Goal: Information Seeking & Learning: Check status

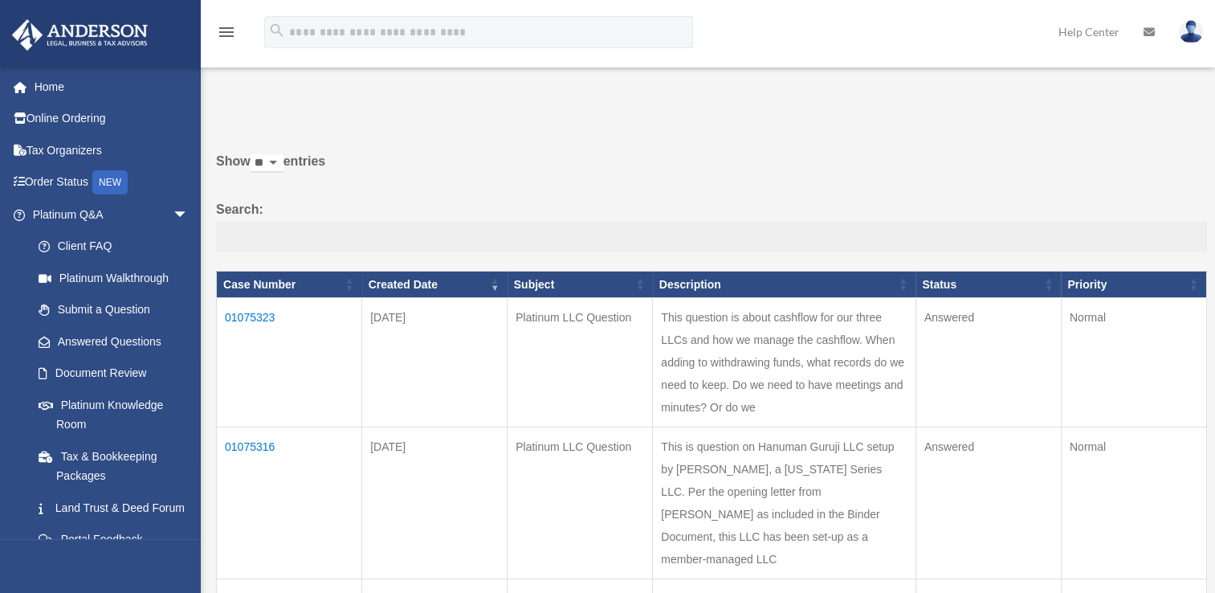
drag, startPoint x: 391, startPoint y: 223, endPoint x: 324, endPoint y: 191, distance: 74.0
click at [368, 209] on label "Search:" at bounding box center [711, 224] width 991 height 53
click at [368, 221] on input "Search:" at bounding box center [711, 236] width 991 height 31
click at [302, 178] on label "Show ** ** ** *** entries" at bounding box center [711, 169] width 991 height 39
click at [284, 173] on select "** ** ** ***" at bounding box center [267, 163] width 33 height 18
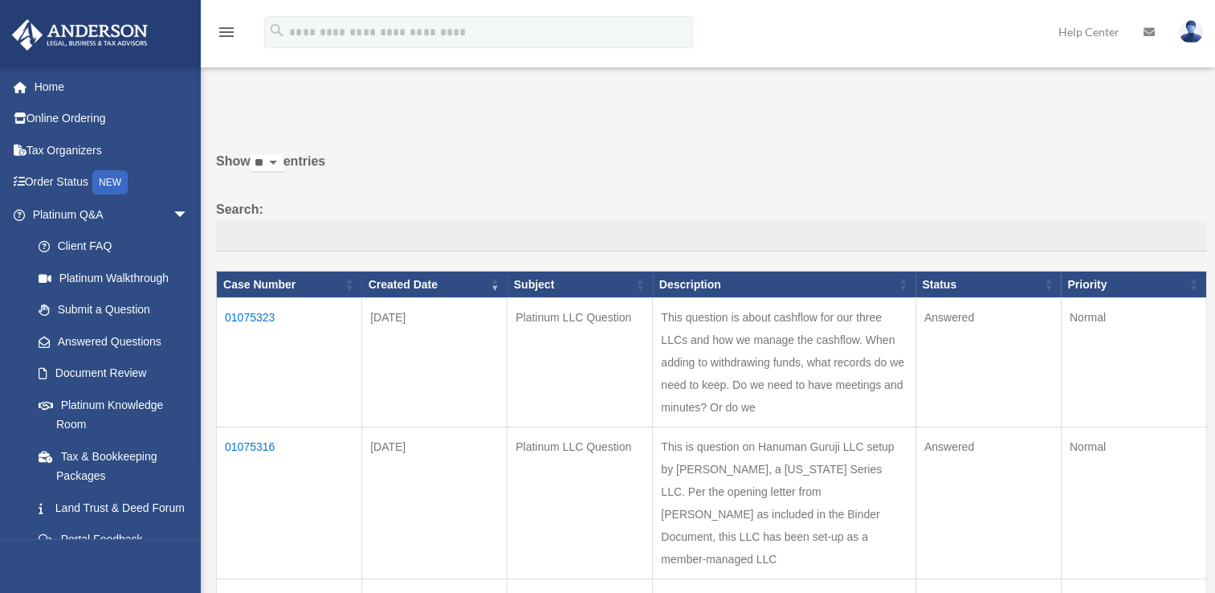
click at [300, 176] on label "Show ** ** ** *** entries" at bounding box center [711, 169] width 991 height 39
click at [284, 173] on select "** ** ** ***" at bounding box center [267, 163] width 33 height 18
click at [300, 176] on label "Show ** ** ** *** entries" at bounding box center [711, 169] width 991 height 39
click at [284, 173] on select "** ** ** ***" at bounding box center [267, 163] width 33 height 18
drag, startPoint x: 300, startPoint y: 176, endPoint x: 276, endPoint y: 141, distance: 42.1
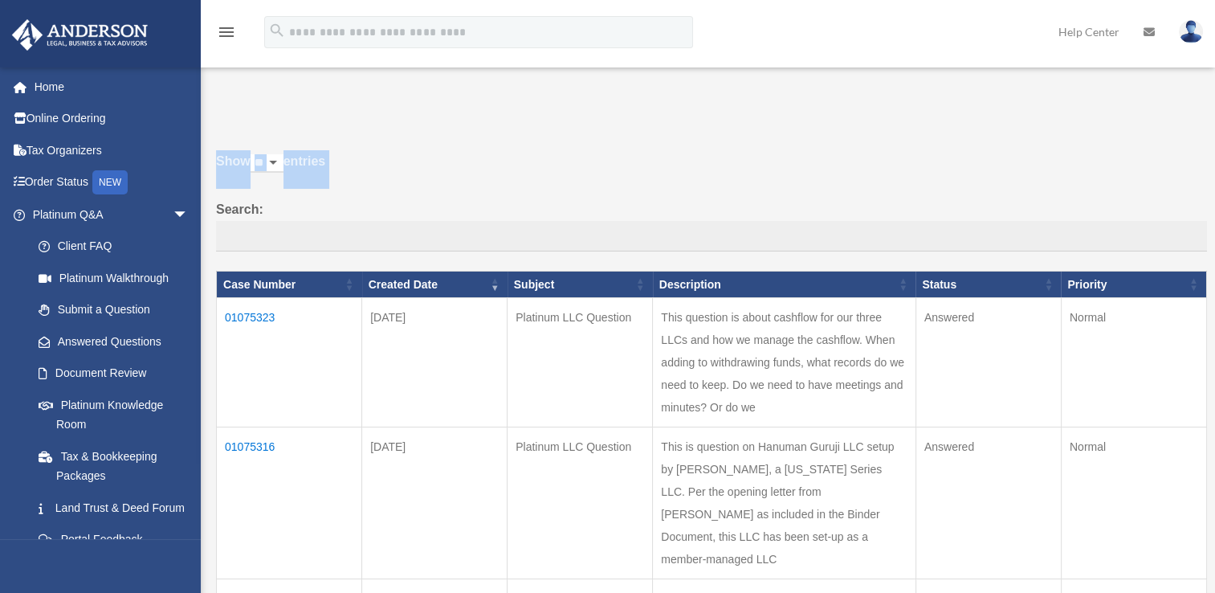
drag, startPoint x: 276, startPoint y: 141, endPoint x: 508, endPoint y: 149, distance: 232.2
click at [427, 150] on label "Show ** ** ** *** entries" at bounding box center [711, 169] width 991 height 39
click at [284, 154] on select "** ** ** ***" at bounding box center [267, 163] width 33 height 18
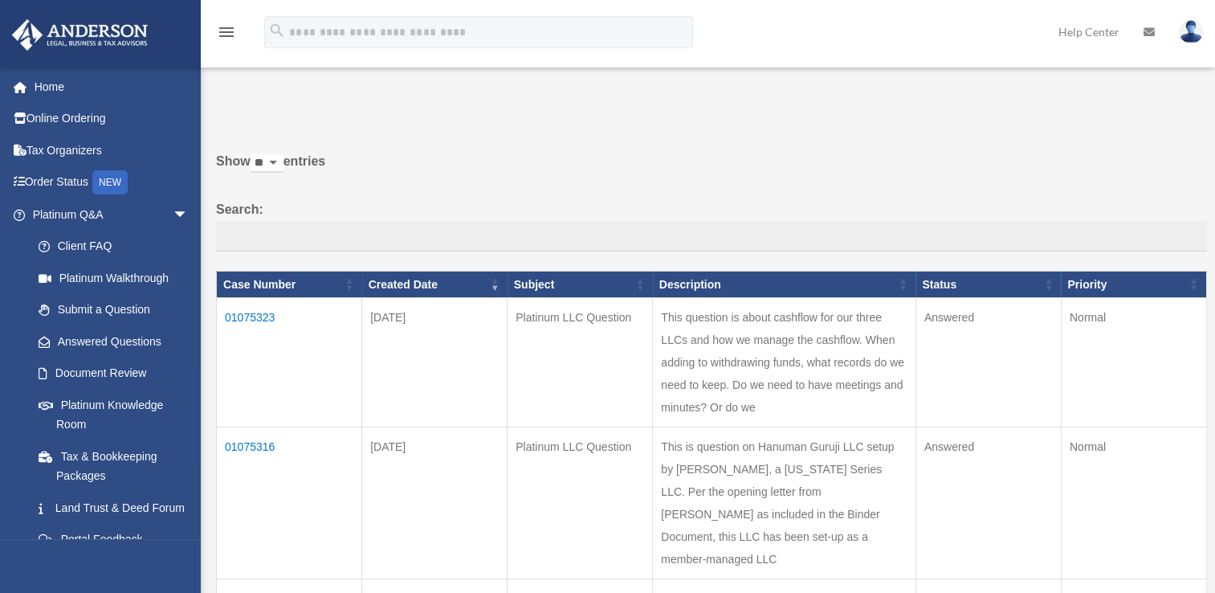
click at [284, 160] on select "** ** ** ***" at bounding box center [267, 163] width 33 height 18
select select "**"
click at [254, 154] on select "** ** ** ***" at bounding box center [267, 163] width 33 height 18
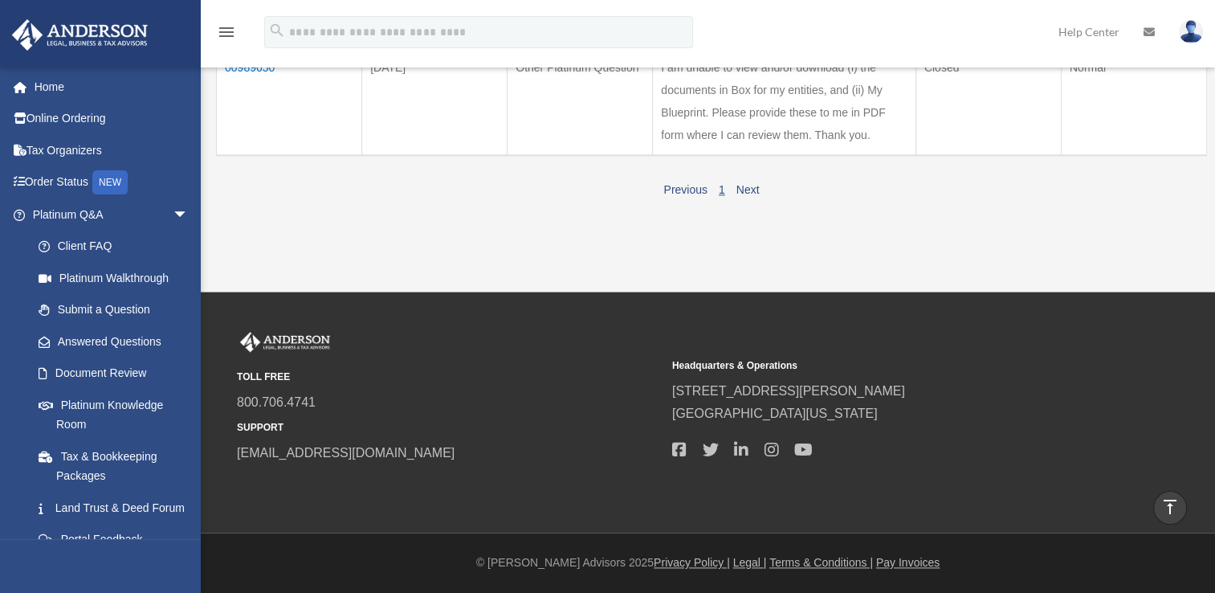
scroll to position [1891, 0]
click at [243, 156] on td "00989650" at bounding box center [289, 102] width 145 height 108
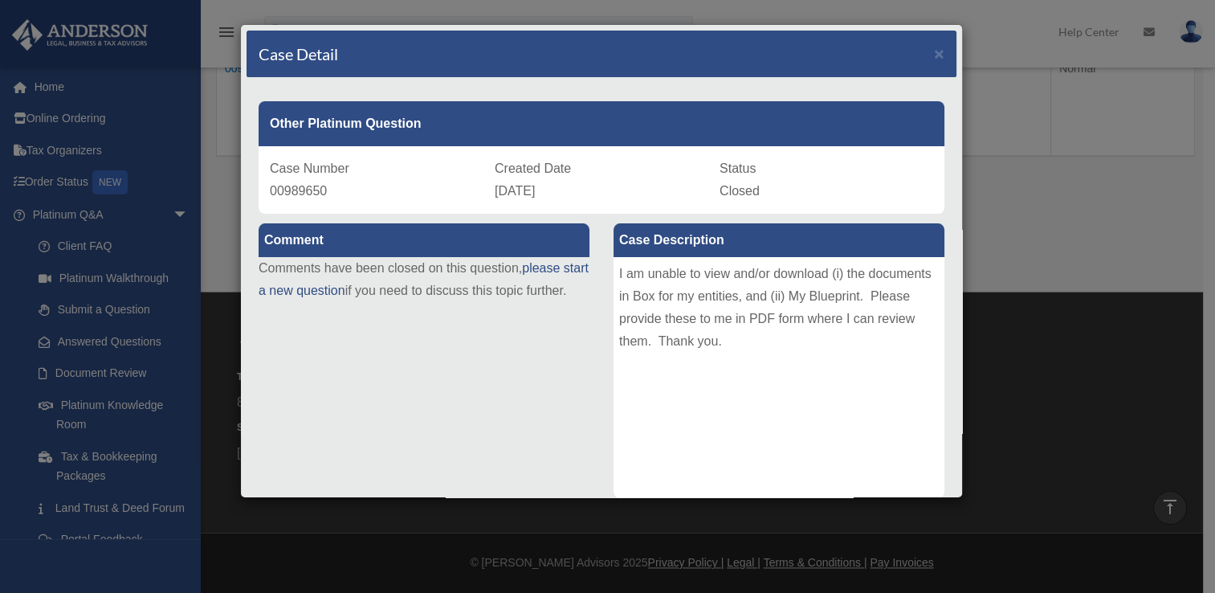
click at [637, 297] on div "I am unable to view and/or download (i) the documents in Box for my entities, a…" at bounding box center [779, 377] width 331 height 241
click at [626, 284] on div "I am unable to view and/or download (i) the documents in Box for my entities, a…" at bounding box center [779, 377] width 331 height 241
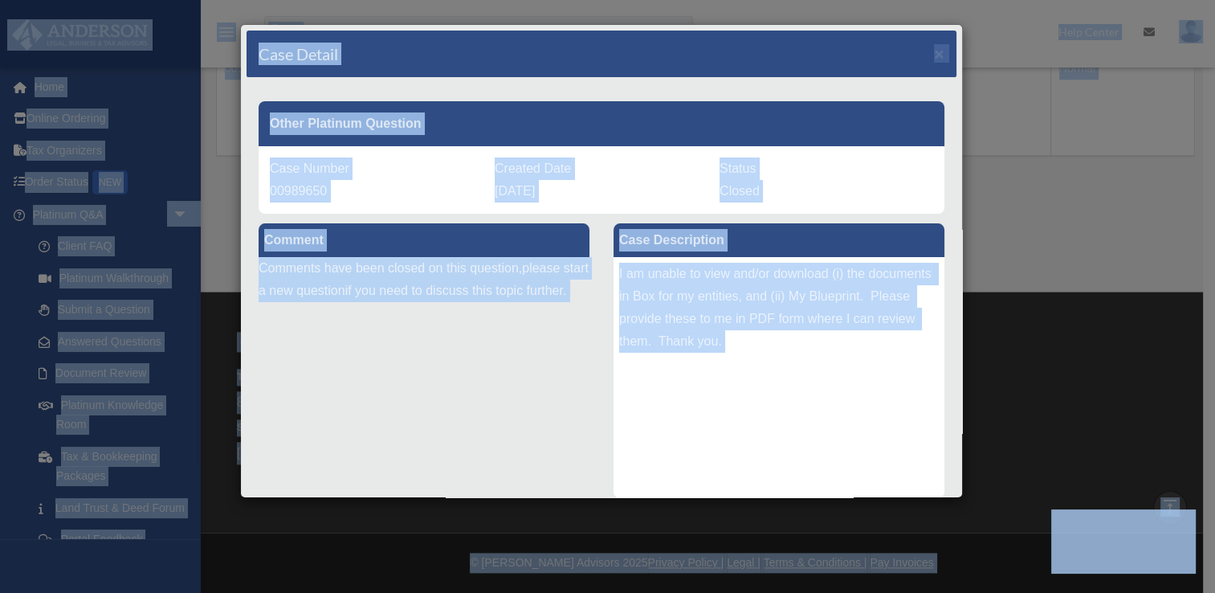
click at [626, 284] on div "I am unable to view and/or download (i) the documents in Box for my entities, a…" at bounding box center [779, 377] width 331 height 241
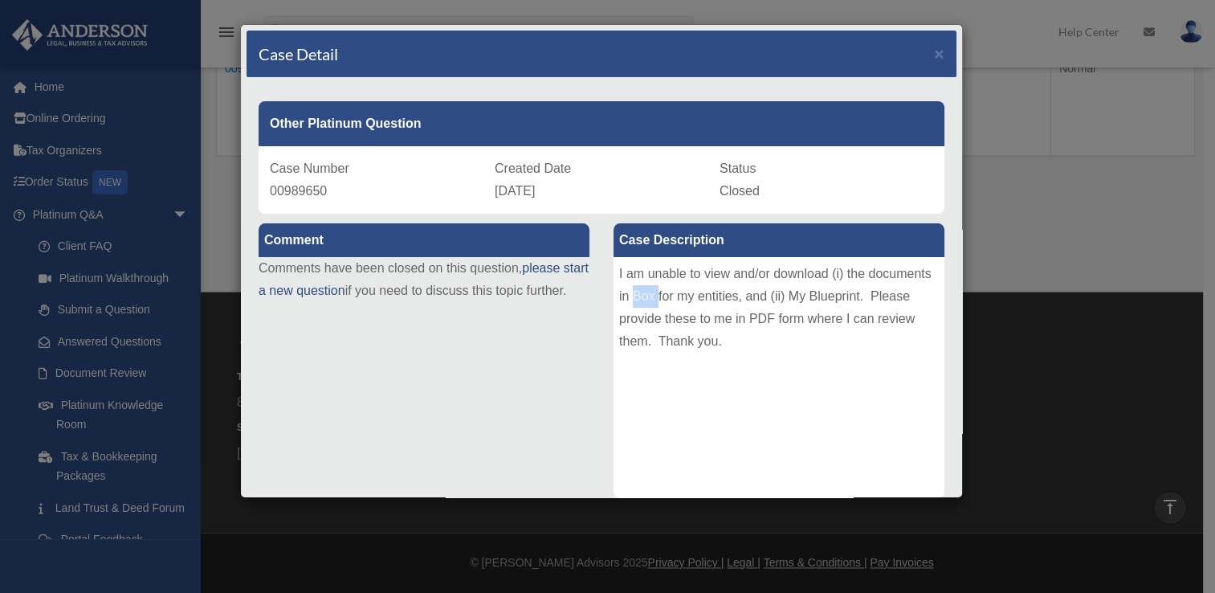
click at [626, 284] on div "I am unable to view and/or download (i) the documents in Box for my entities, a…" at bounding box center [779, 377] width 331 height 241
drag, startPoint x: 626, startPoint y: 284, endPoint x: 723, endPoint y: 353, distance: 118.8
click at [723, 353] on div "I am unable to view and/or download (i) the documents in Box for my entities, a…" at bounding box center [779, 377] width 331 height 241
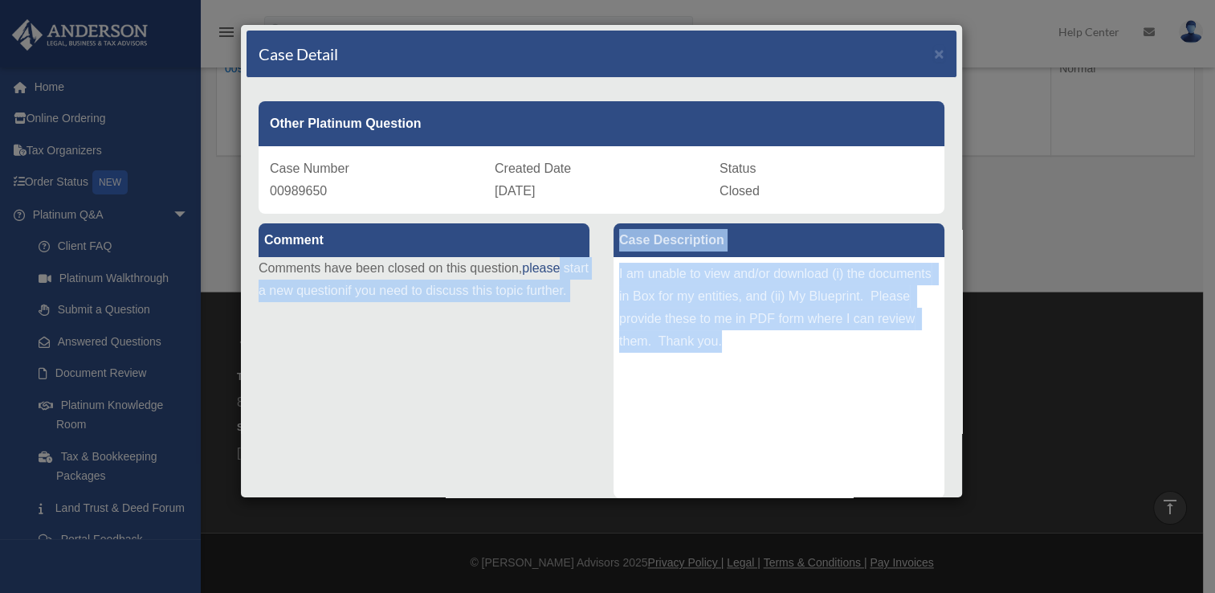
drag, startPoint x: 715, startPoint y: 342, endPoint x: 590, endPoint y: 259, distance: 149.9
click at [590, 259] on div "Comment Comments have been closed on this question, please start a new question…" at bounding box center [602, 517] width 710 height 606
drag, startPoint x: 590, startPoint y: 259, endPoint x: 734, endPoint y: 394, distance: 197.2
click at [734, 394] on div "I am unable to view and/or download (i) the documents in Box for my entities, a…" at bounding box center [779, 377] width 331 height 241
click at [716, 339] on div "I am unable to view and/or download (i) the documents in Box for my entities, a…" at bounding box center [779, 377] width 331 height 241
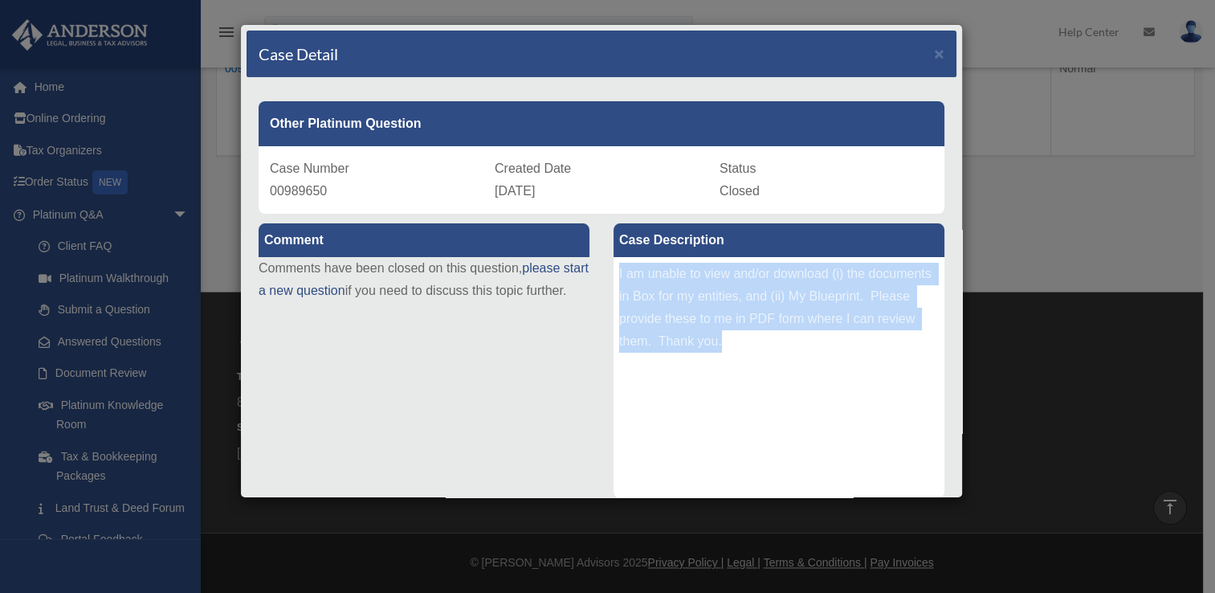
drag, startPoint x: 717, startPoint y: 345, endPoint x: 607, endPoint y: 275, distance: 130.4
click at [614, 275] on div "I am unable to view and/or download (i) the documents in Box for my entities, a…" at bounding box center [779, 377] width 331 height 241
copy div "I am unable to view and/or download (i) the documents in Box for my entities, a…"
click at [934, 55] on span "×" at bounding box center [939, 53] width 10 height 18
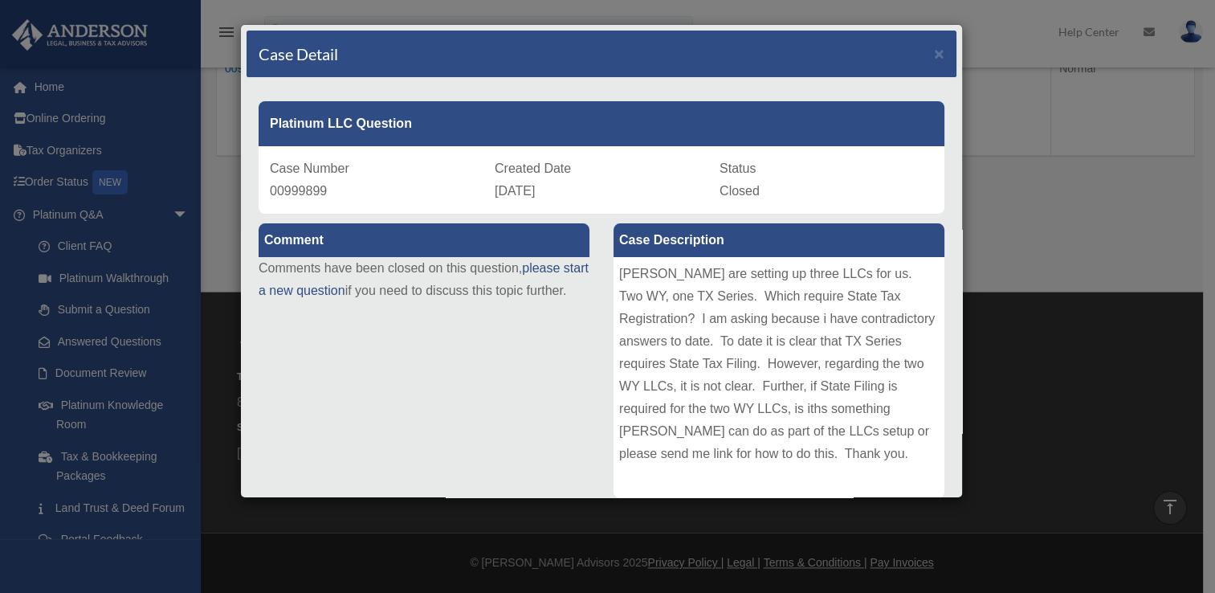
click at [704, 452] on div "[PERSON_NAME] are setting up three LLCs for us. Two WY, one TX Series. Which re…" at bounding box center [779, 377] width 331 height 241
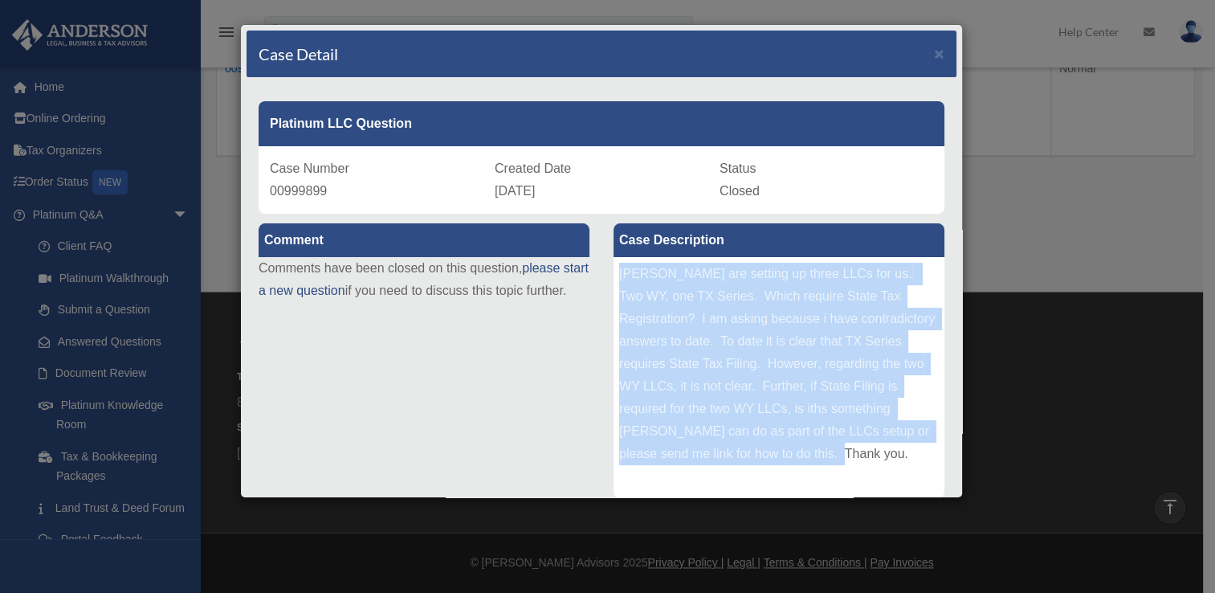
drag, startPoint x: 707, startPoint y: 456, endPoint x: 614, endPoint y: 278, distance: 201.2
click at [614, 278] on div "[PERSON_NAME] are setting up three LLCs for us. Two WY, one TX Series. Which re…" at bounding box center [779, 377] width 331 height 241
copy div "[PERSON_NAME] are setting up three LLCs for us. Two WY, one TX Series. Which re…"
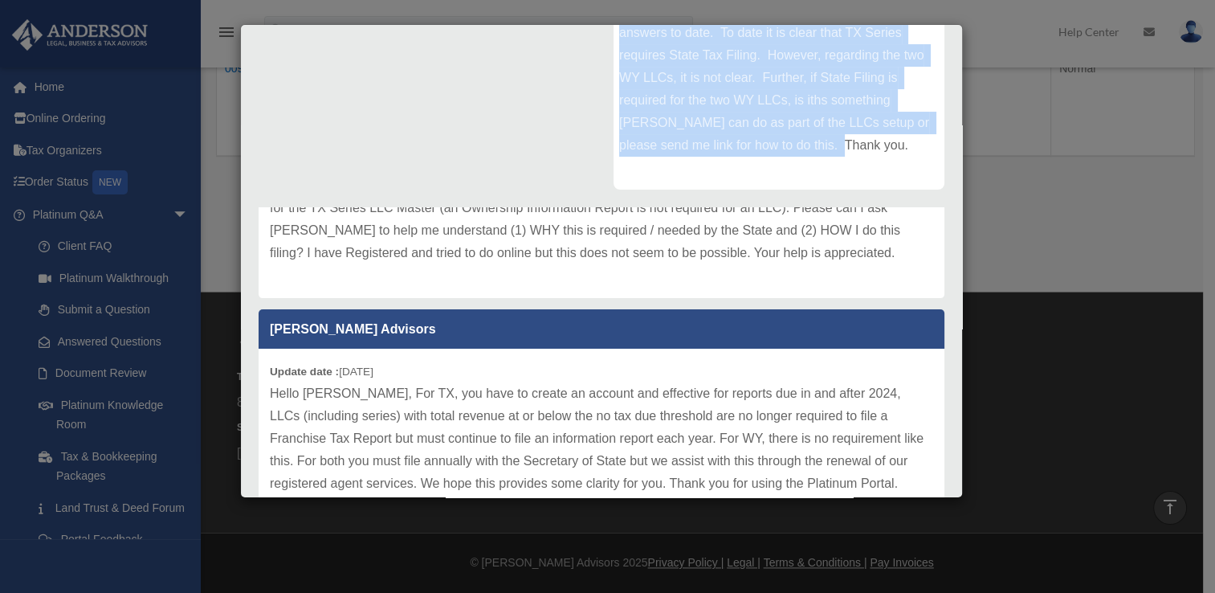
scroll to position [386, 0]
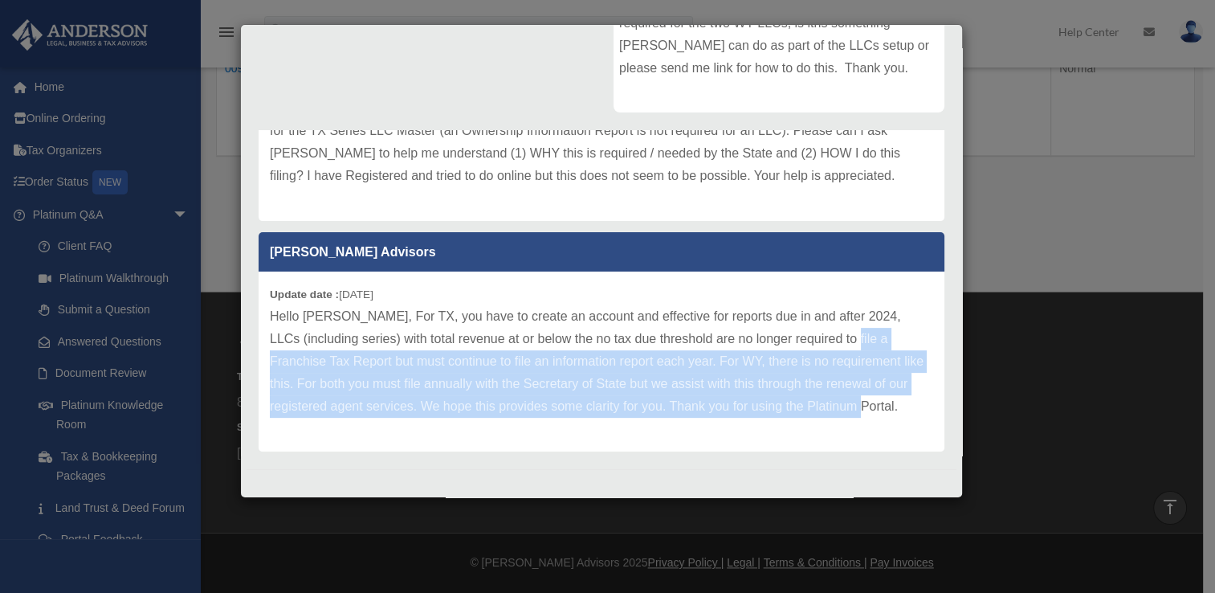
drag, startPoint x: 271, startPoint y: 329, endPoint x: 320, endPoint y: 430, distance: 112.1
click at [320, 430] on div "Update date : [DATE] Hello [PERSON_NAME], For TX, you have to create an account…" at bounding box center [602, 361] width 686 height 180
drag, startPoint x: 320, startPoint y: 430, endPoint x: 303, endPoint y: 410, distance: 26.2
click at [303, 410] on p "Hello [PERSON_NAME], For TX, you have to create an account and effective for re…" at bounding box center [601, 361] width 663 height 112
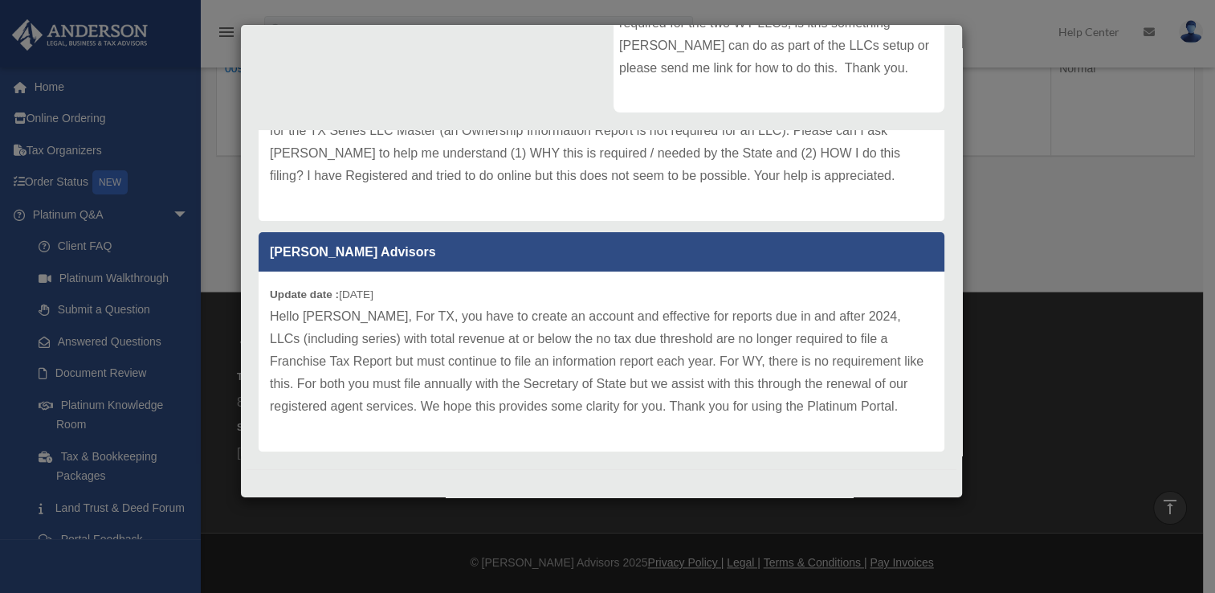
click at [273, 305] on p "Hello [PERSON_NAME], For TX, you have to create an account and effective for re…" at bounding box center [601, 361] width 663 height 112
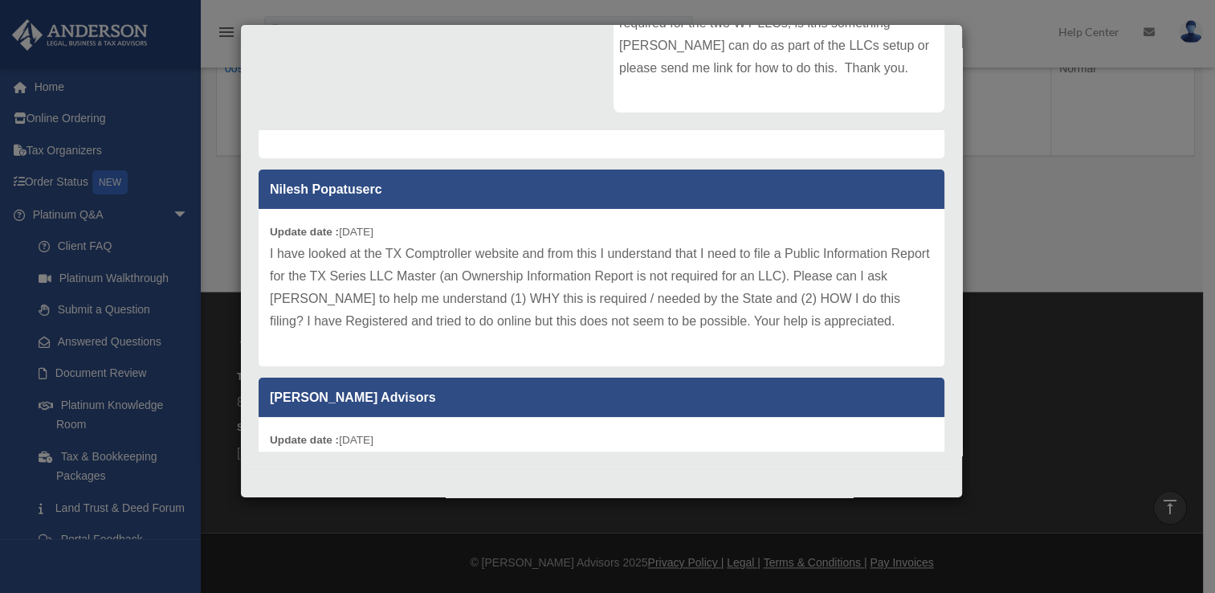
scroll to position [1033, 0]
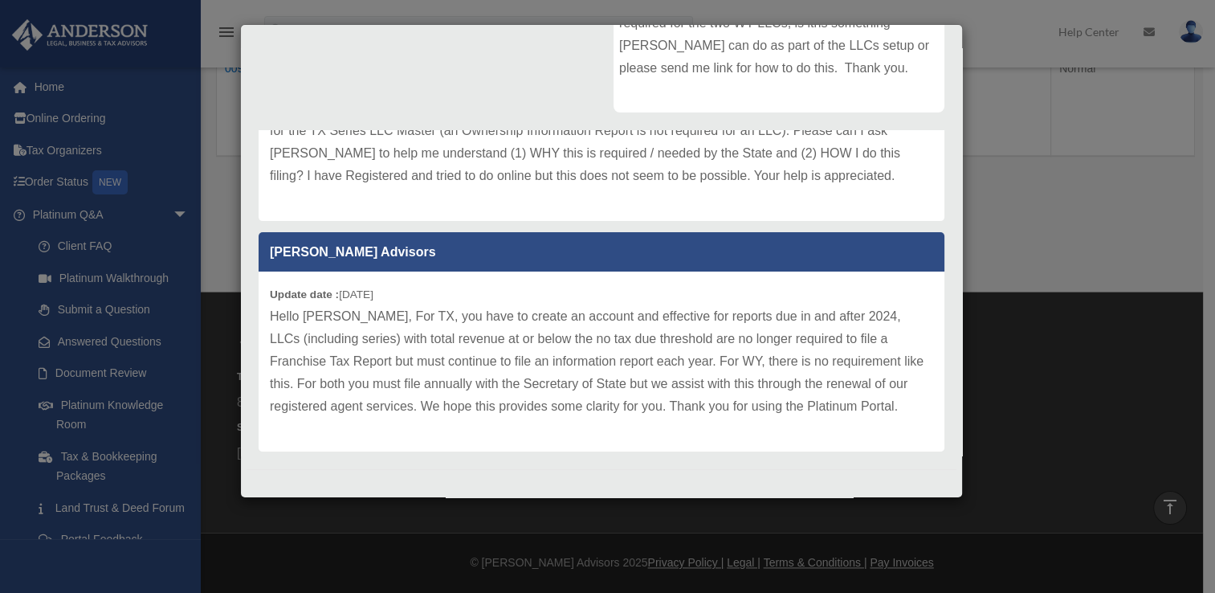
click at [271, 316] on p "Hello [PERSON_NAME], For TX, you have to create an account and effective for re…" at bounding box center [601, 361] width 663 height 112
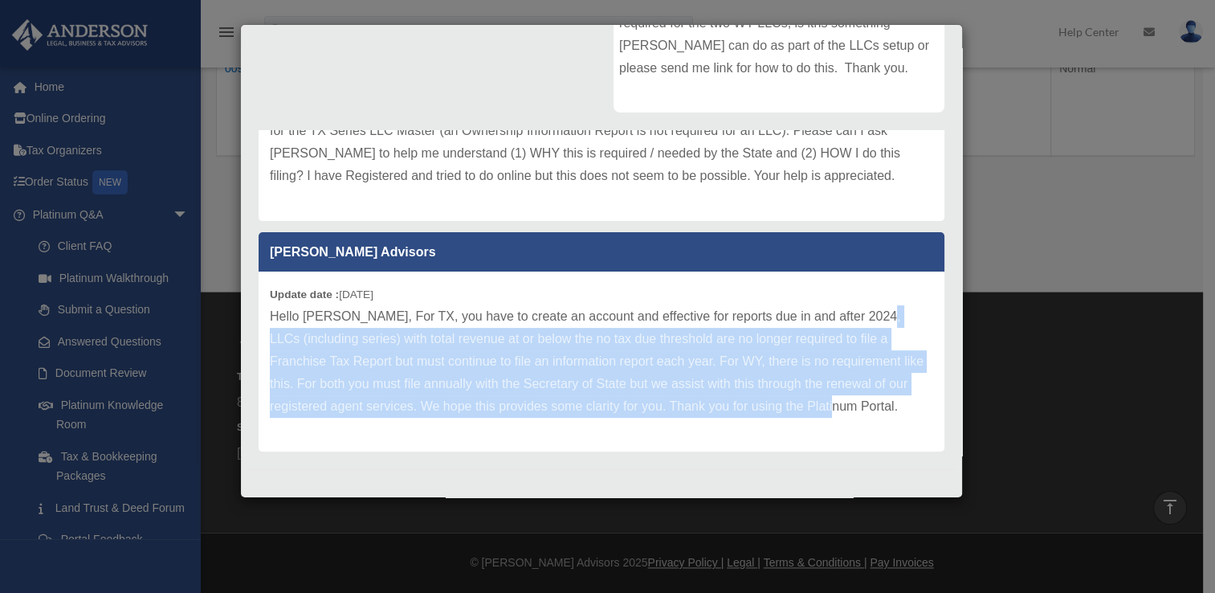
drag, startPoint x: 271, startPoint y: 316, endPoint x: 290, endPoint y: 406, distance: 92.0
click at [290, 406] on p "Hello [PERSON_NAME], For TX, you have to create an account and effective for re…" at bounding box center [601, 361] width 663 height 112
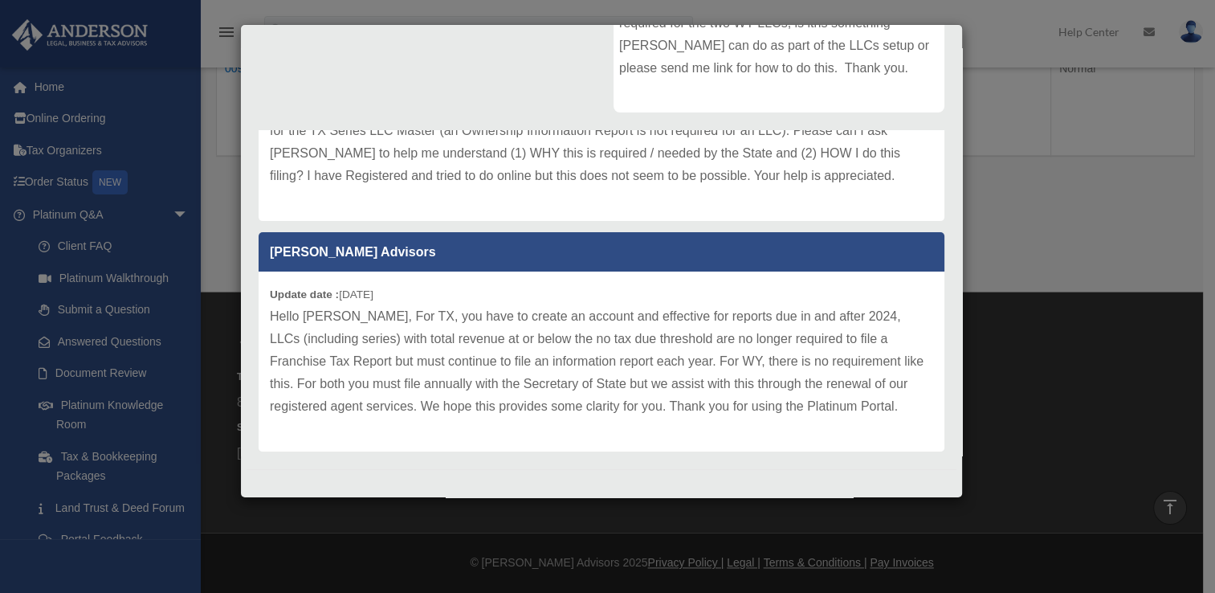
click at [296, 410] on p "Hello [PERSON_NAME], For TX, you have to create an account and effective for re…" at bounding box center [601, 361] width 663 height 112
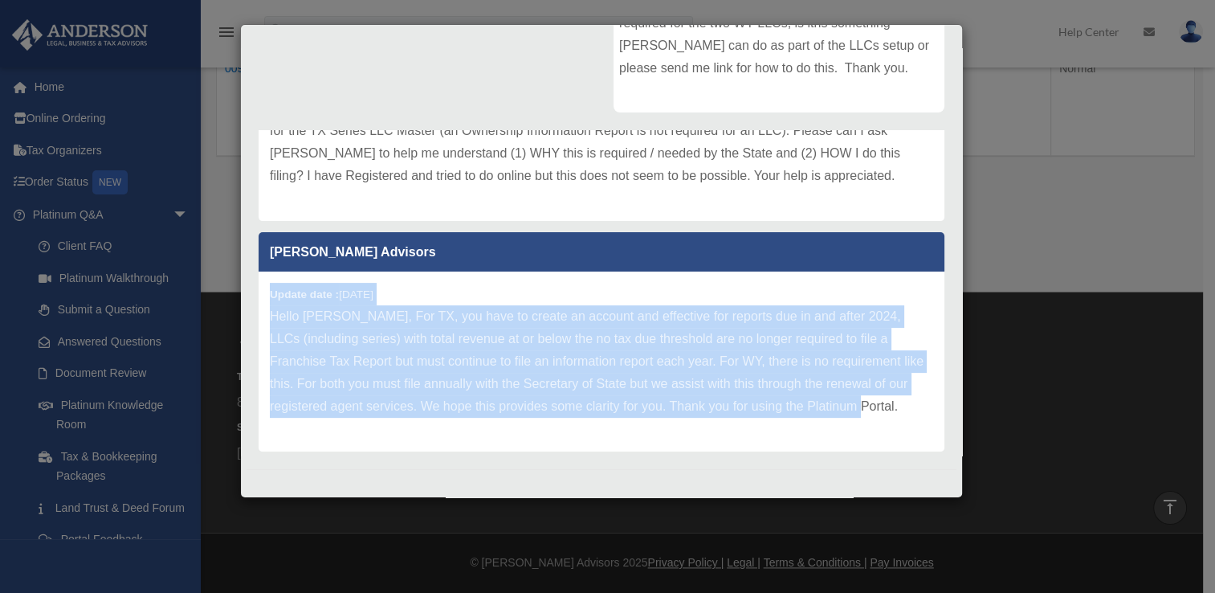
drag, startPoint x: 306, startPoint y: 404, endPoint x: 257, endPoint y: 270, distance: 142.8
click at [257, 270] on div "Nilesh Popatuserc Update date : [DATE] [PERSON_NAME] Advisors Update date : [DA…" at bounding box center [602, 290] width 710 height 321
copy div "Update date : [DATE] Hello [PERSON_NAME], For [GEOGRAPHIC_DATA], you have to cr…"
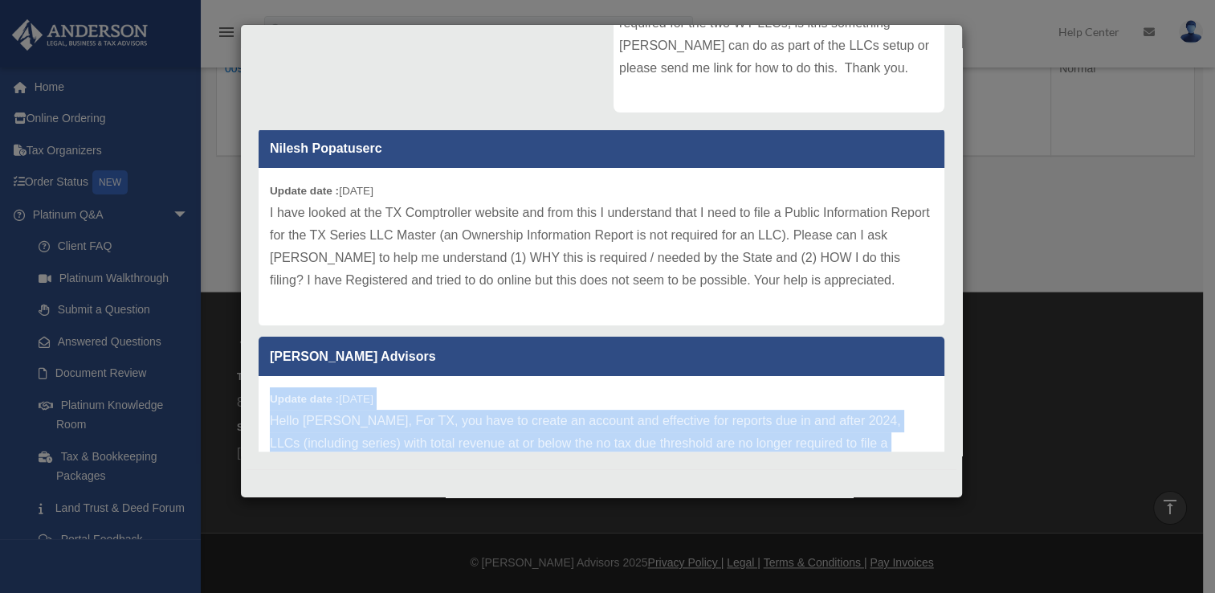
scroll to position [885, 0]
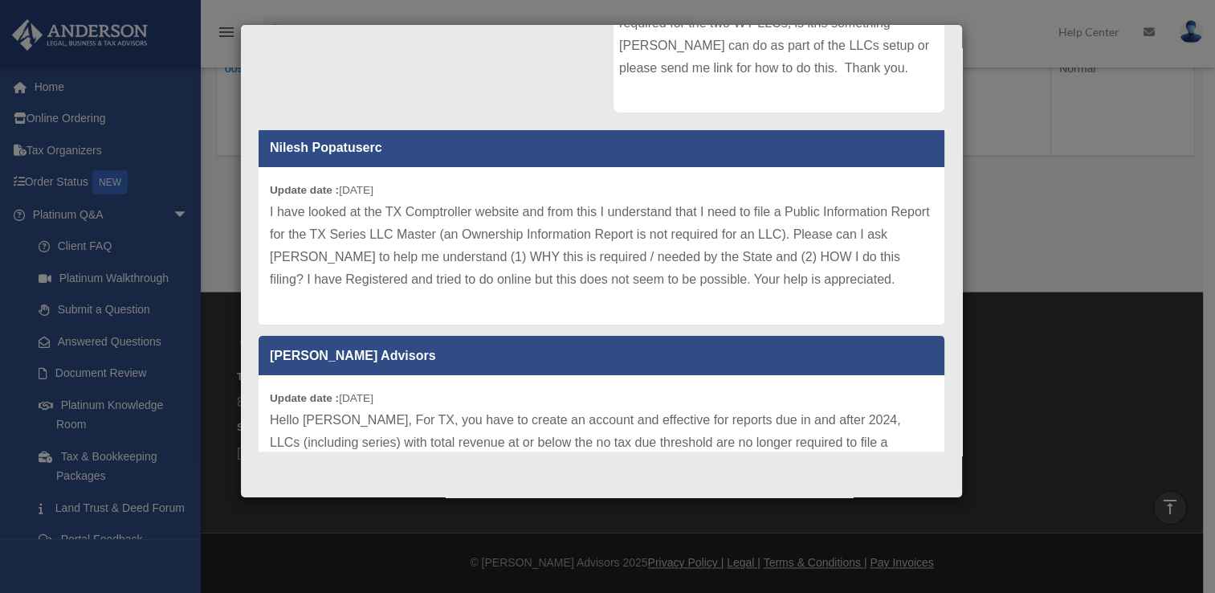
click at [896, 291] on p "I have looked at the TX Comptroller website and from this I understand that I n…" at bounding box center [601, 246] width 663 height 90
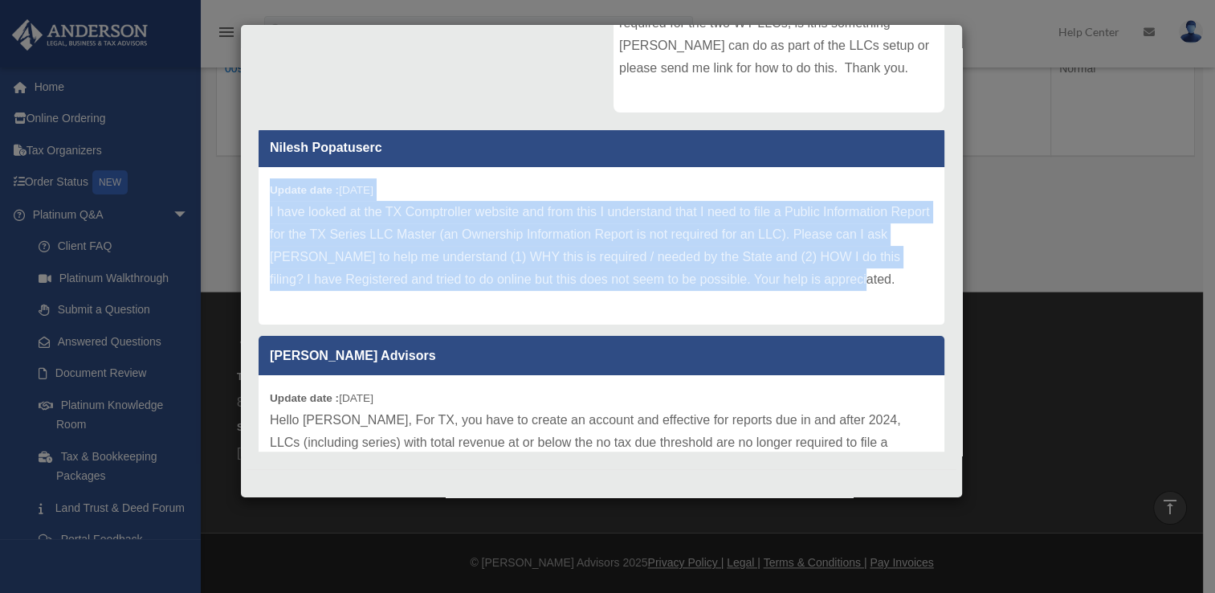
drag, startPoint x: 894, startPoint y: 304, endPoint x: 263, endPoint y: 216, distance: 637.4
click at [263, 216] on div "Update date : [DATE] I have looked at the TX Comptroller website and from this …" at bounding box center [602, 245] width 686 height 157
copy div "Update date : [DATE] I have looked at the TX Comptroller website and from this …"
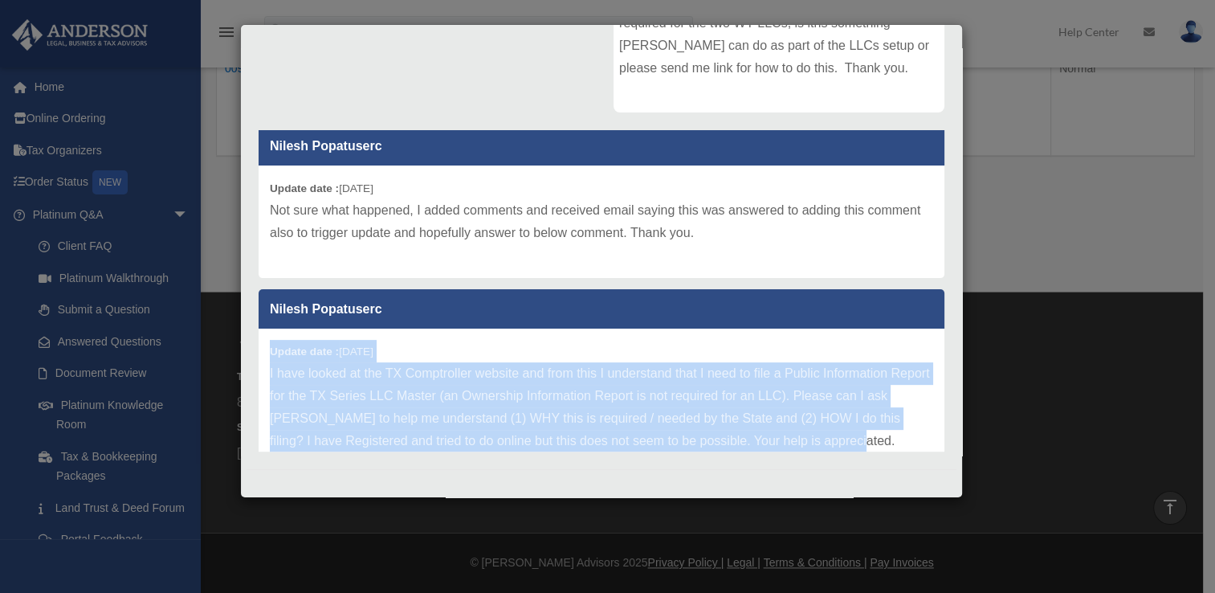
scroll to position [722, 0]
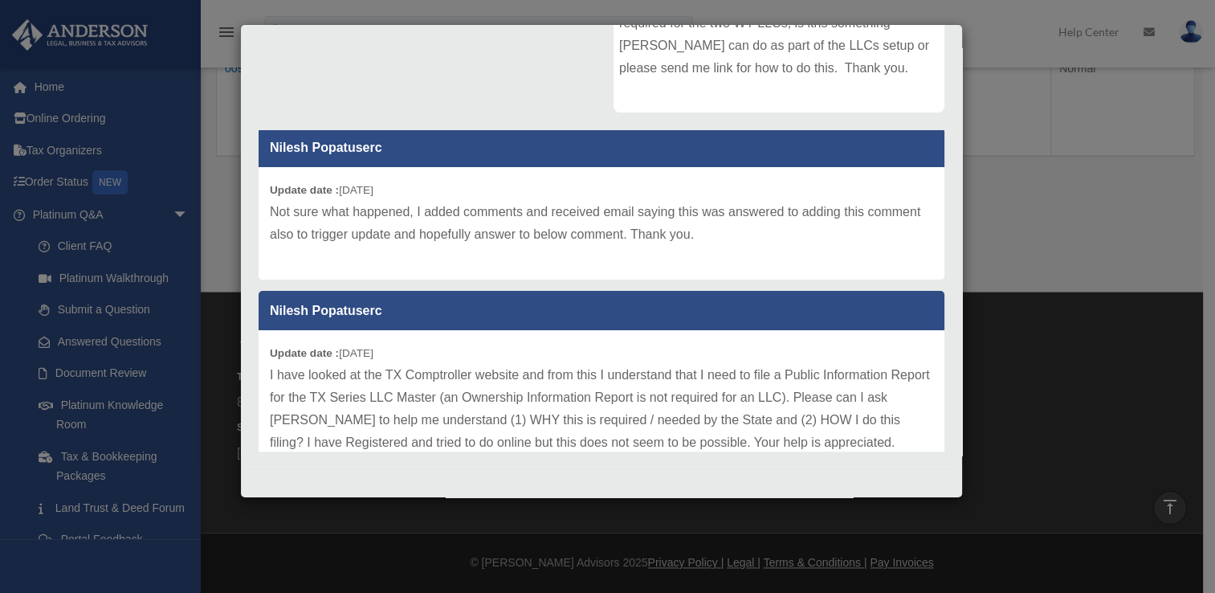
click at [755, 246] on p "Not sure what happened, I added comments and received email saying this was ans…" at bounding box center [601, 223] width 663 height 45
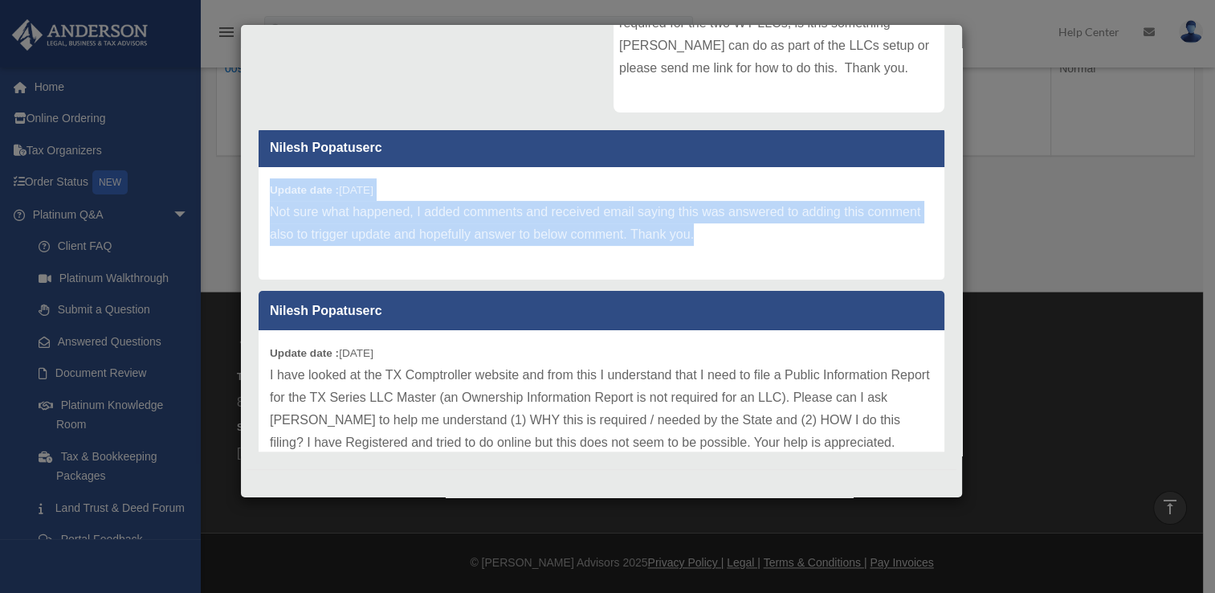
drag, startPoint x: 755, startPoint y: 262, endPoint x: 247, endPoint y: 197, distance: 511.8
click at [247, 197] on div "Nilesh Popatuserc Update date : [DATE] [PERSON_NAME] Advisors Update date : [DA…" at bounding box center [602, 290] width 710 height 321
copy div "Update date : [DATE] Not sure what happened, I added comments and received emai…"
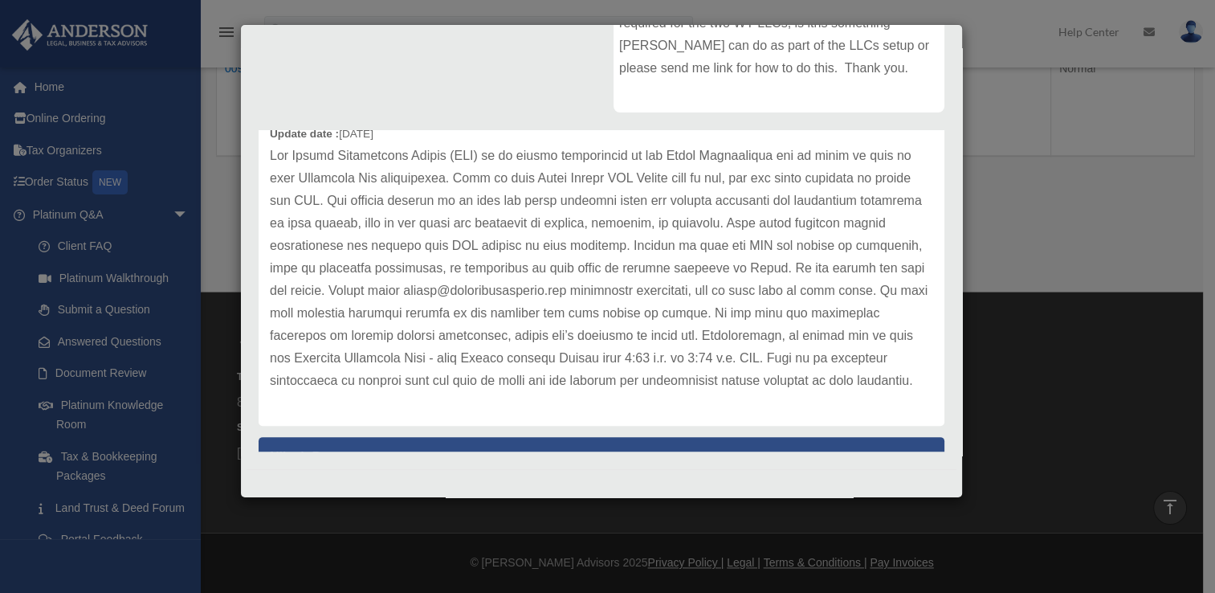
scroll to position [411, 0]
click at [326, 394] on p at bounding box center [601, 269] width 663 height 247
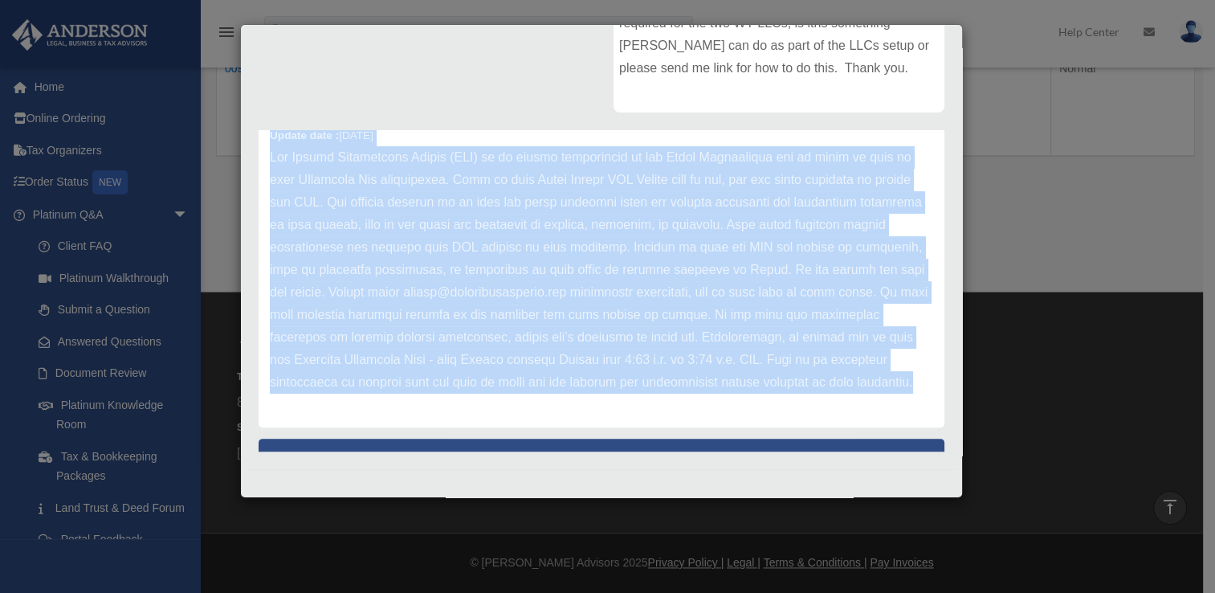
drag, startPoint x: 319, startPoint y: 403, endPoint x: 247, endPoint y: 141, distance: 271.6
click at [247, 141] on div "Nilesh Popatuserc Update date : [DATE] [PERSON_NAME] Advisors Update date : [DA…" at bounding box center [602, 290] width 710 height 321
copy div "Loremi dolo : 80-47-8704 Sit Ametco Adipiscinge Seddoe (TEM) in ut labore etdol…"
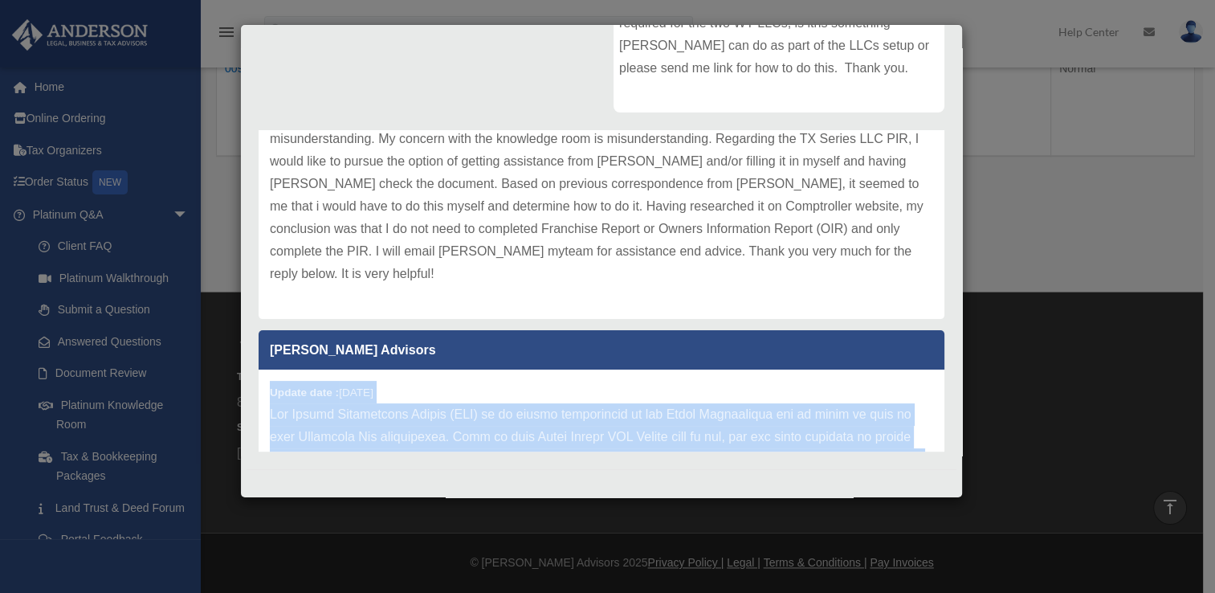
scroll to position [122, 0]
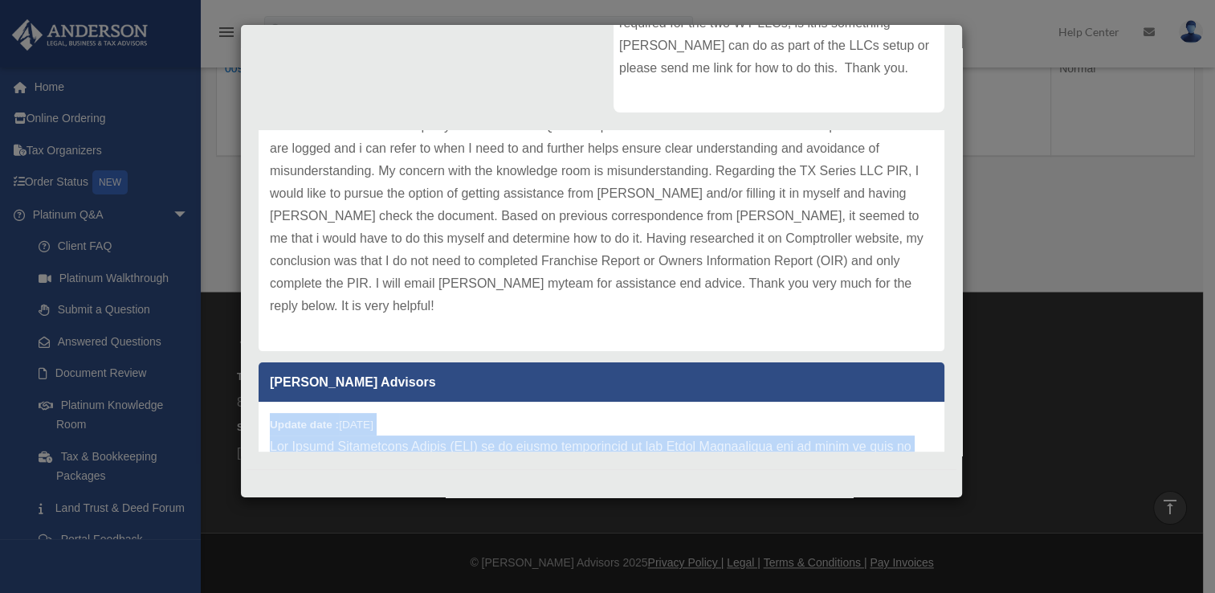
copy div "Loremi dolo : 80-47-8704 Sit Ametco Adipiscinge Seddoe (TEM) in ut labore etdol…"
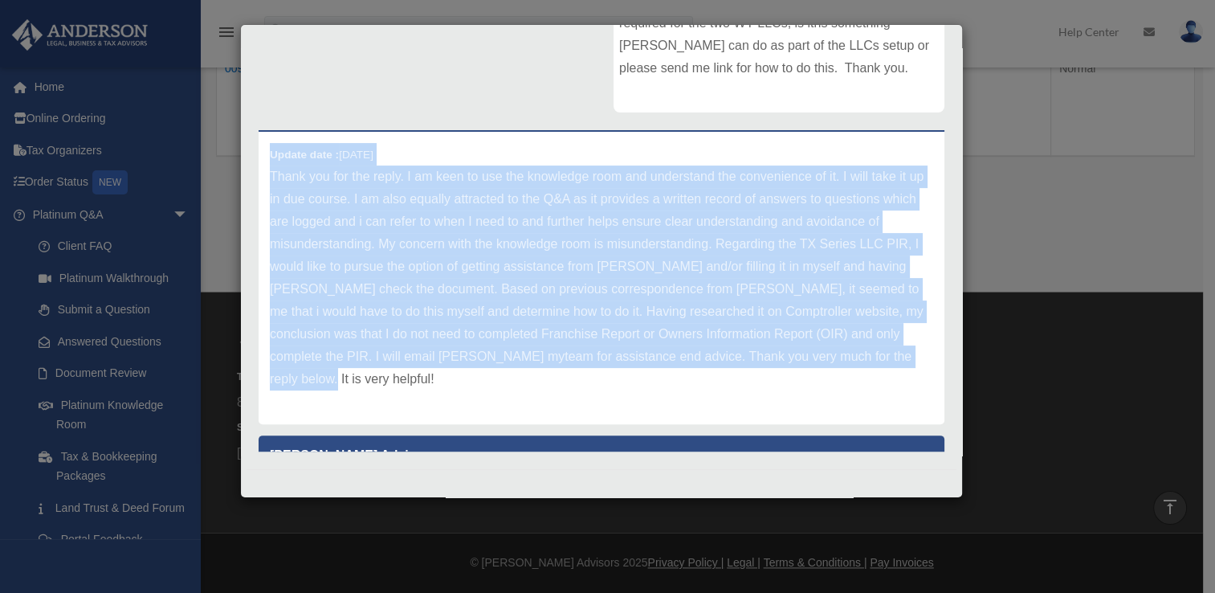
scroll to position [0, 0]
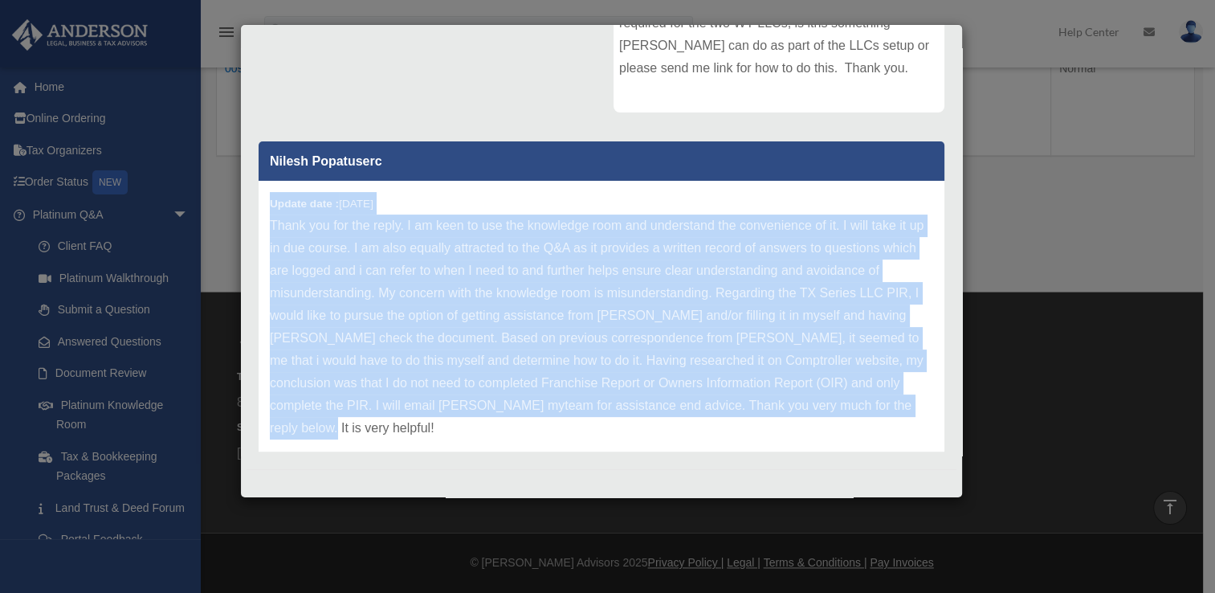
drag, startPoint x: 366, startPoint y: 303, endPoint x: 268, endPoint y: 200, distance: 142.0
click at [268, 200] on div "Update date : [DATE]" at bounding box center [602, 327] width 686 height 292
copy div "Update date : [DATE] Thank you for the reply. I am keen to use the knowledge ro…"
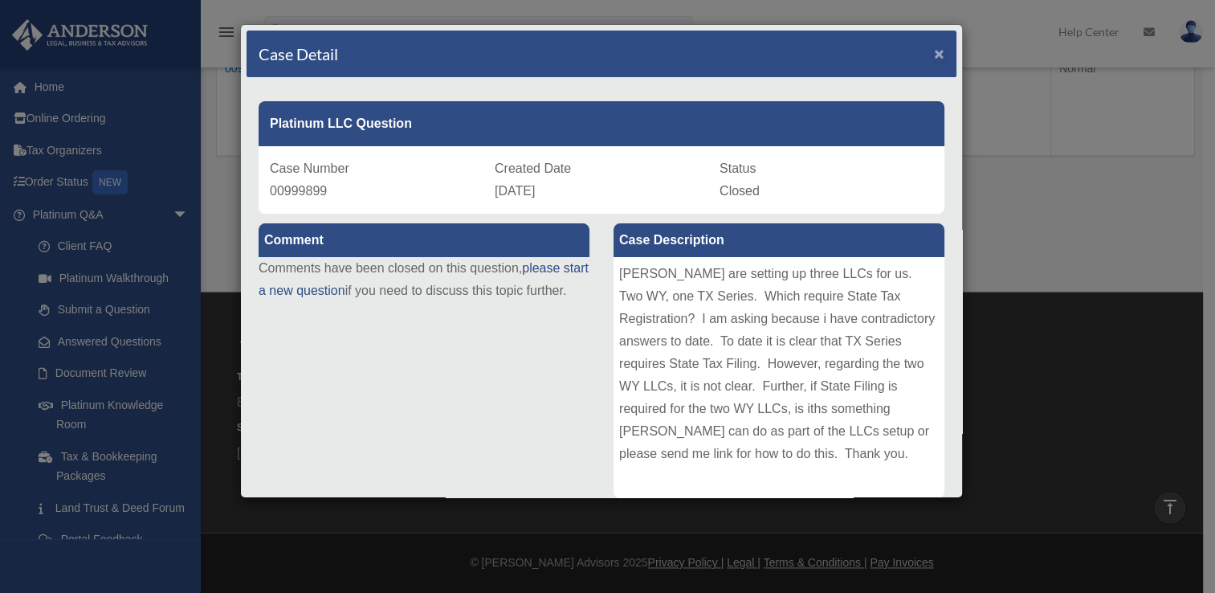
click at [934, 50] on span "×" at bounding box center [939, 53] width 10 height 18
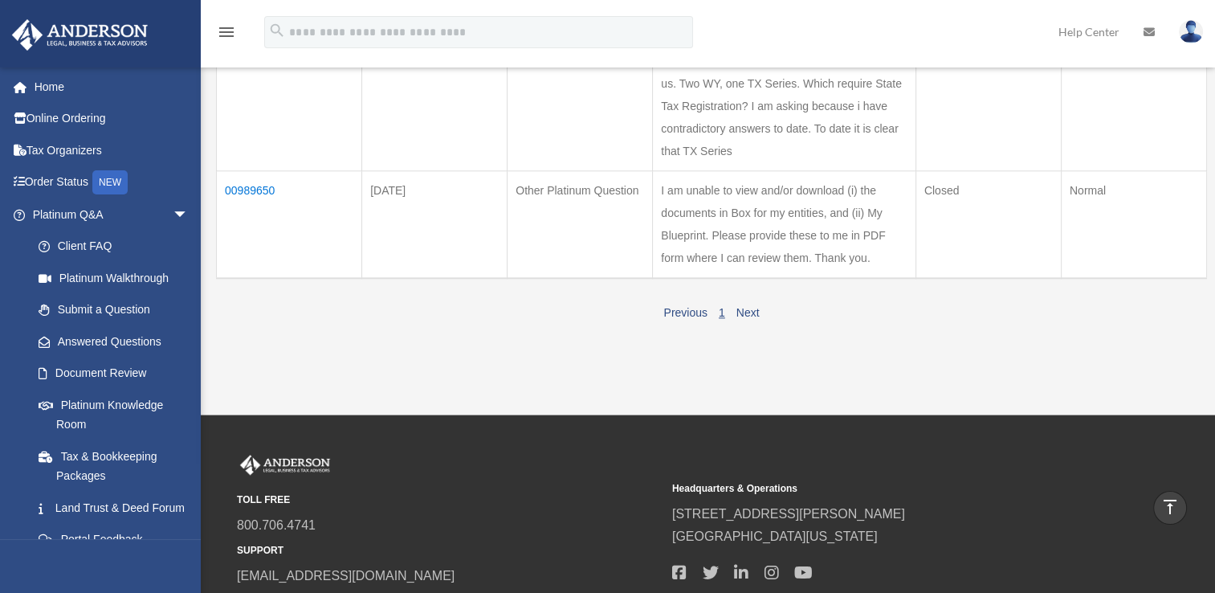
scroll to position [1650, 0]
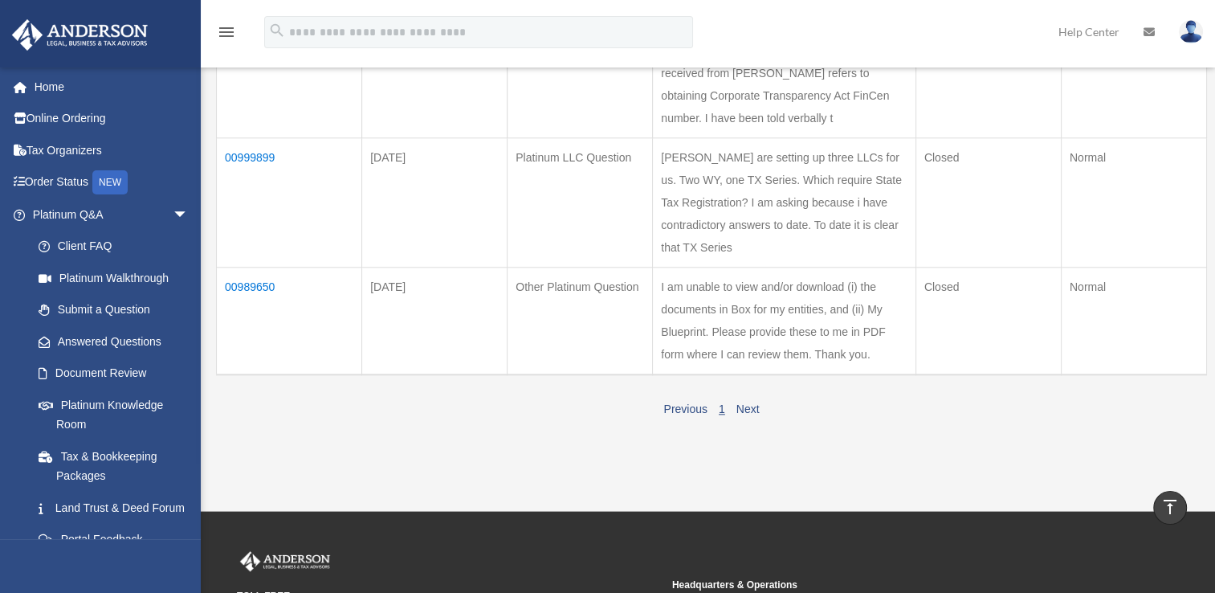
click at [249, 138] on td "00999900" at bounding box center [289, 73] width 145 height 129
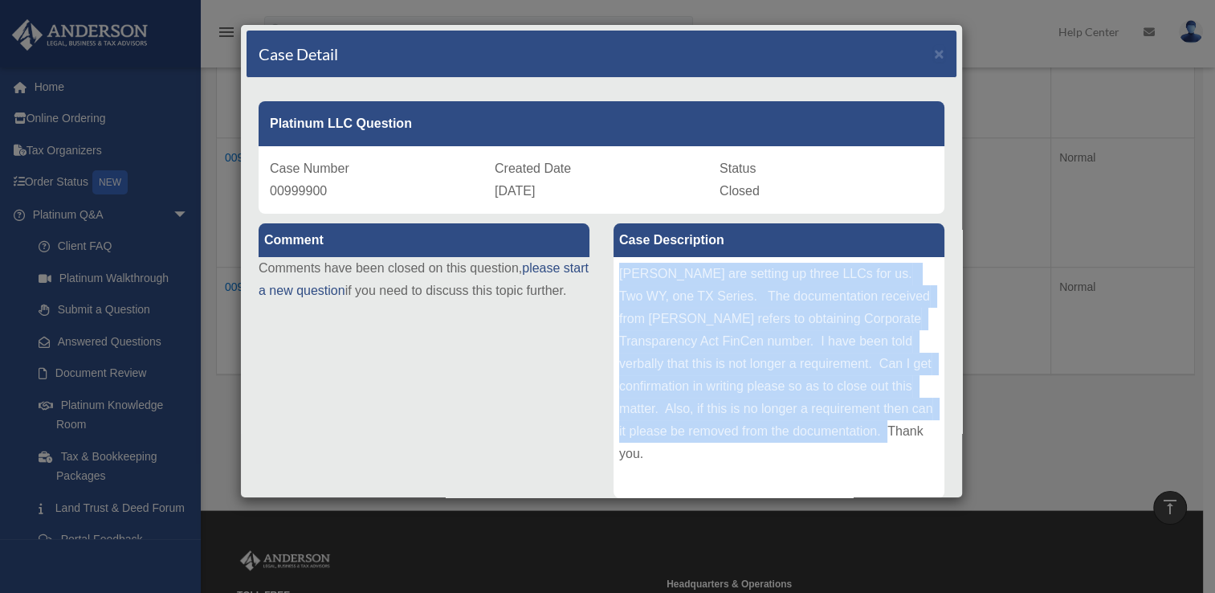
drag, startPoint x: 614, startPoint y: 270, endPoint x: 897, endPoint y: 441, distance: 331.1
click at [897, 441] on div "[PERSON_NAME] are setting up three LLCs for us. Two WY, one TX Series. The docu…" at bounding box center [779, 377] width 331 height 241
copy div "[PERSON_NAME] are setting up three LLCs for us. Two WY, one TX Series. The docu…"
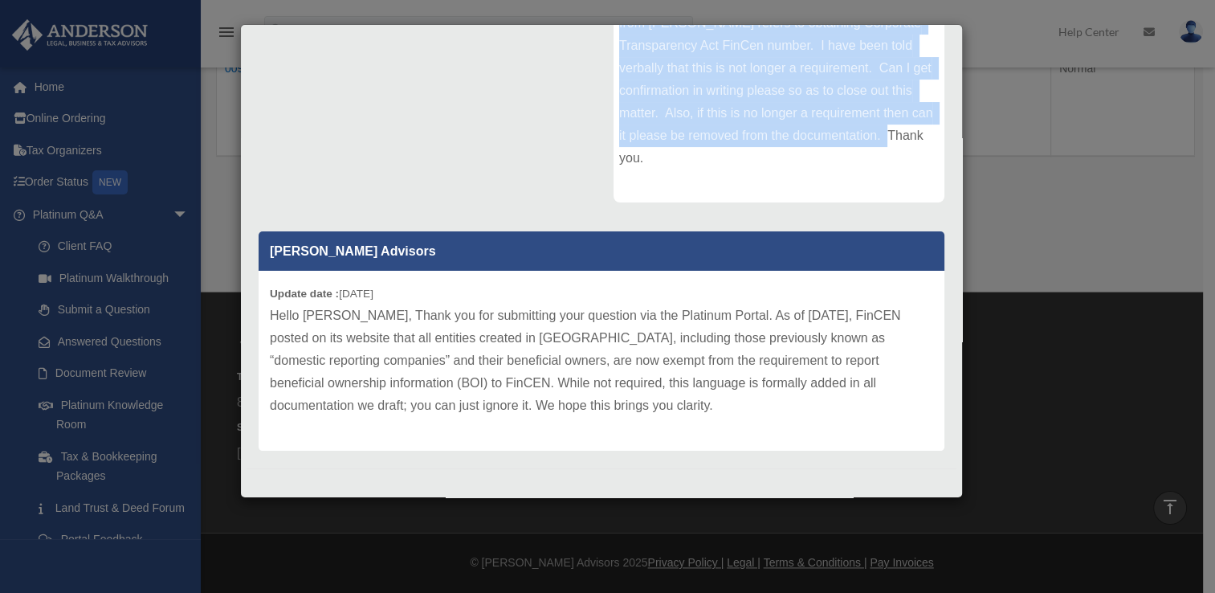
scroll to position [1874, 0]
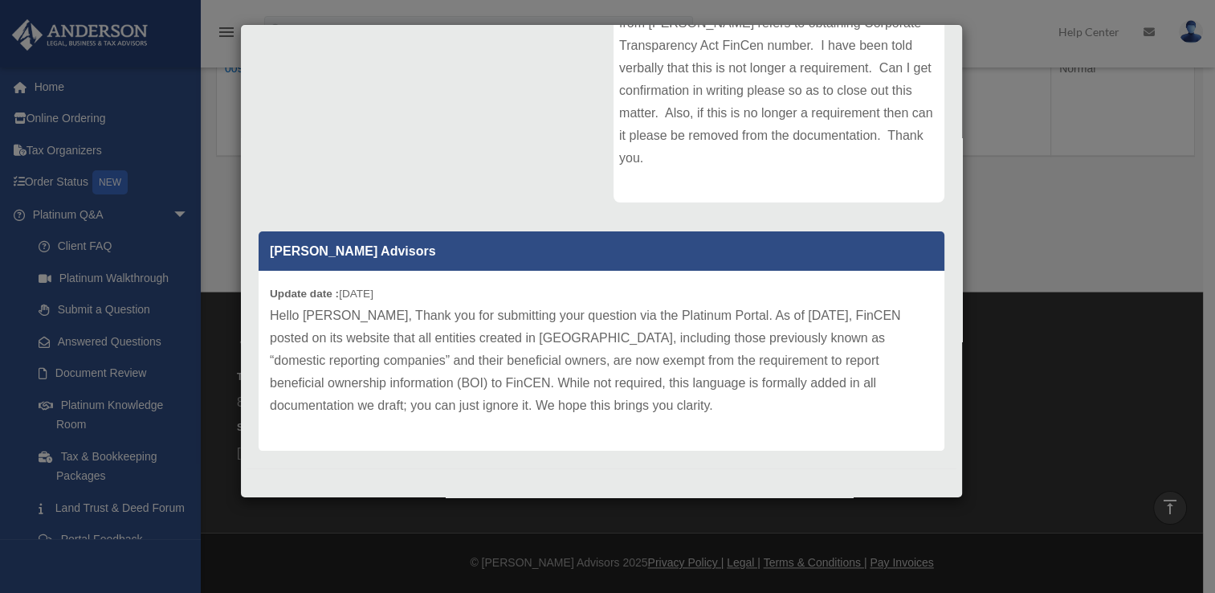
click at [508, 369] on p "Hello [PERSON_NAME], Thank you for submitting your question via the Platinum Po…" at bounding box center [601, 360] width 663 height 112
click at [553, 408] on p "Hello [PERSON_NAME], Thank you for submitting your question via the Platinum Po…" at bounding box center [601, 360] width 663 height 112
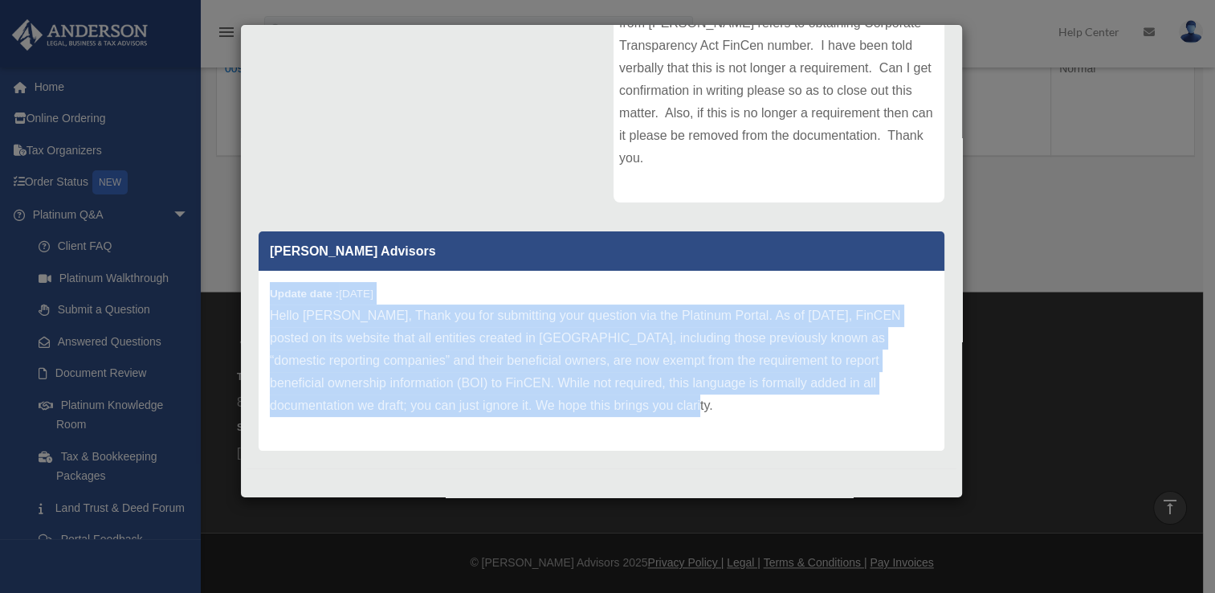
drag, startPoint x: 549, startPoint y: 409, endPoint x: 254, endPoint y: 289, distance: 318.9
click at [254, 289] on div "[PERSON_NAME] Advisors Update date : [DATE] Hello [PERSON_NAME], Thank you for …" at bounding box center [602, 335] width 710 height 231
copy div "Update date : [DATE] Hello [PERSON_NAME], Thank you for submitting your questio…"
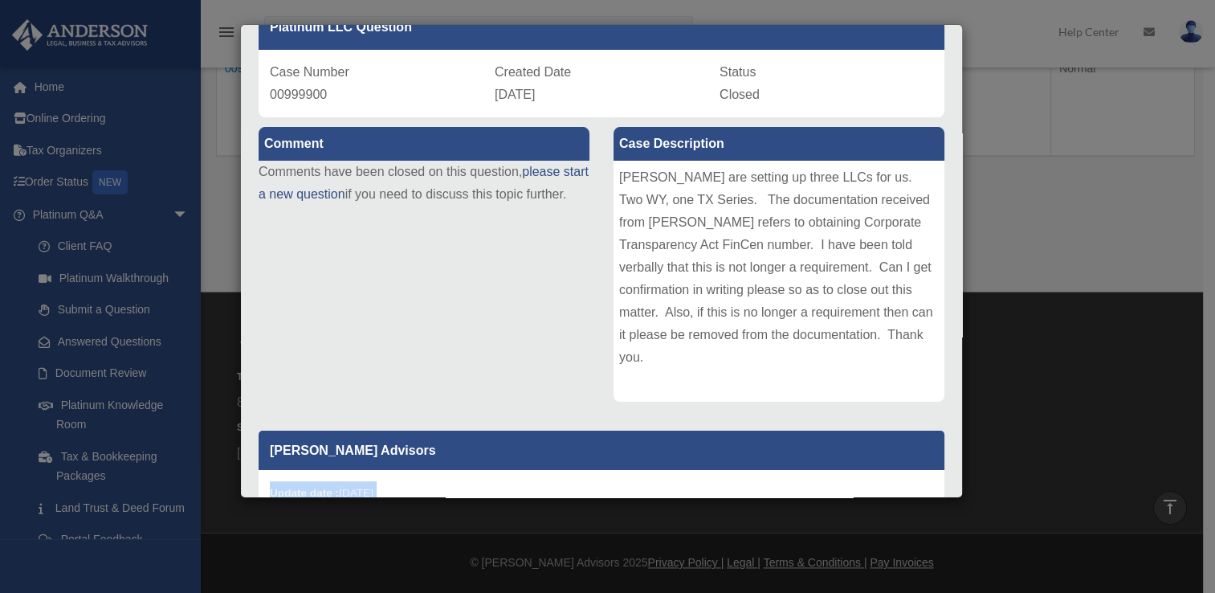
scroll to position [0, 0]
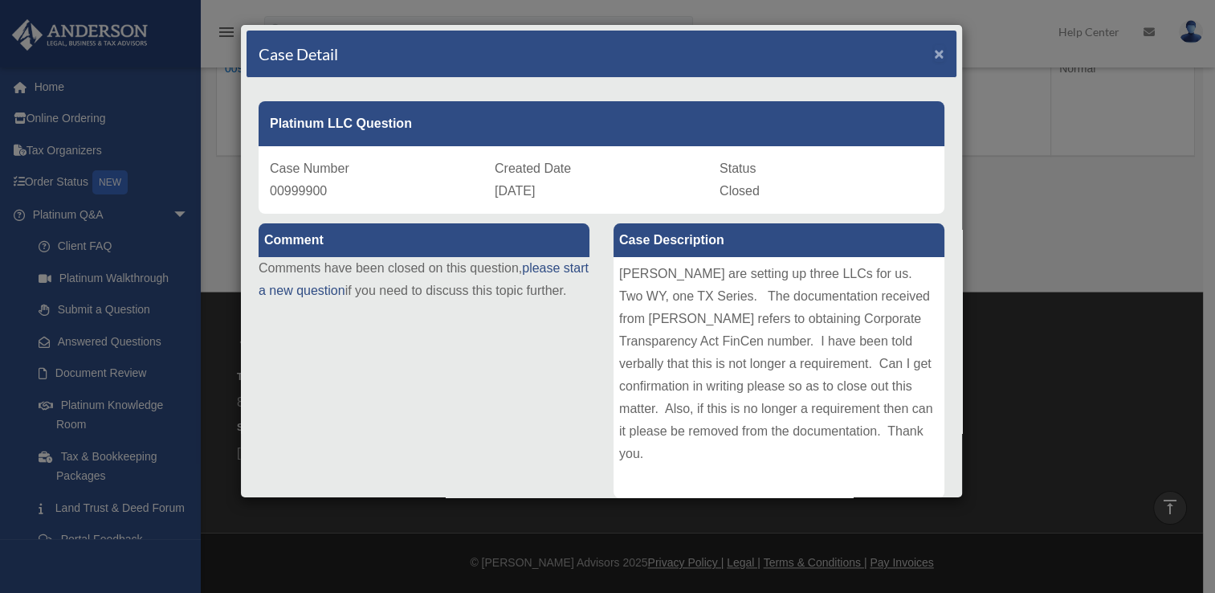
click at [934, 55] on span "×" at bounding box center [939, 53] width 10 height 18
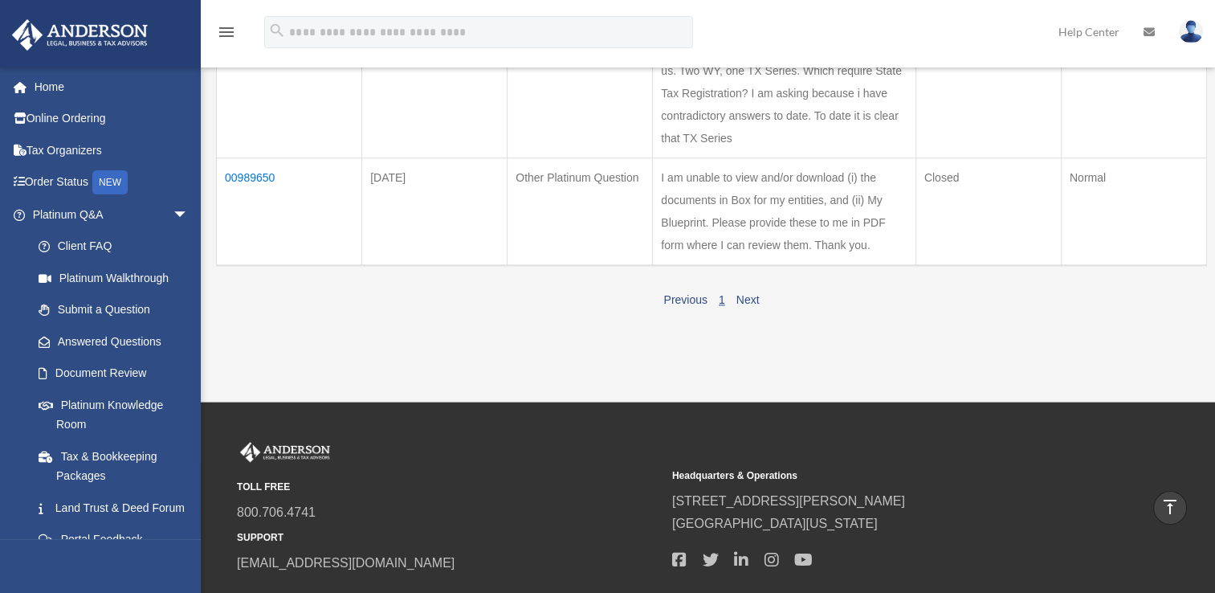
scroll to position [1751, 0]
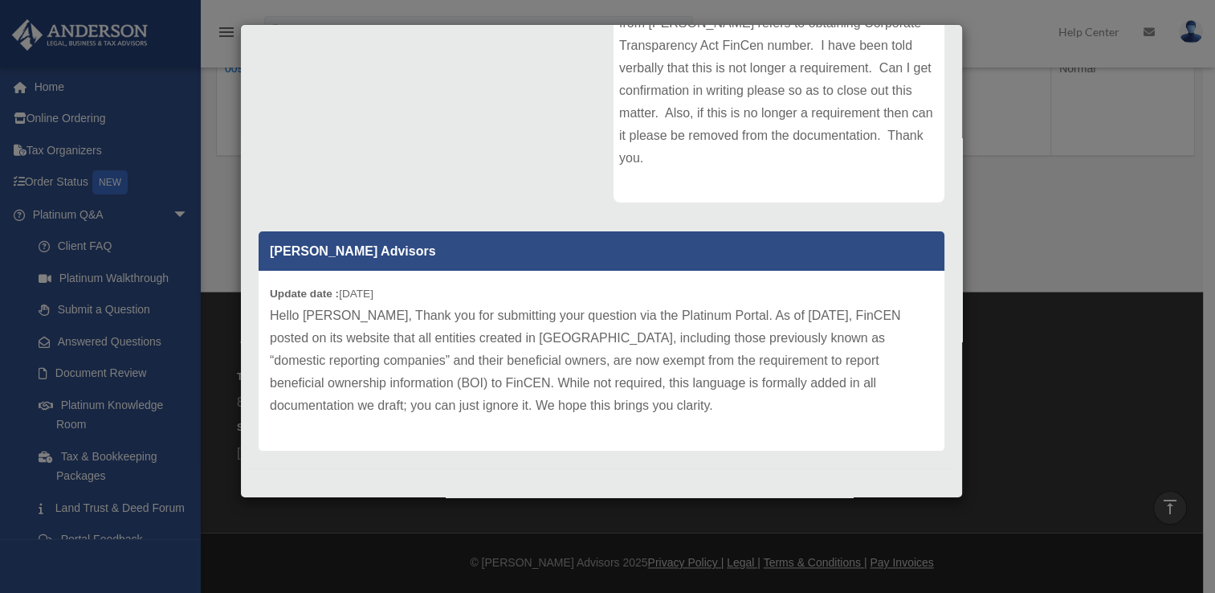
scroll to position [0, 0]
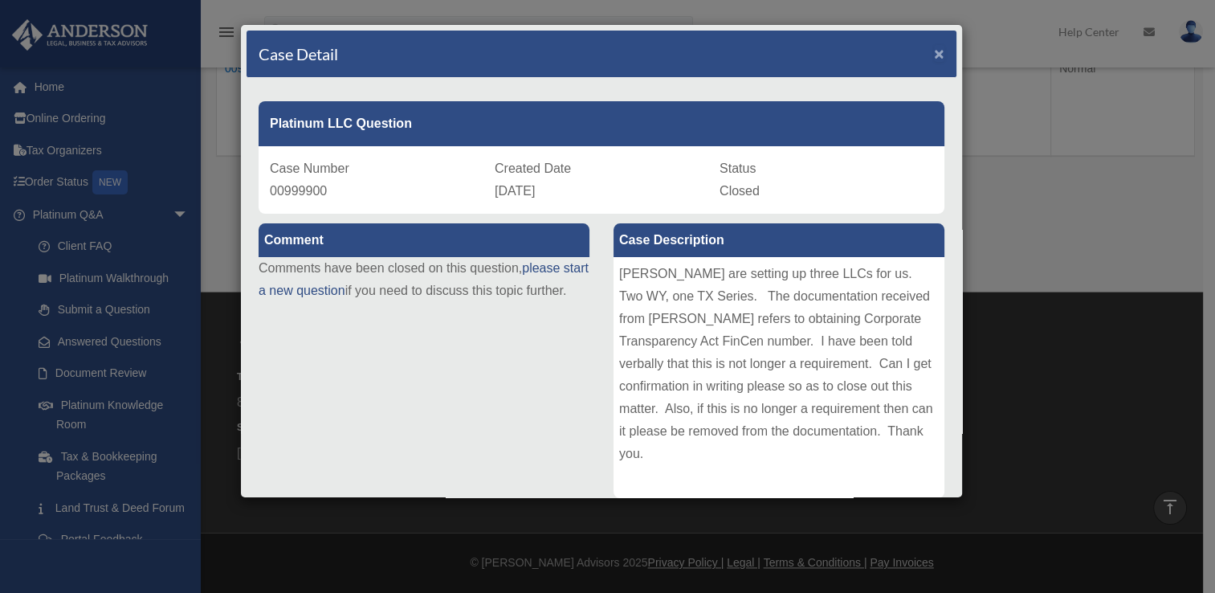
click at [934, 47] on span "×" at bounding box center [939, 53] width 10 height 18
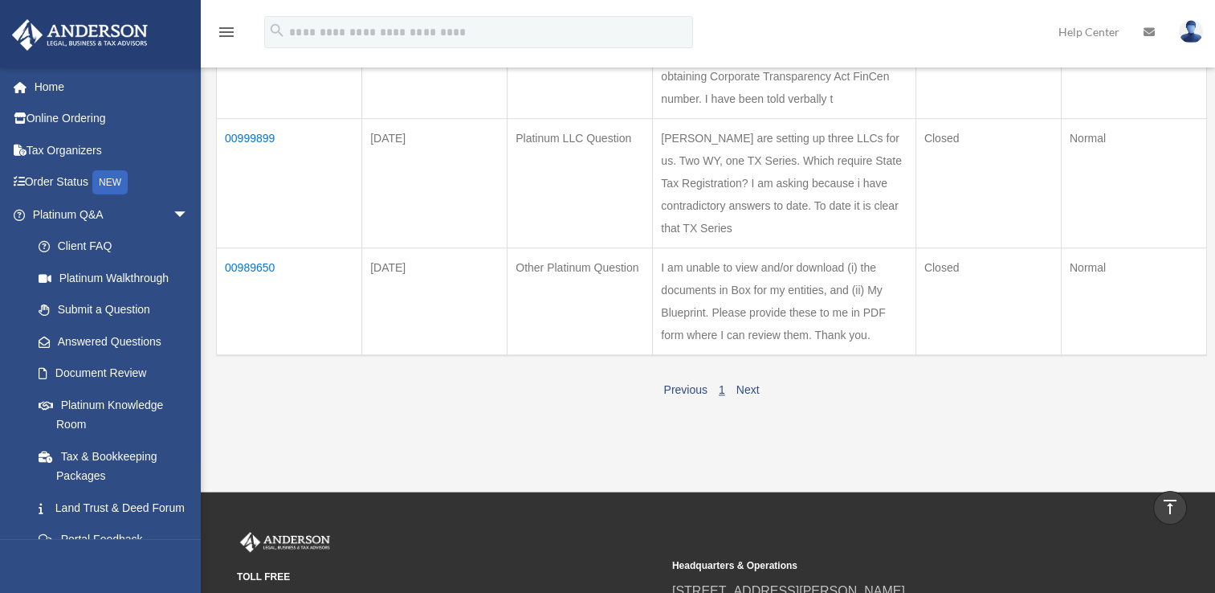
scroll to position [1508, 0]
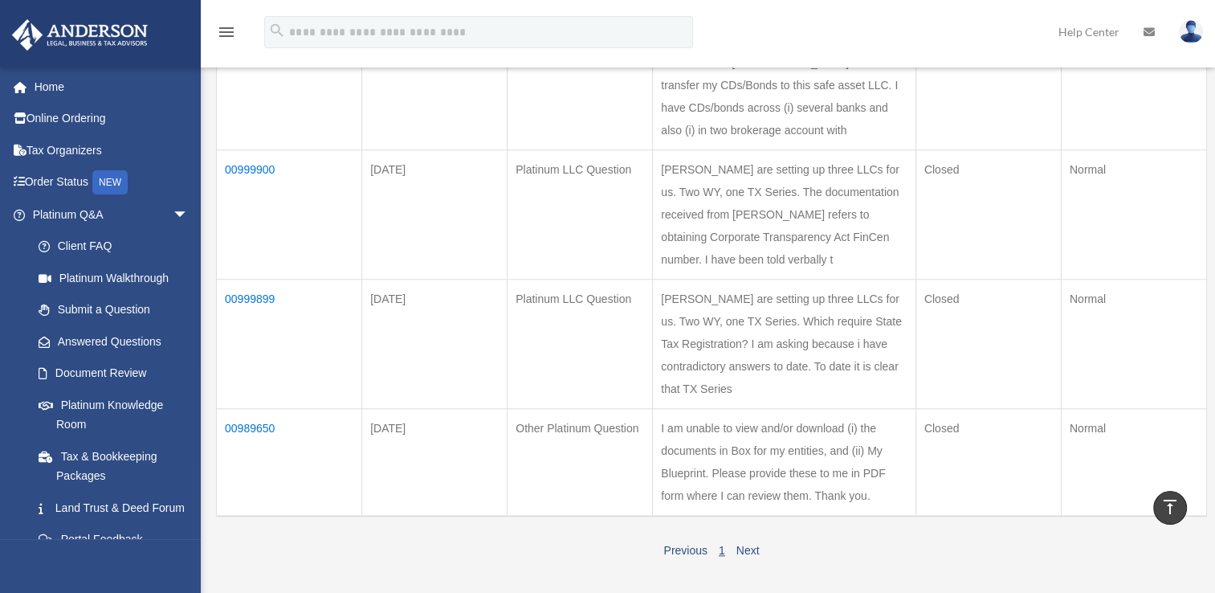
click at [251, 150] on td "00999904" at bounding box center [289, 85] width 145 height 129
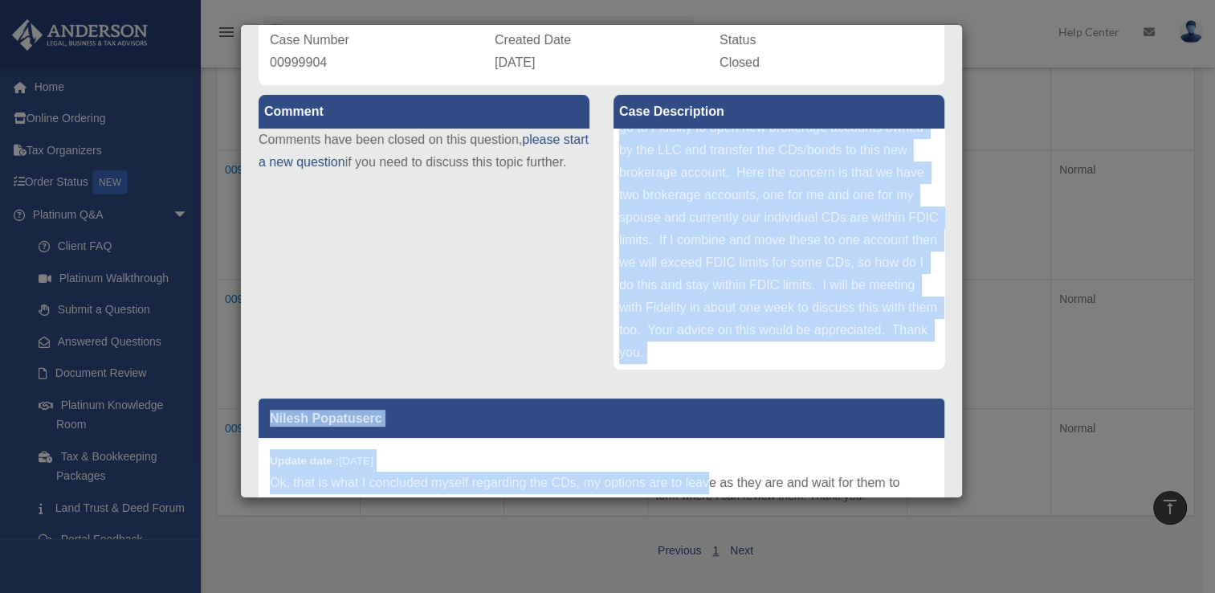
scroll to position [141, 0]
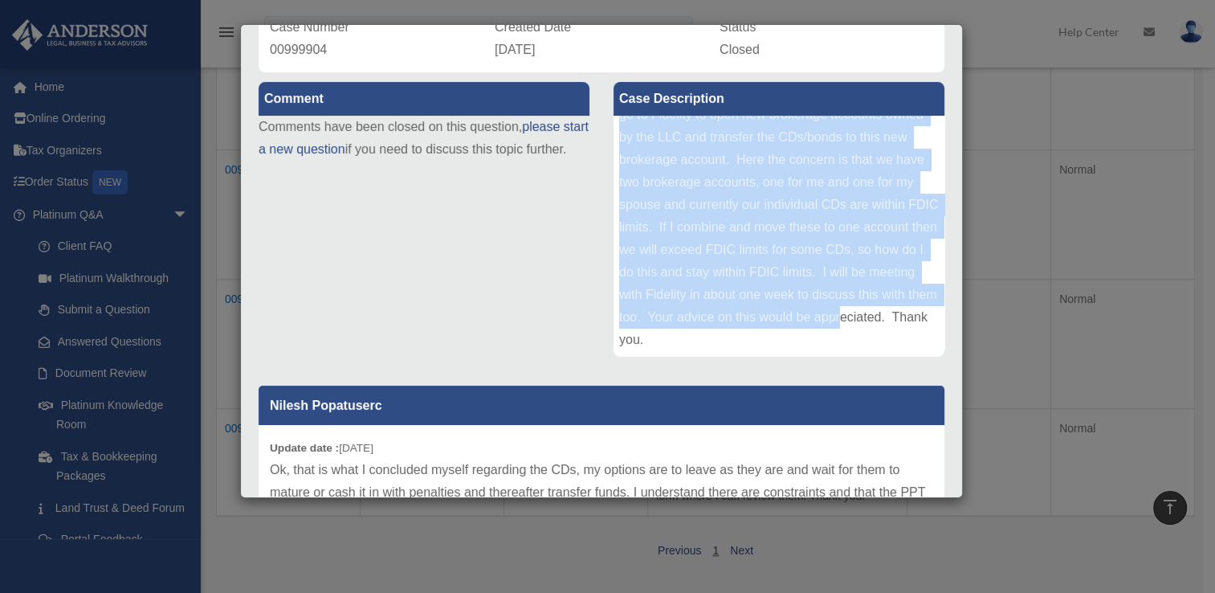
drag, startPoint x: 614, startPoint y: 274, endPoint x: 863, endPoint y: 344, distance: 259.4
click at [863, 344] on div "[PERSON_NAME] are setting up a safe assets LLC for me in [GEOGRAPHIC_DATA]. I w…" at bounding box center [779, 236] width 331 height 241
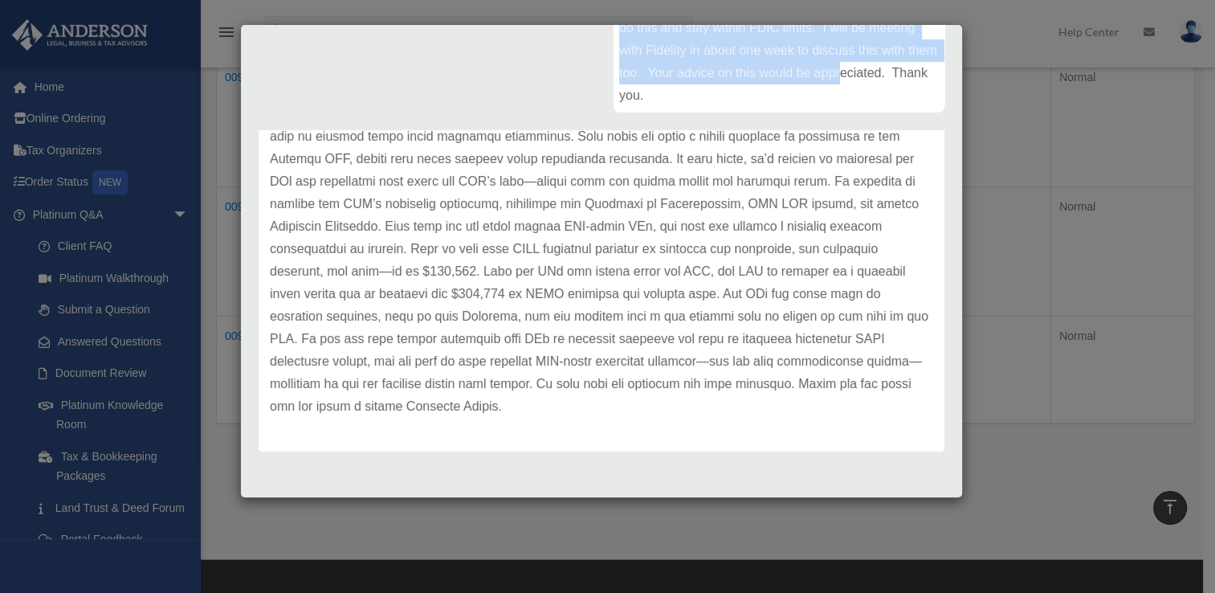
scroll to position [1602, 0]
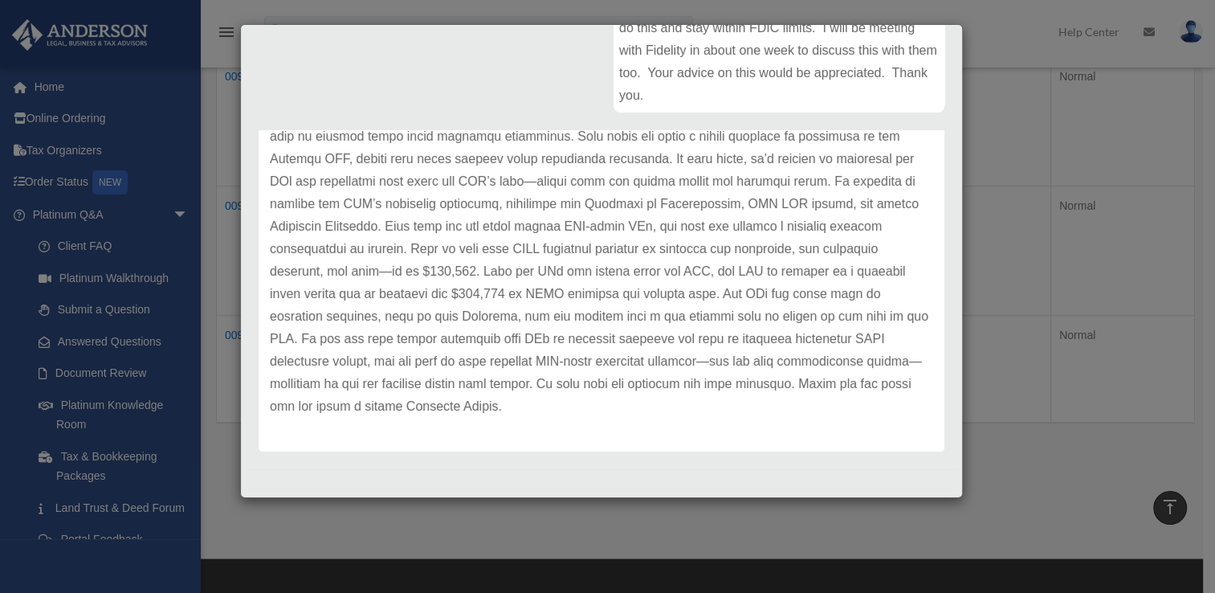
click at [630, 404] on p at bounding box center [601, 226] width 663 height 382
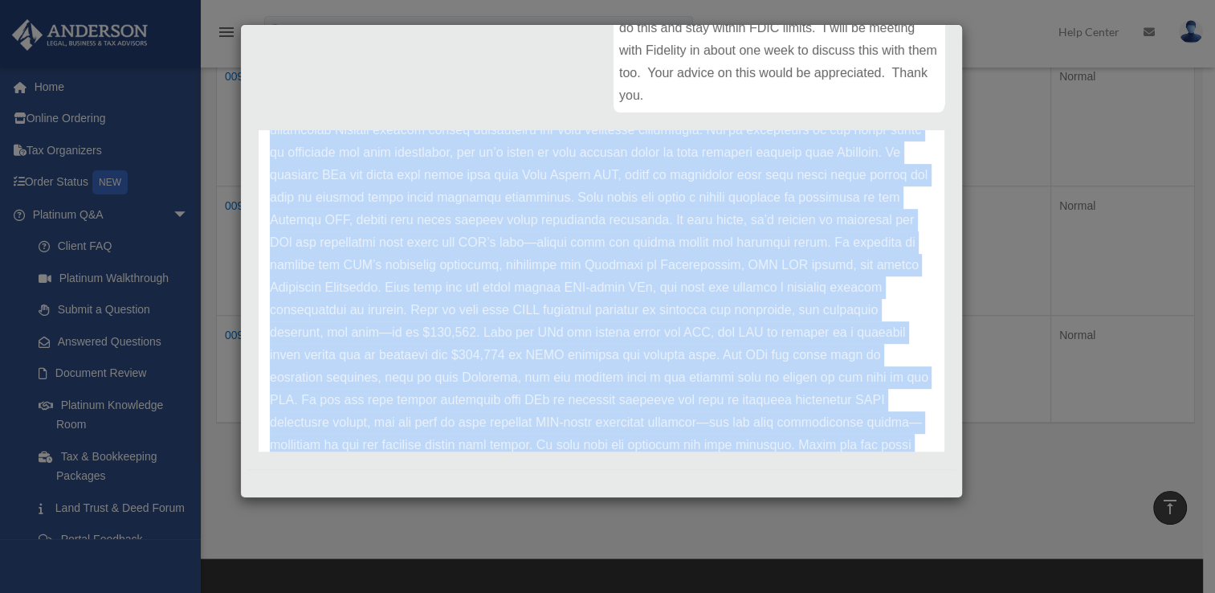
scroll to position [1624, 0]
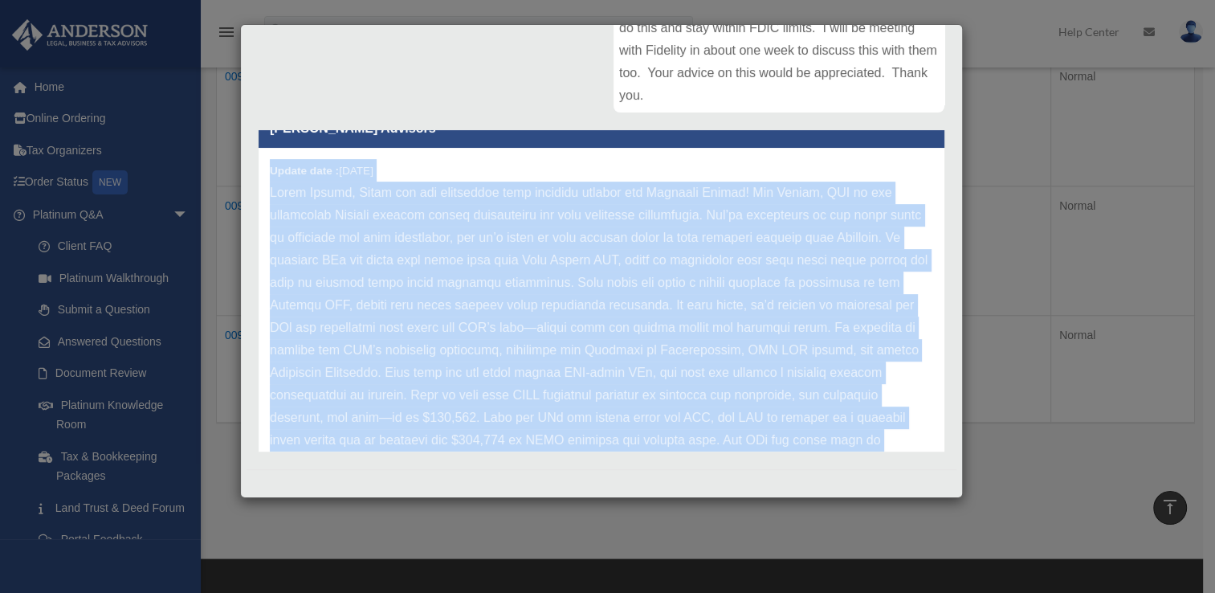
drag, startPoint x: 630, startPoint y: 405, endPoint x: 263, endPoint y: 171, distance: 434.5
click at [263, 171] on div "Update date : [DATE]" at bounding box center [602, 373] width 686 height 450
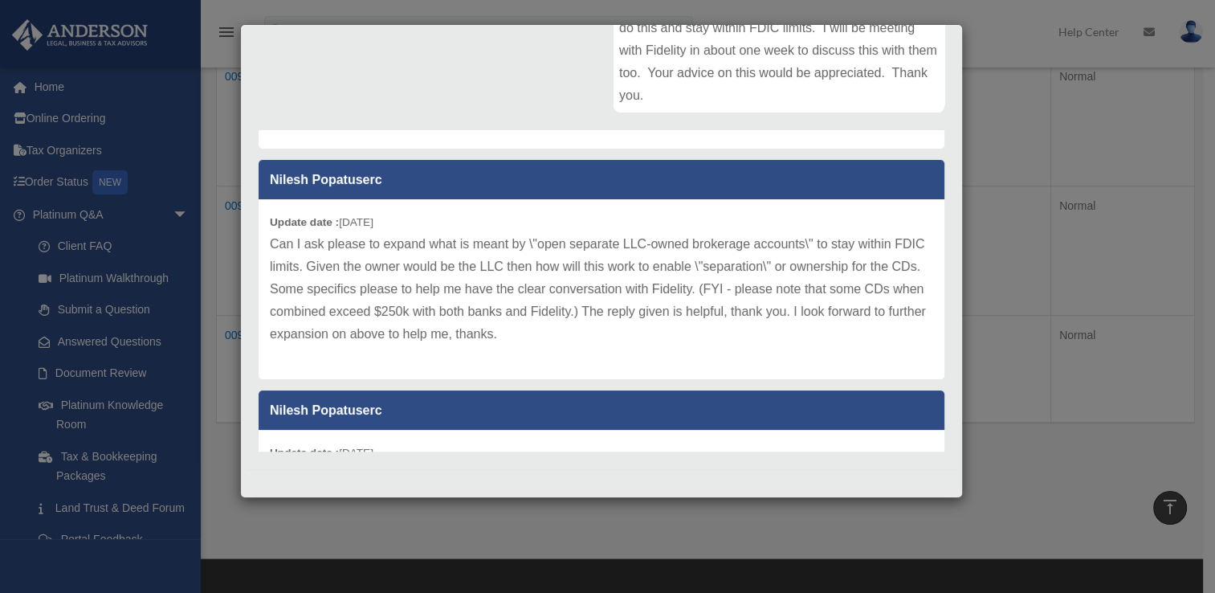
scroll to position [1201, 0]
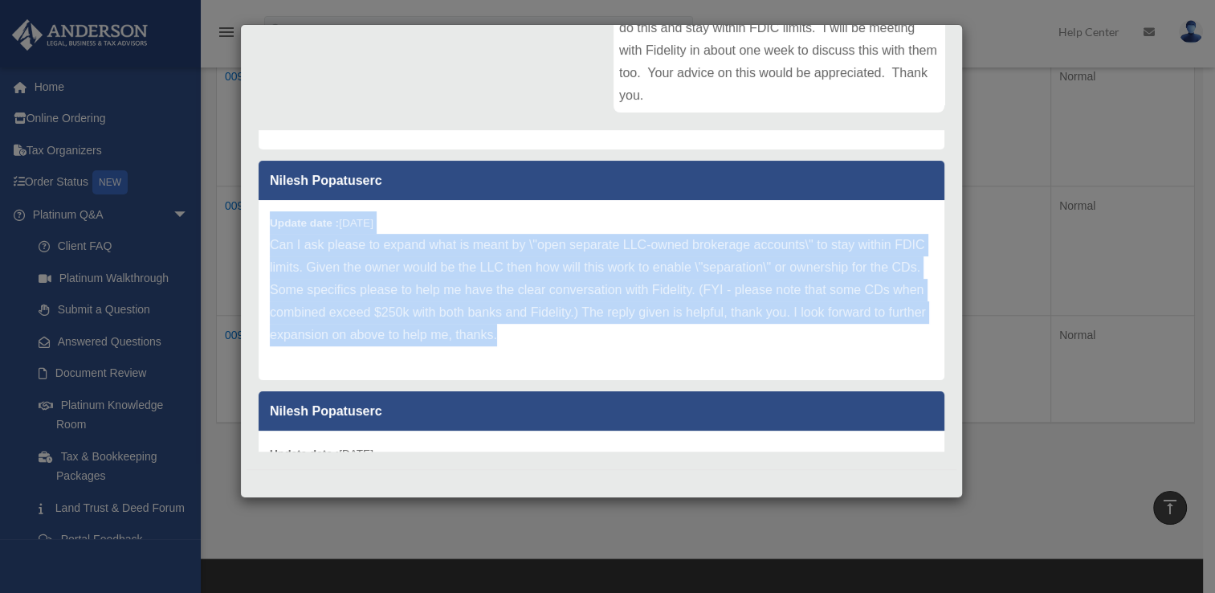
drag, startPoint x: 630, startPoint y: 338, endPoint x: 251, endPoint y: 214, distance: 399.0
click at [251, 214] on div "Nilesh Popatuserc Update date : [DATE] Ok, that is what I concluded myself rega…" at bounding box center [602, 290] width 710 height 321
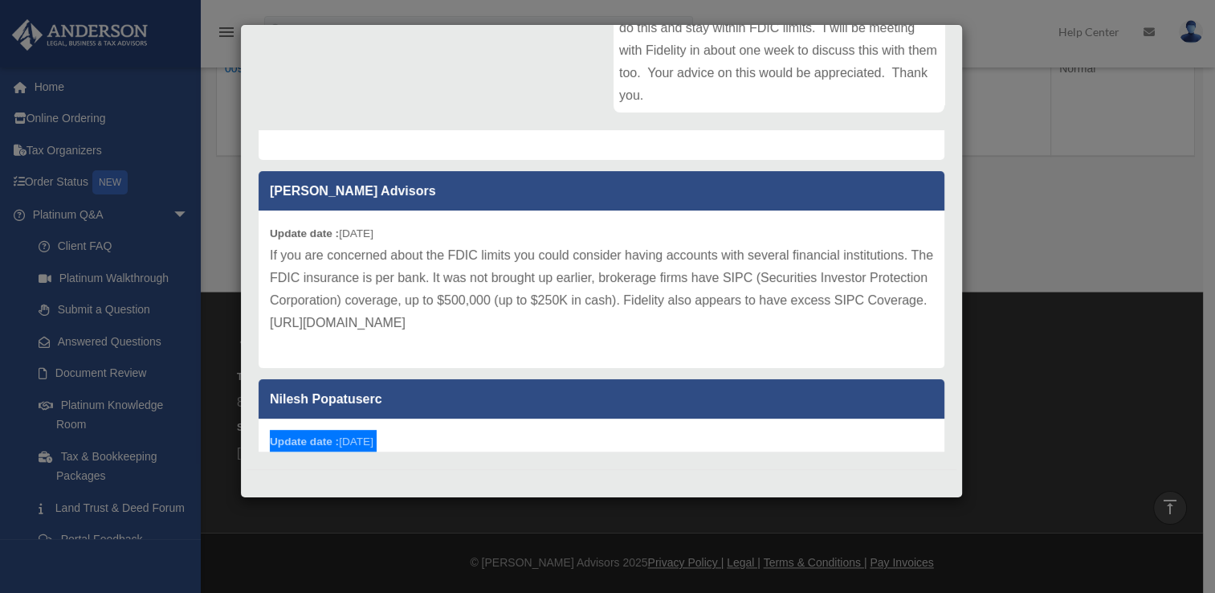
scroll to position [979, 0]
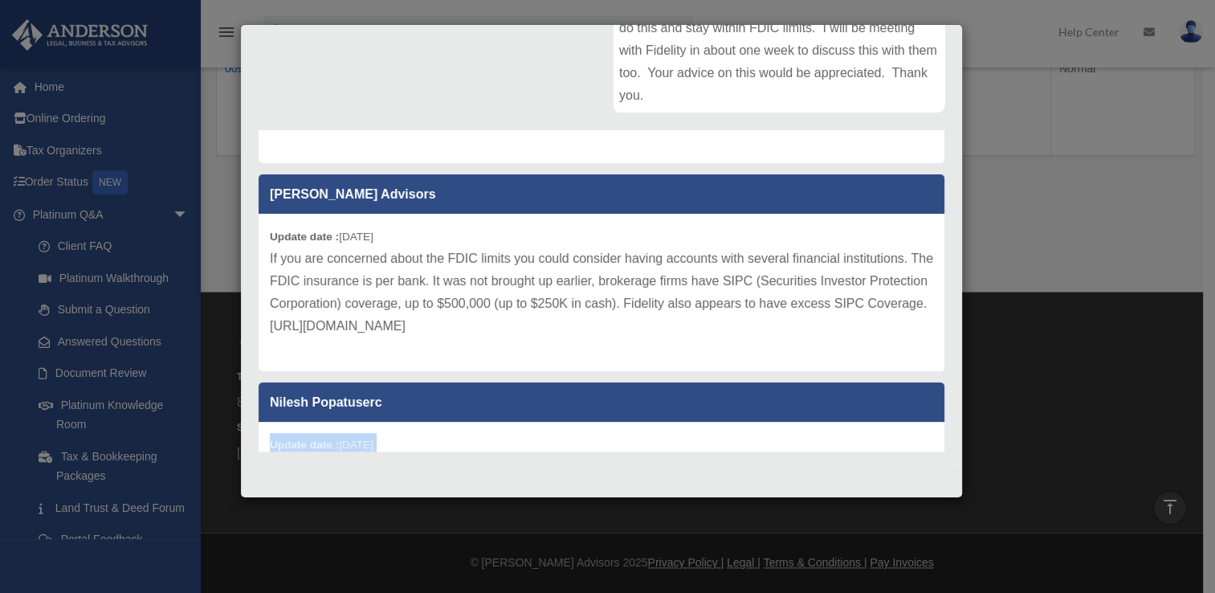
drag, startPoint x: 732, startPoint y: 323, endPoint x: 262, endPoint y: 227, distance: 479.7
click at [262, 227] on div "Update date : [DATE] If you are concerned about the FDIC limits you could consi…" at bounding box center [602, 292] width 686 height 157
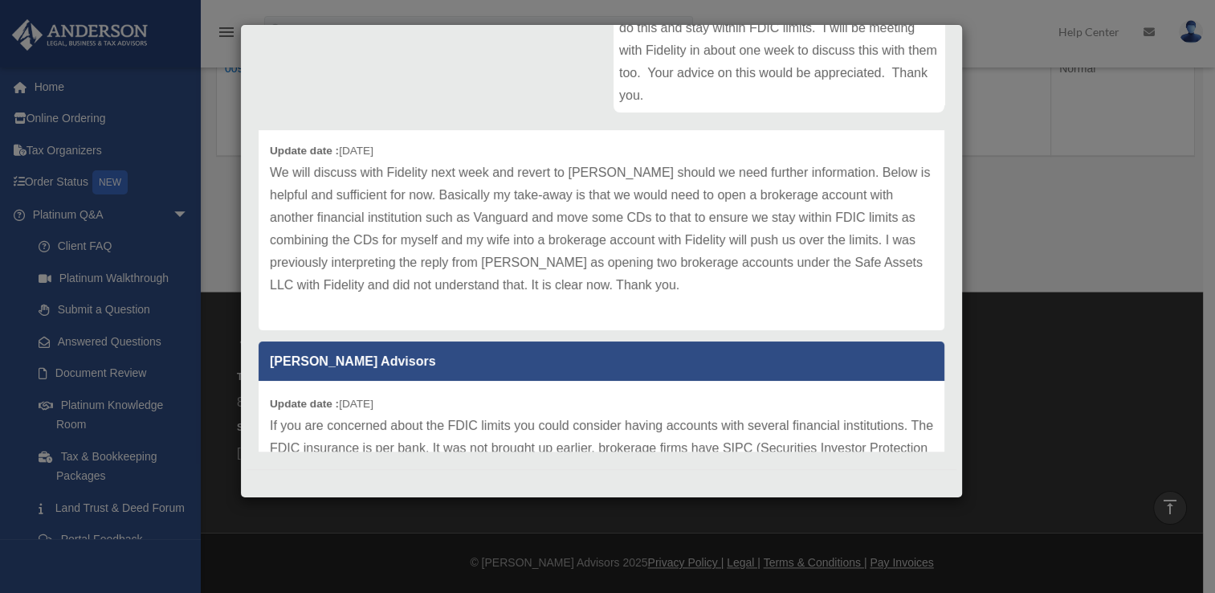
scroll to position [736, 0]
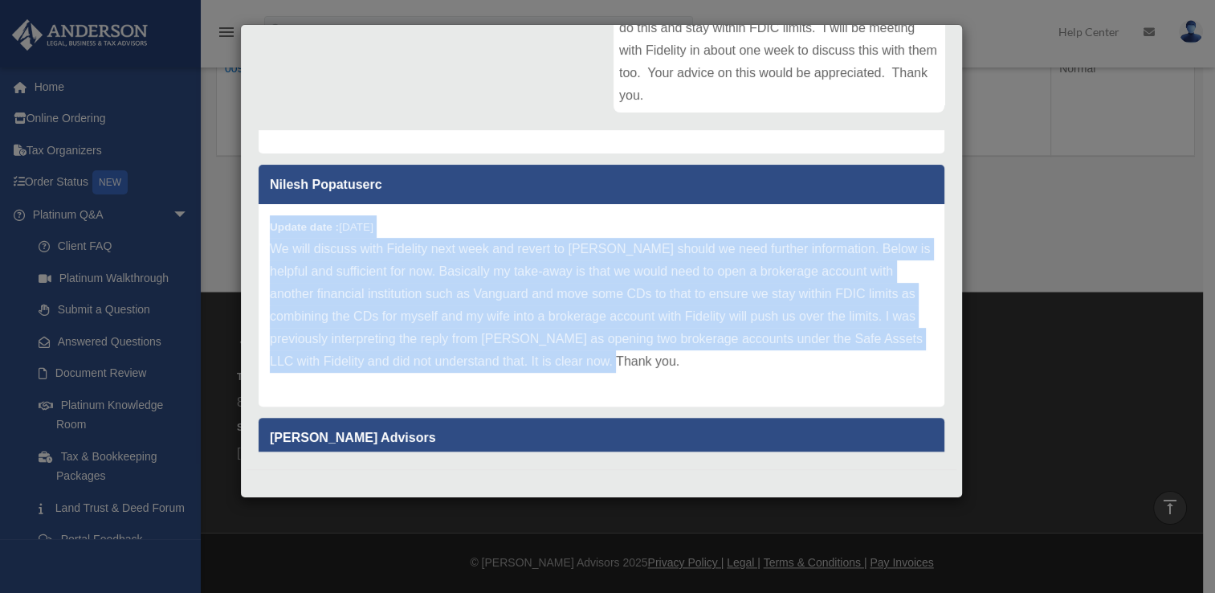
drag, startPoint x: 682, startPoint y: 358, endPoint x: 271, endPoint y: 221, distance: 433.6
click at [271, 221] on div "Update date : [DATE] We will discuss with Fidelity next week and revert to [PER…" at bounding box center [602, 305] width 686 height 202
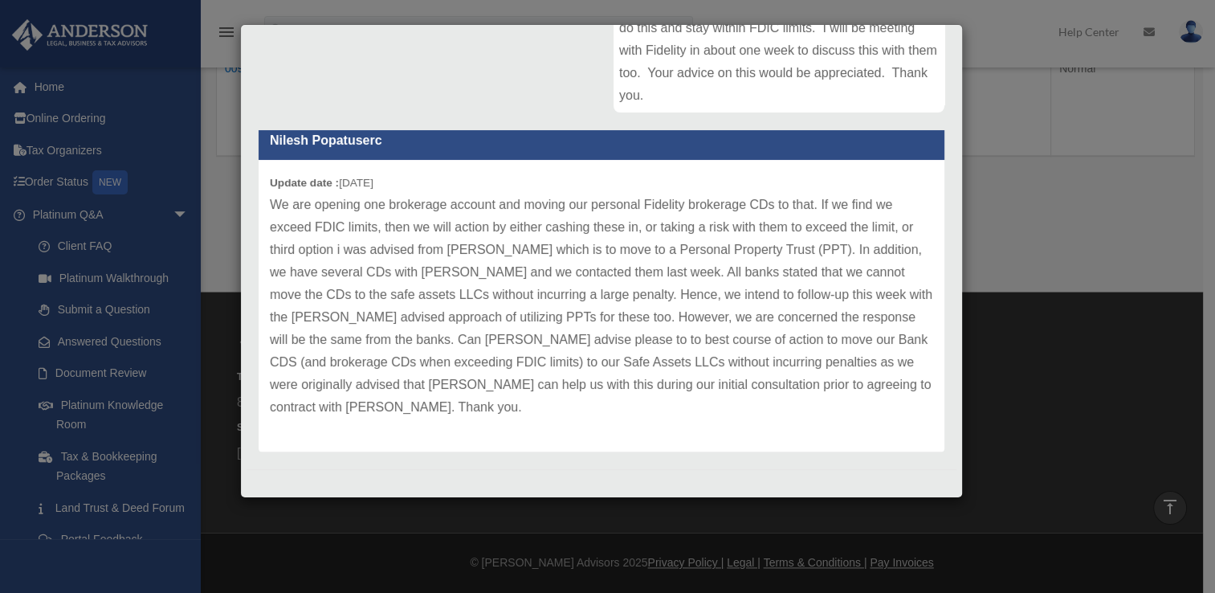
scroll to position [435, 0]
drag, startPoint x: 430, startPoint y: 408, endPoint x: 412, endPoint y: 409, distance: 17.7
click at [412, 409] on p "We are opening one brokerage account and moving our personal Fidelity brokerage…" at bounding box center [601, 307] width 663 height 225
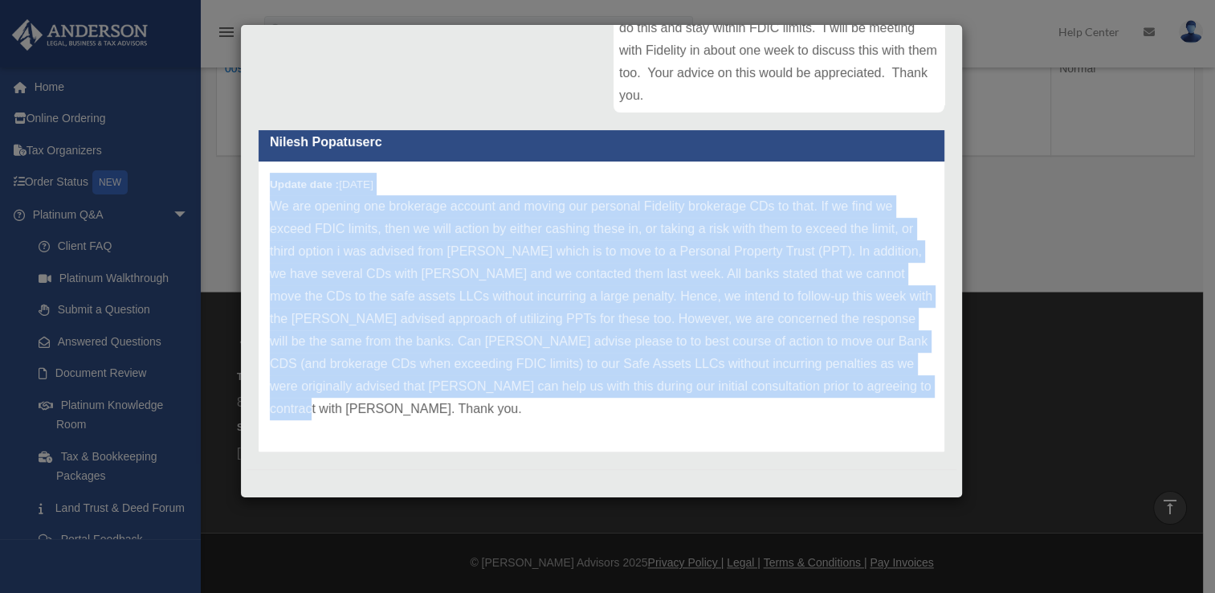
drag, startPoint x: 420, startPoint y: 406, endPoint x: 257, endPoint y: 181, distance: 278.4
click at [257, 181] on div "Nilesh Popatuserc Update date : [DATE] Ok, that is what I concluded myself rega…" at bounding box center [602, 290] width 710 height 321
click at [486, 406] on p "We are opening one brokerage account and moving our personal Fidelity brokerage…" at bounding box center [601, 307] width 663 height 225
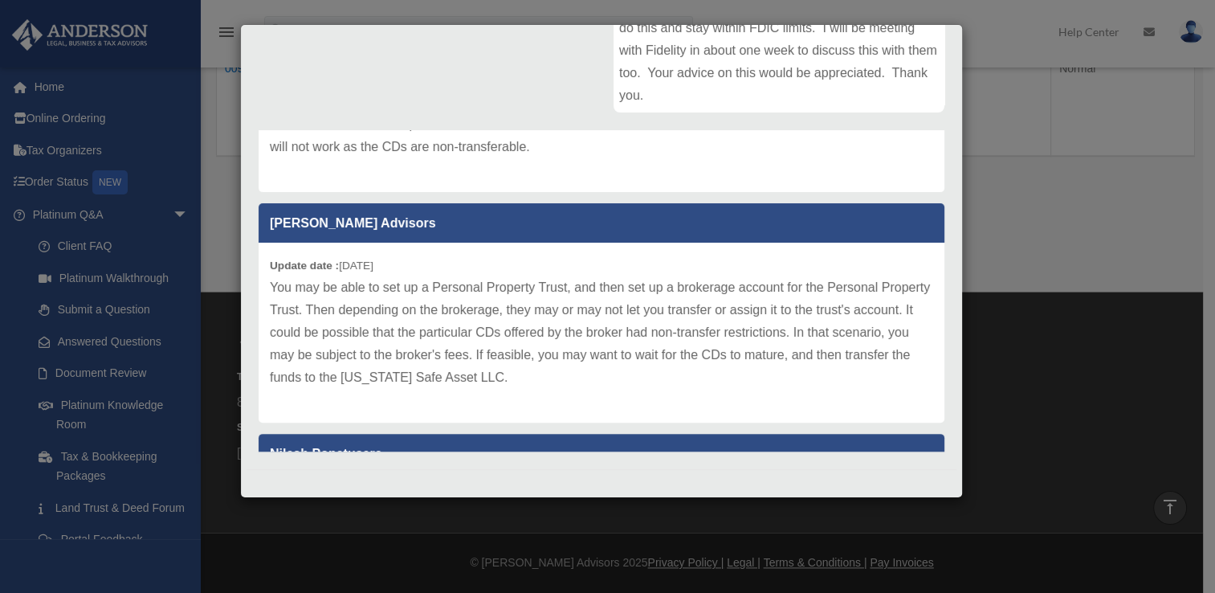
scroll to position [120, 0]
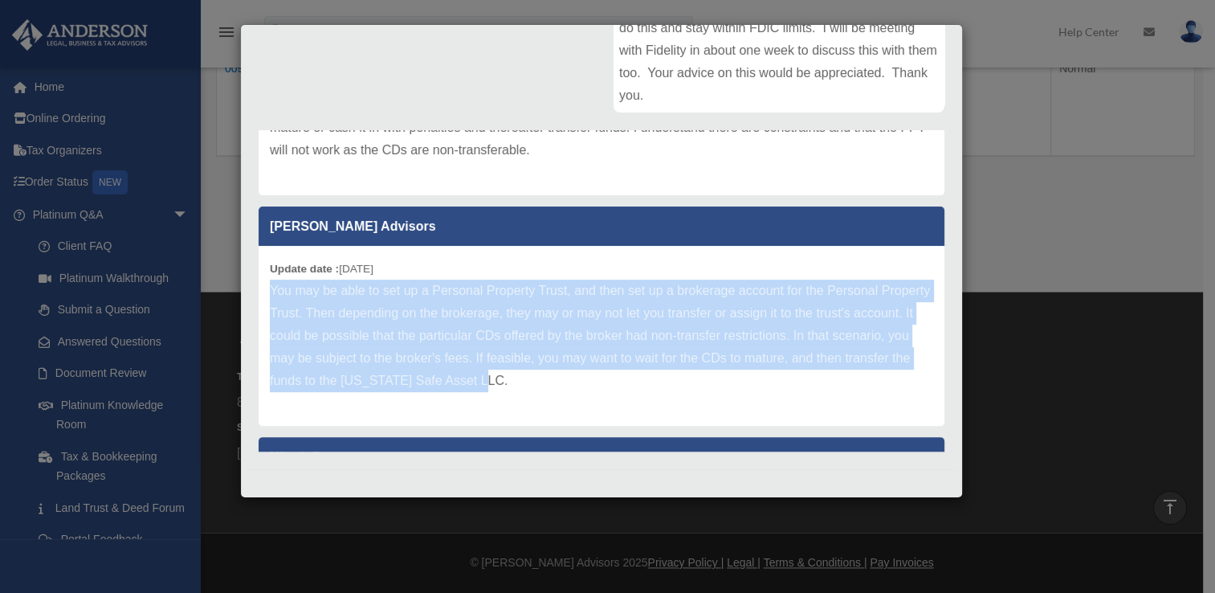
drag, startPoint x: 591, startPoint y: 382, endPoint x: 260, endPoint y: 286, distance: 344.4
click at [260, 286] on div "Update date : [DATE] You may be able to set up a Personal Property Trust, and t…" at bounding box center [602, 336] width 686 height 180
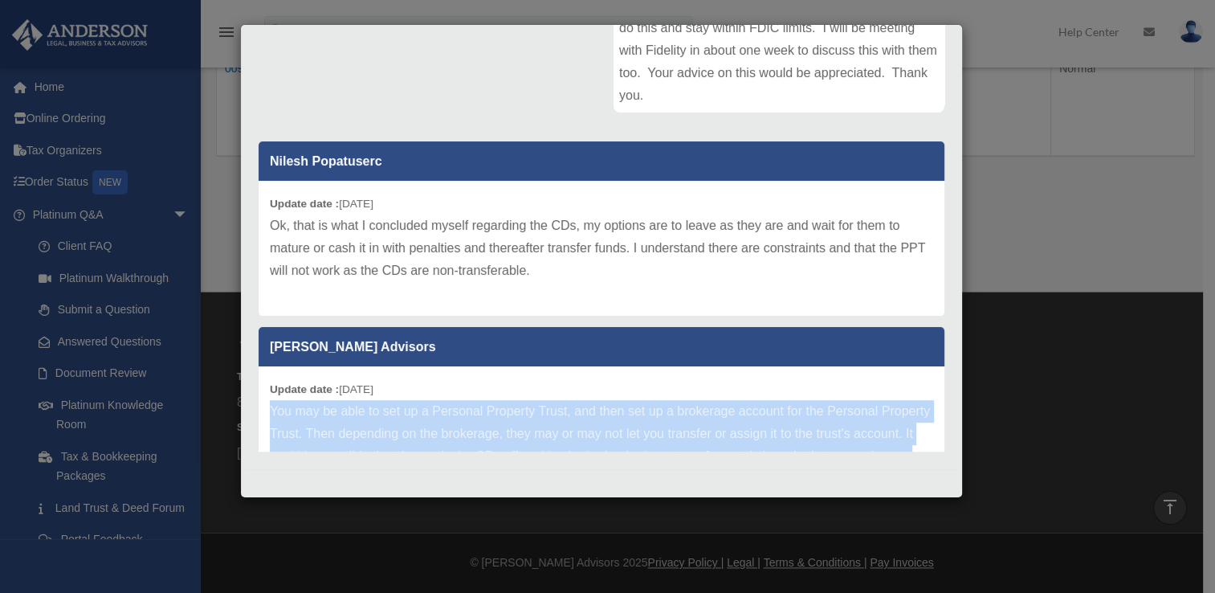
scroll to position [2, 0]
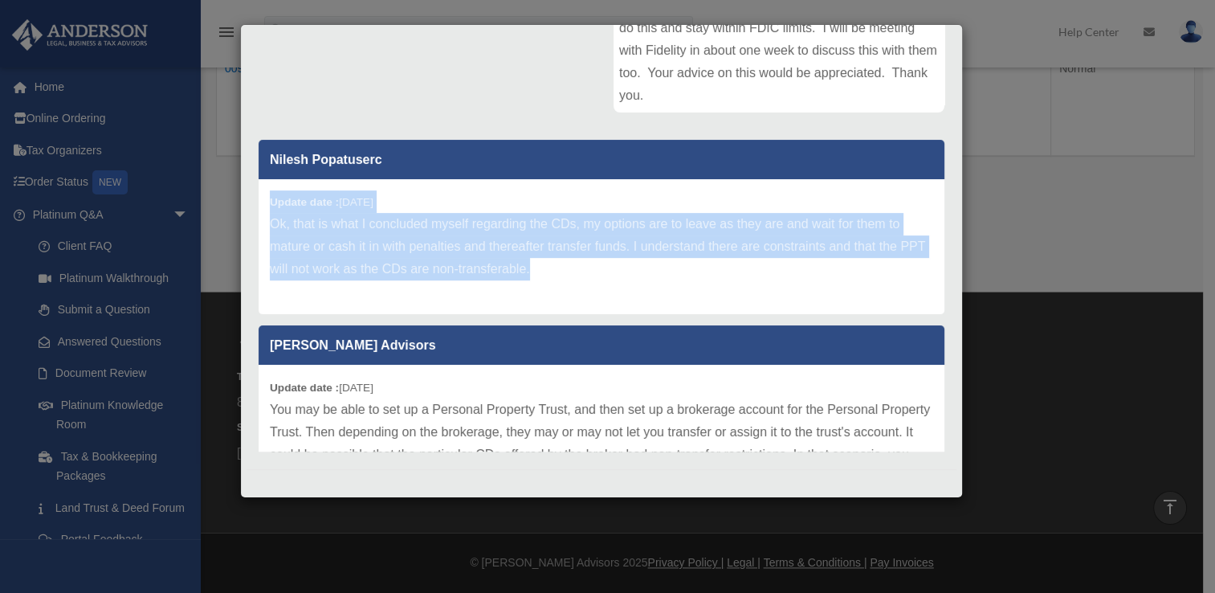
drag, startPoint x: 559, startPoint y: 271, endPoint x: 263, endPoint y: 191, distance: 306.3
click at [263, 191] on div "Update date : [DATE] Ok, that is what I concluded myself regarding the CDs, my …" at bounding box center [602, 246] width 686 height 135
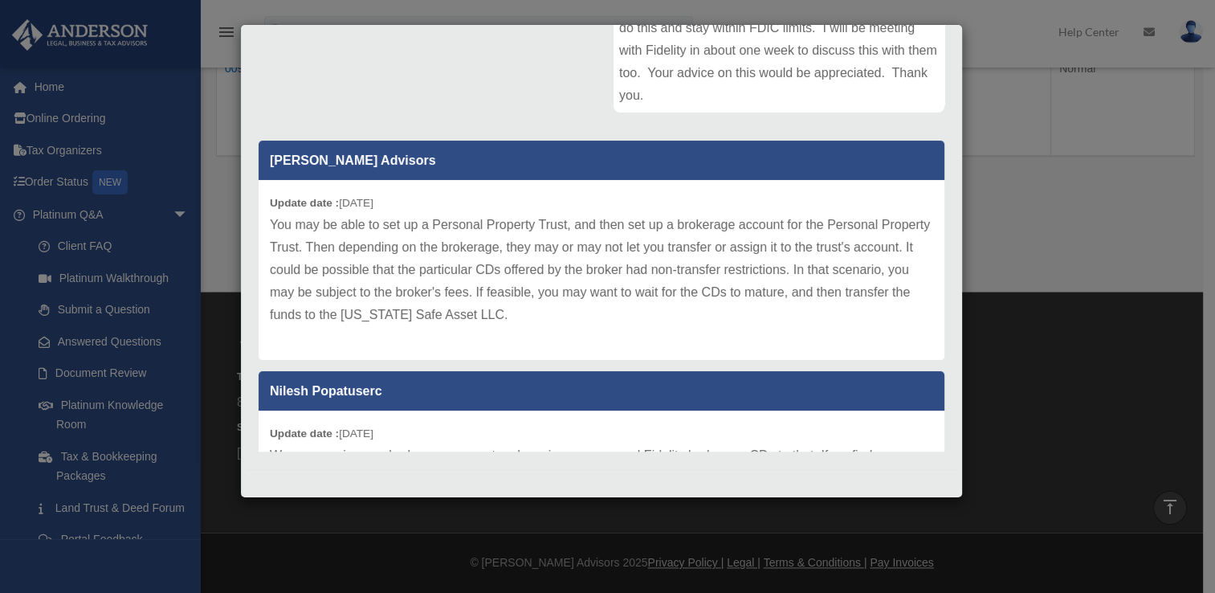
scroll to position [188, 0]
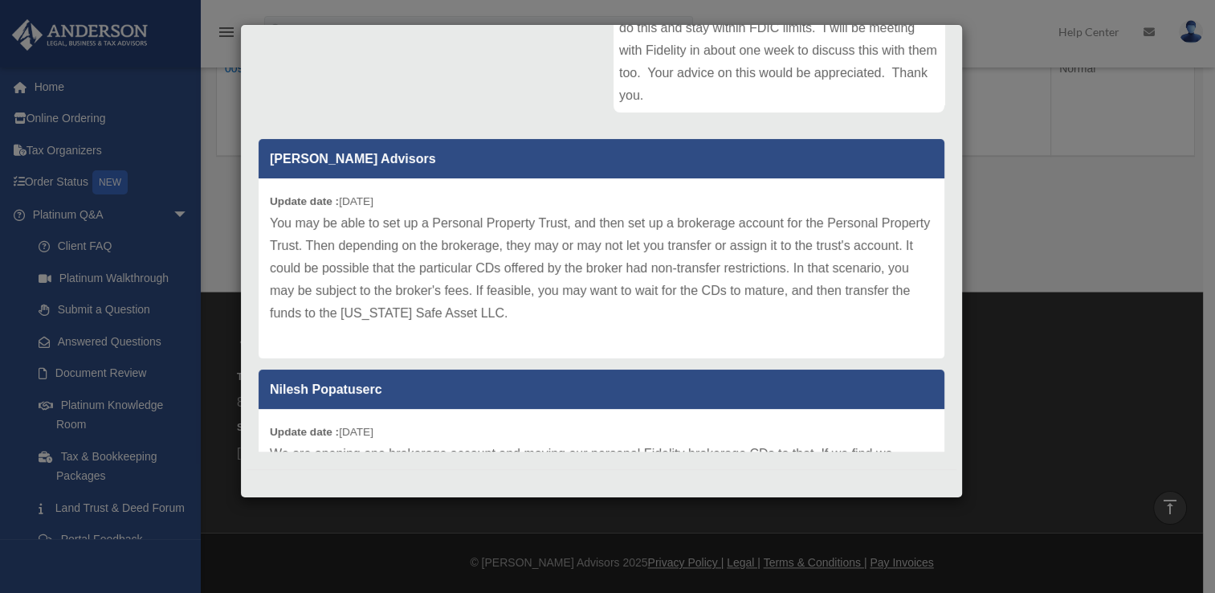
click at [589, 312] on p "You may be able to set up a Personal Property Trust, and then set up a brokerag…" at bounding box center [601, 268] width 663 height 112
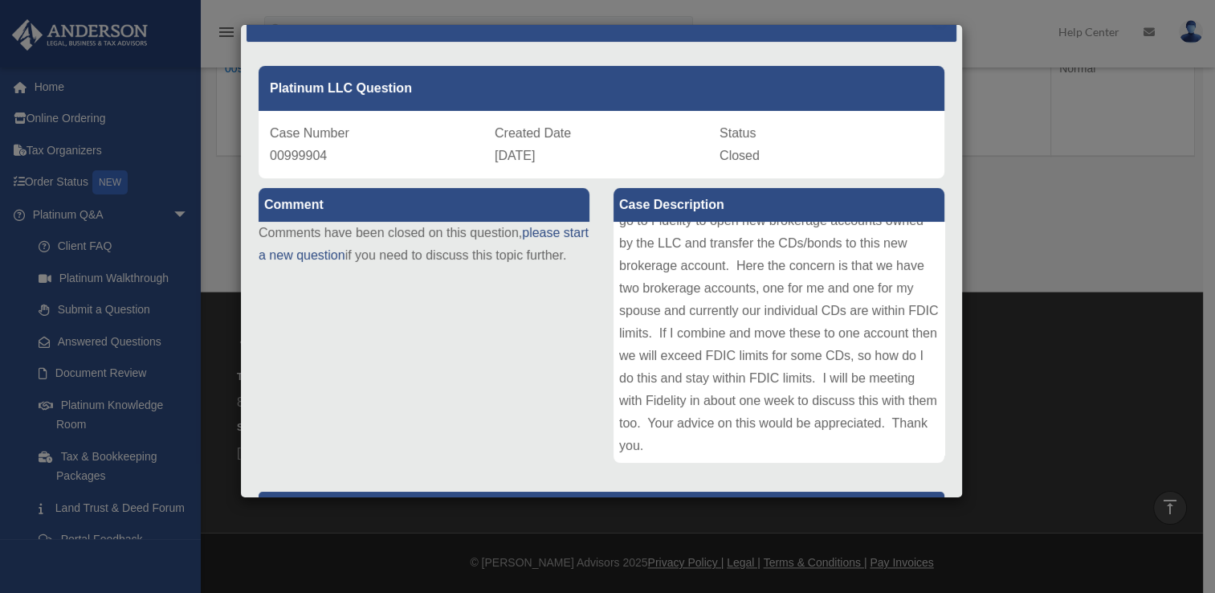
scroll to position [3, 0]
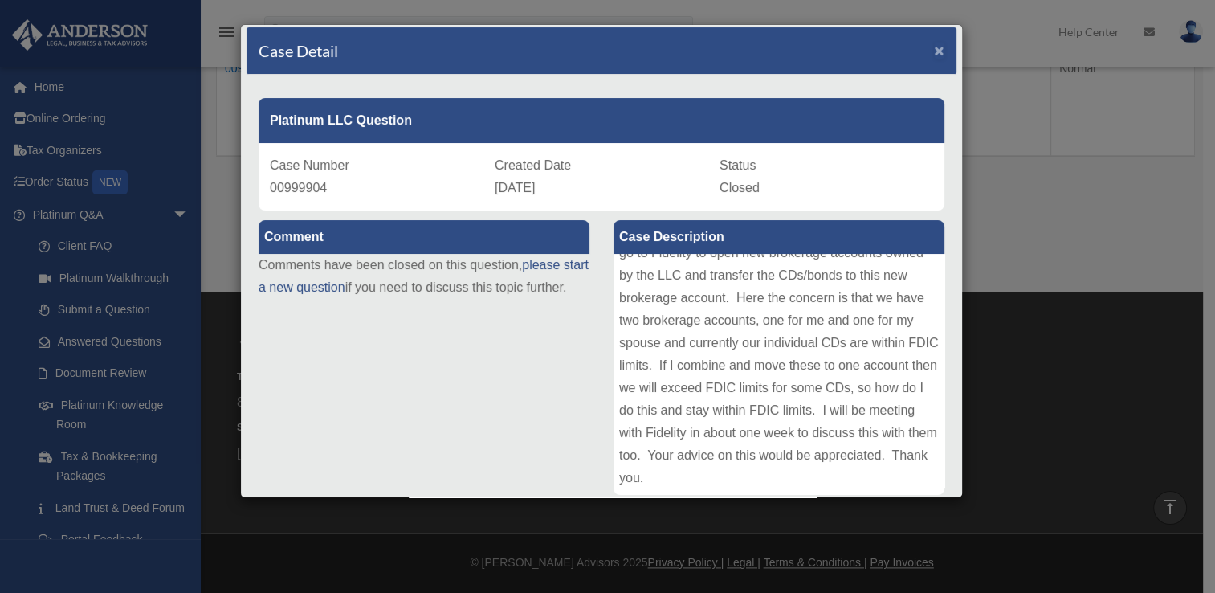
click at [934, 48] on span "×" at bounding box center [939, 50] width 10 height 18
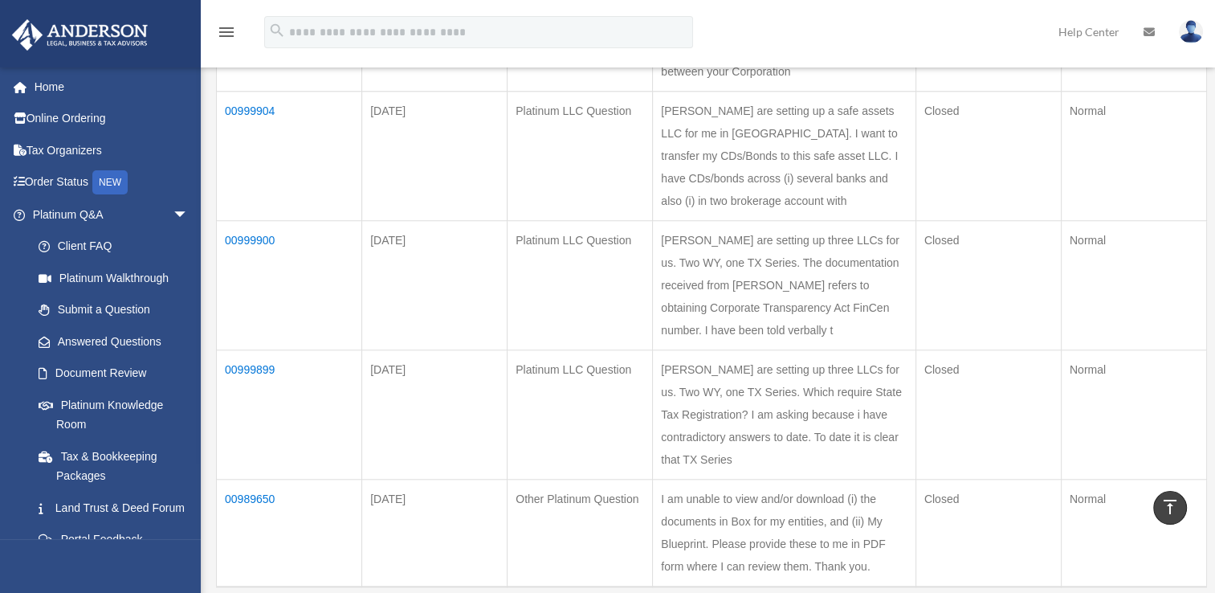
scroll to position [1439, 0]
click at [241, 90] on td "00999910" at bounding box center [289, 25] width 145 height 129
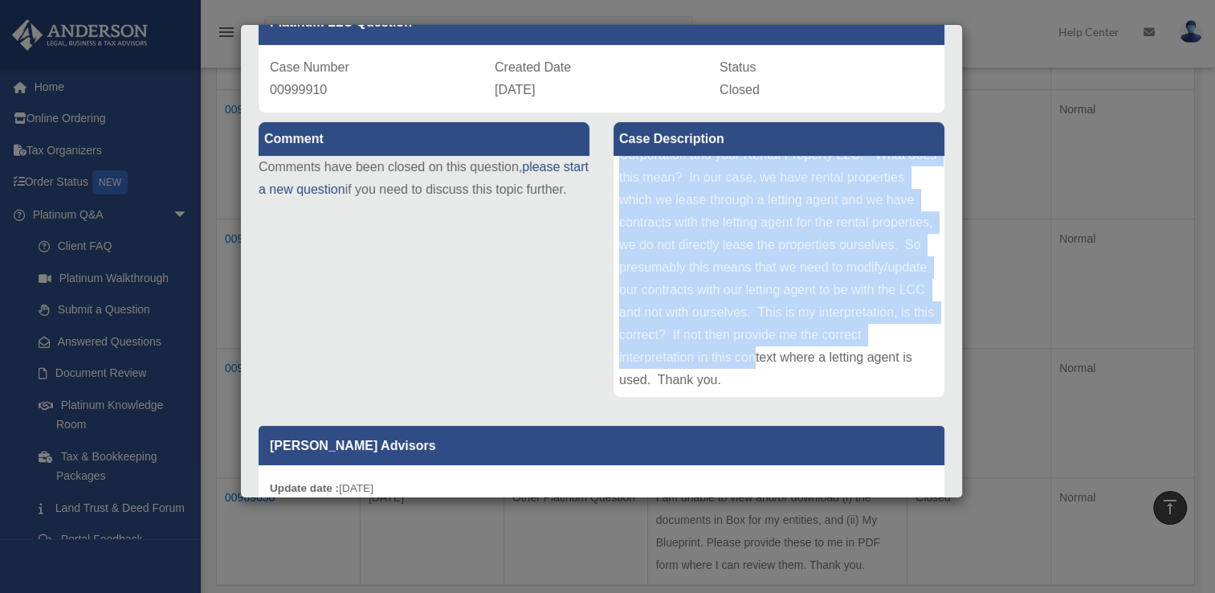
scroll to position [114, 0]
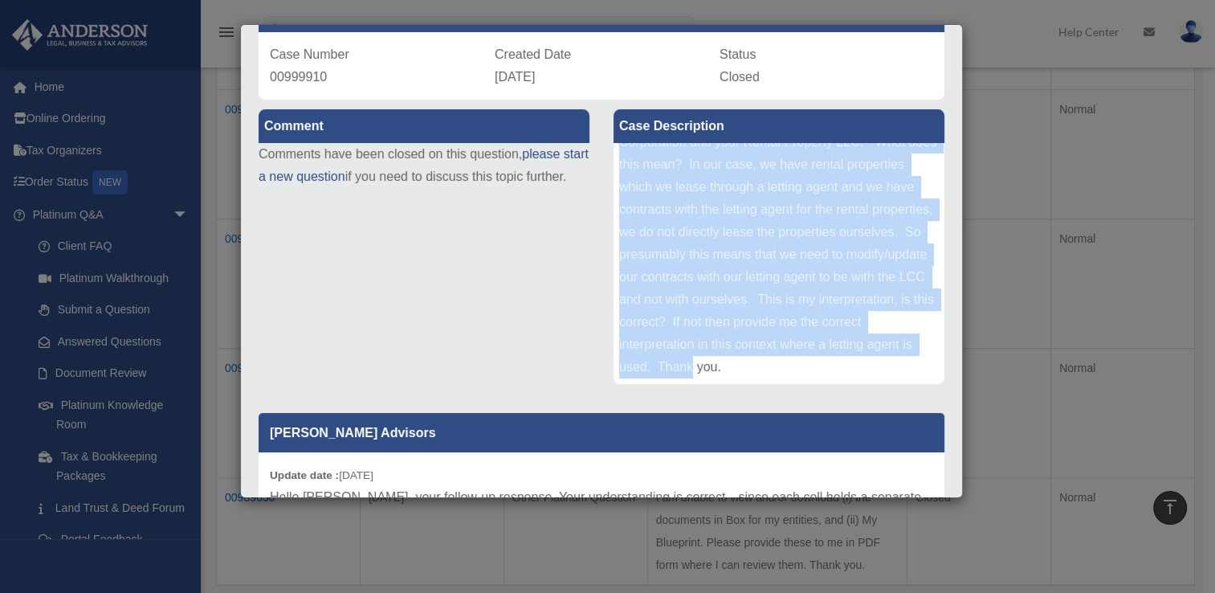
drag, startPoint x: 614, startPoint y: 269, endPoint x: 666, endPoint y: 358, distance: 103.3
click at [666, 358] on div "In one of the correspondence we received from [PERSON_NAME], it states that we …" at bounding box center [779, 263] width 331 height 241
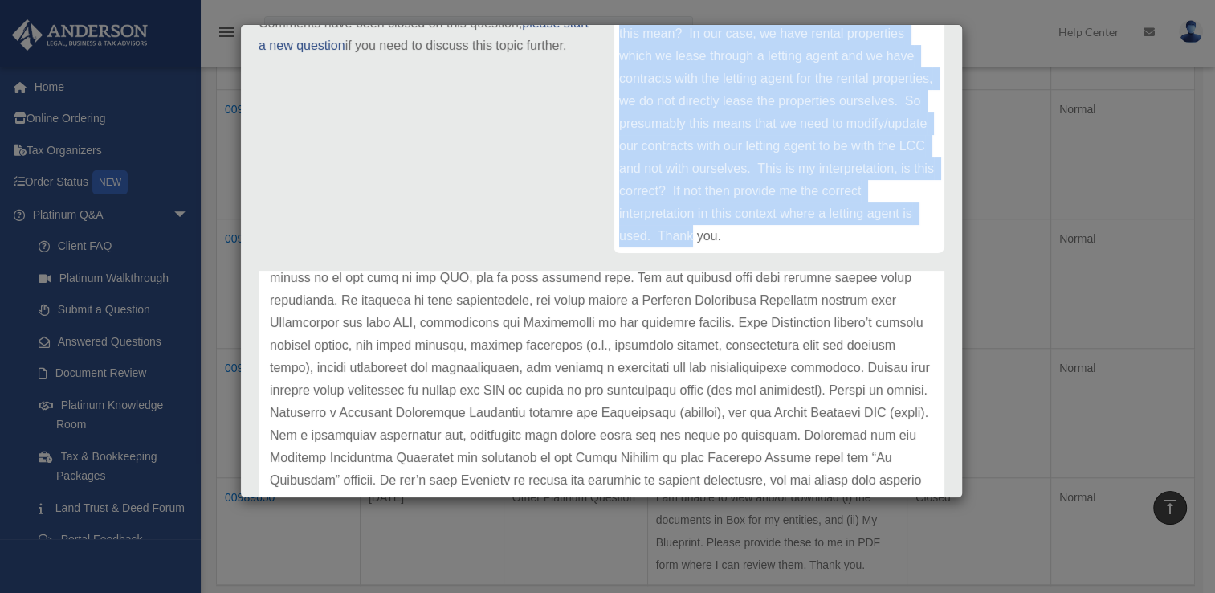
scroll to position [386, 0]
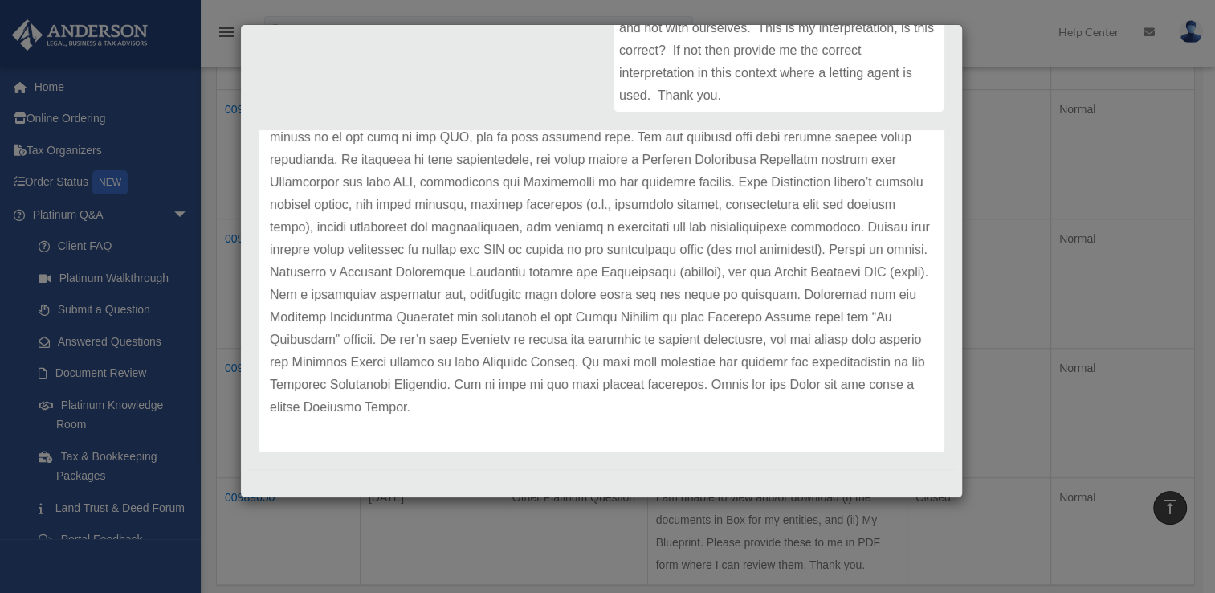
click at [575, 406] on p at bounding box center [601, 126] width 663 height 585
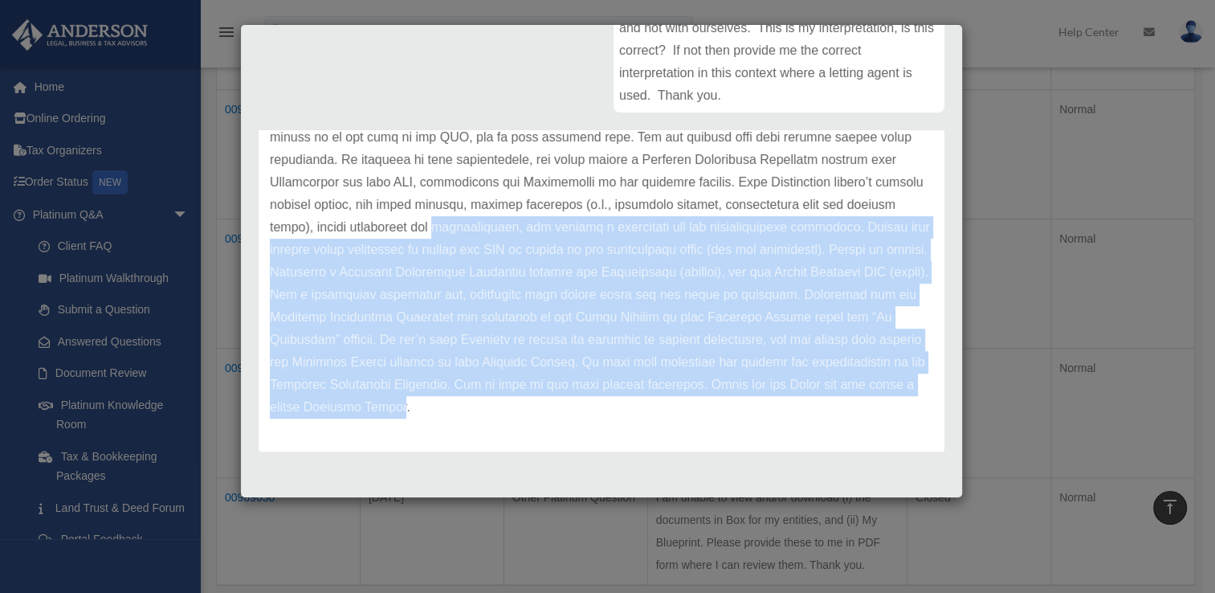
drag, startPoint x: 565, startPoint y: 407, endPoint x: 363, endPoint y: 217, distance: 277.9
click at [363, 217] on p at bounding box center [601, 126] width 663 height 585
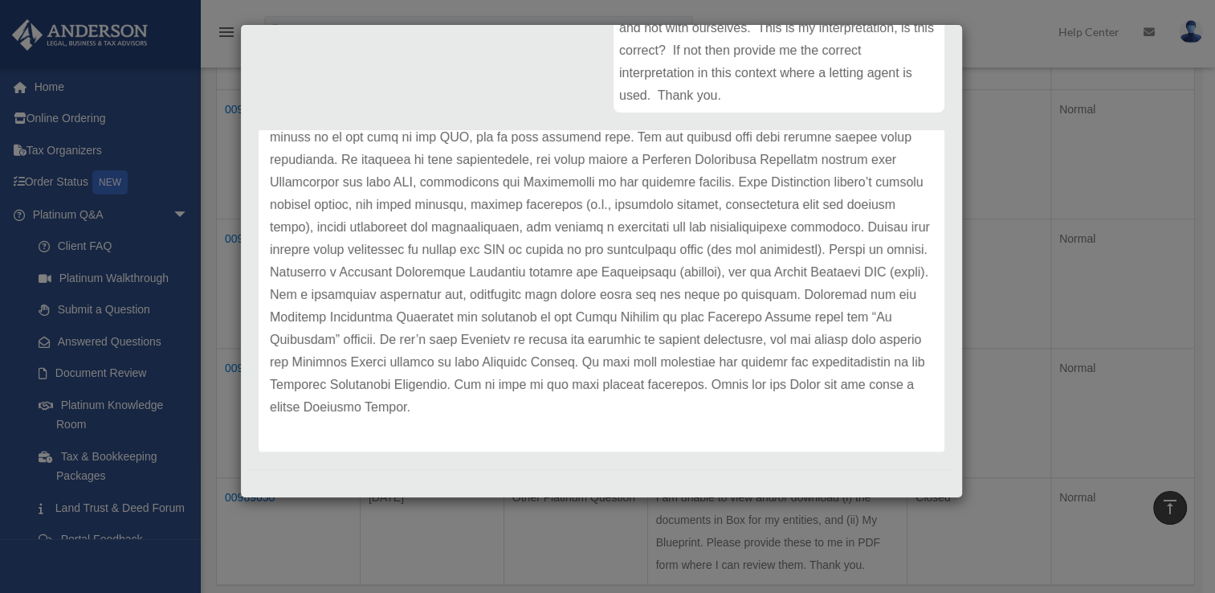
drag, startPoint x: 572, startPoint y: 416, endPoint x: 570, endPoint y: 405, distance: 11.4
click at [570, 405] on p at bounding box center [601, 126] width 663 height 585
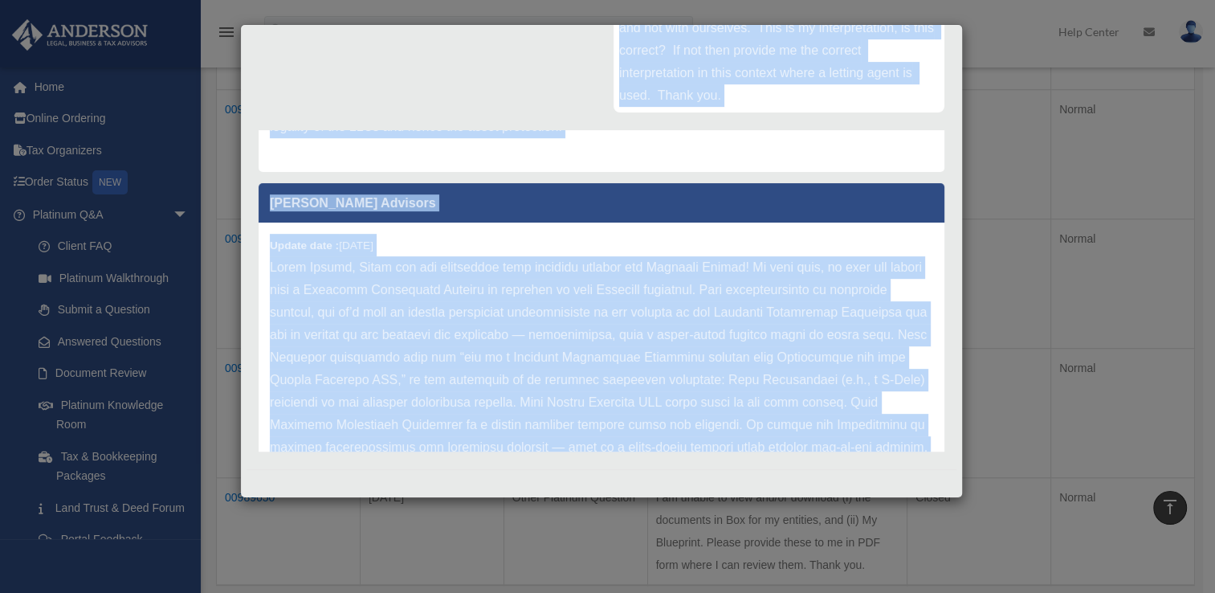
scroll to position [724, 0]
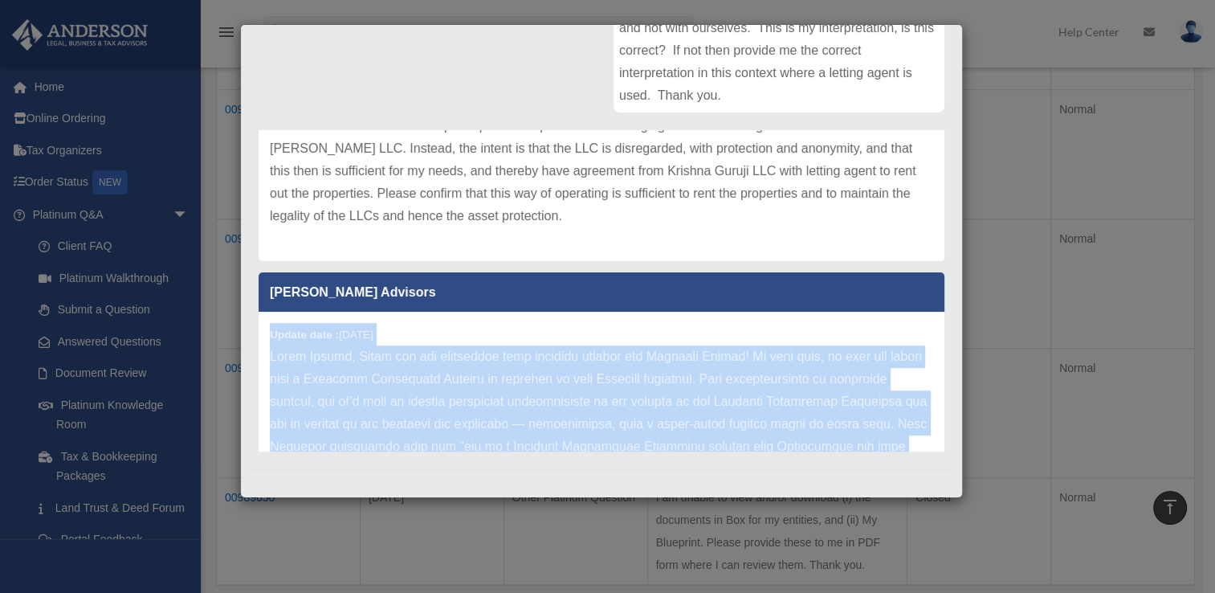
drag, startPoint x: 568, startPoint y: 405, endPoint x: 260, endPoint y: 329, distance: 316.8
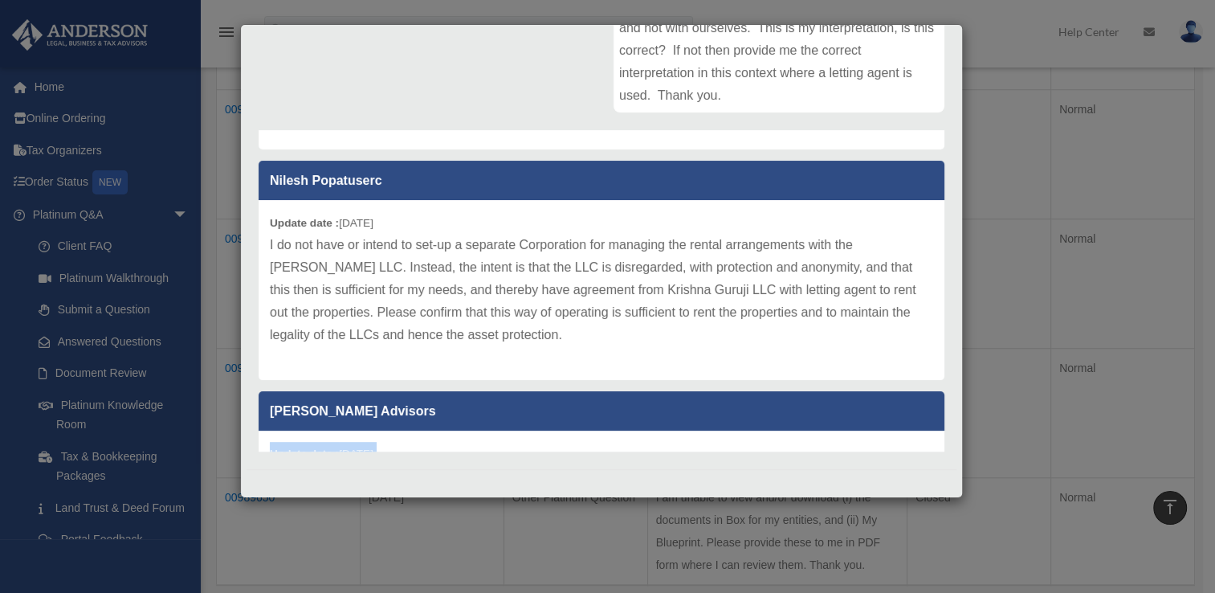
scroll to position [556, 0]
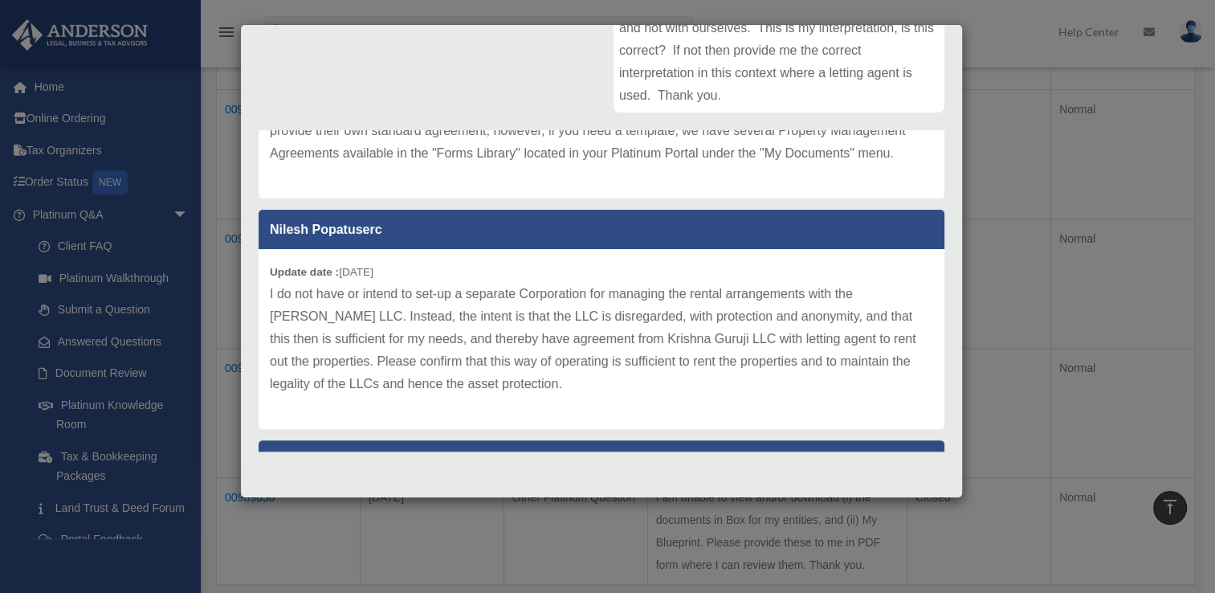
drag, startPoint x: 561, startPoint y: 381, endPoint x: 256, endPoint y: 259, distance: 328.7
click at [256, 259] on div "[PERSON_NAME] Advisors Update date : [DATE] Hello [PERSON_NAME], your follow-up…" at bounding box center [602, 290] width 710 height 321
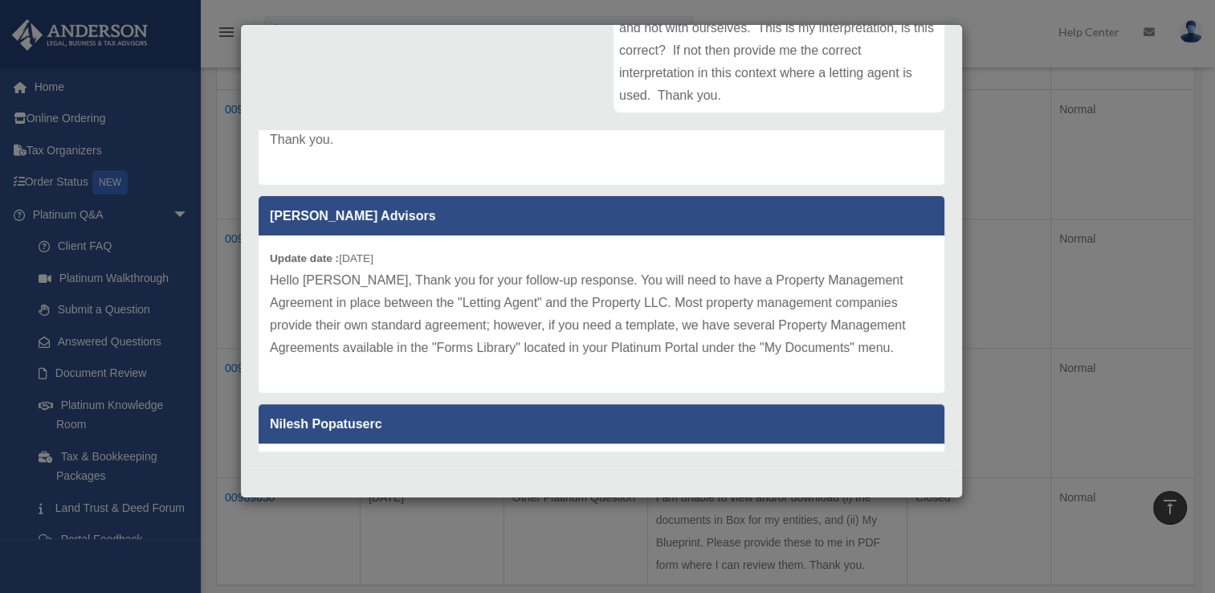
scroll to position [342, 0]
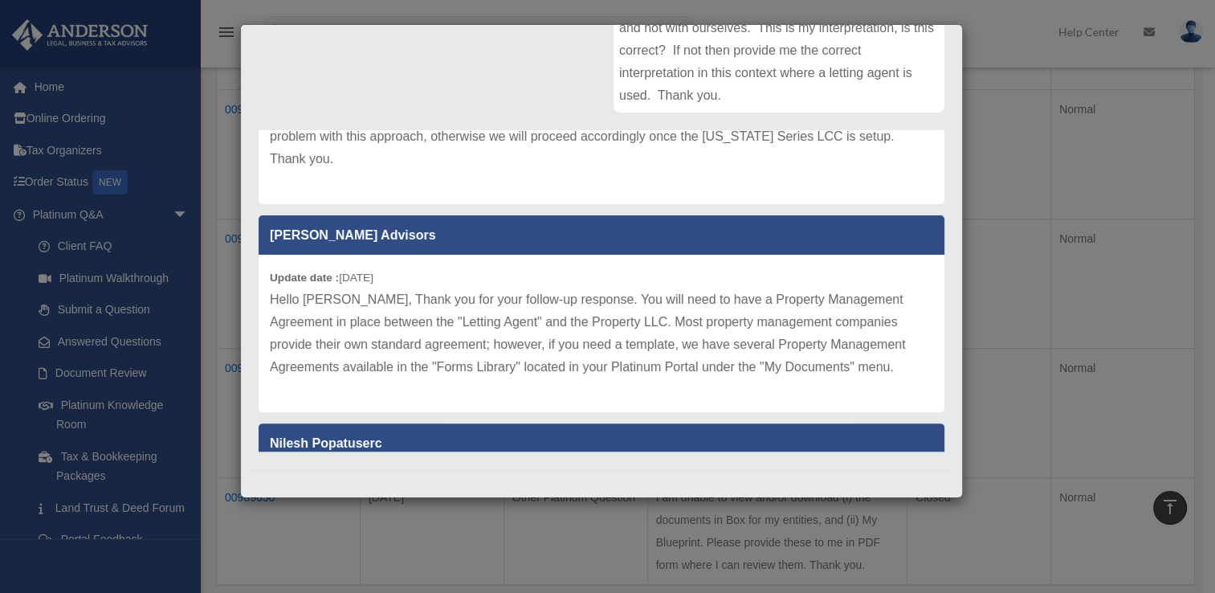
click at [819, 365] on p "Hello [PERSON_NAME], Thank you for your follow-up response. You will need to ha…" at bounding box center [601, 333] width 663 height 90
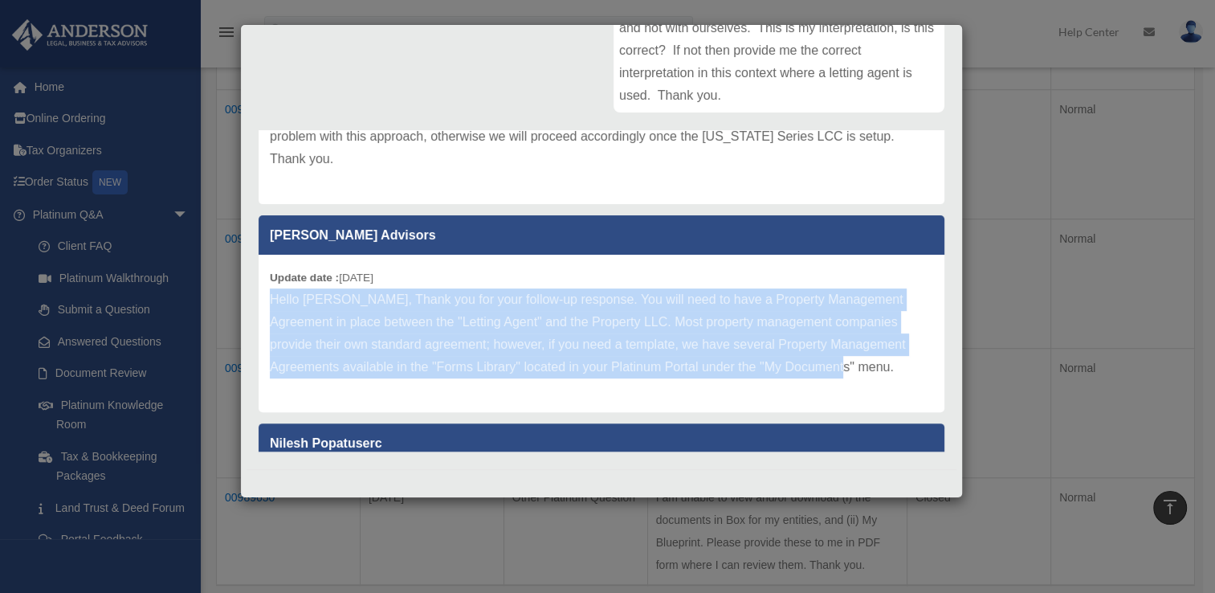
drag, startPoint x: 818, startPoint y: 365, endPoint x: 402, endPoint y: 281, distance: 424.4
click at [402, 281] on div "Update date : [DATE] Hello [PERSON_NAME], Thank you for your follow-up response…" at bounding box center [602, 333] width 686 height 157
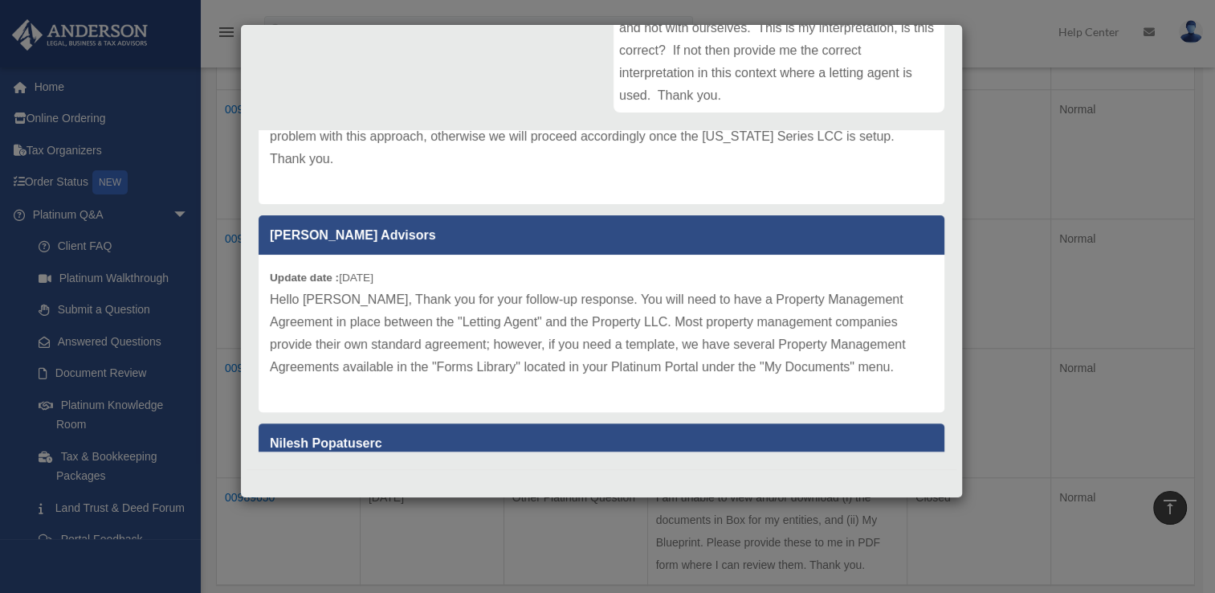
click at [830, 365] on p "Hello [PERSON_NAME], Thank you for your follow-up response. You will need to ha…" at bounding box center [601, 333] width 663 height 90
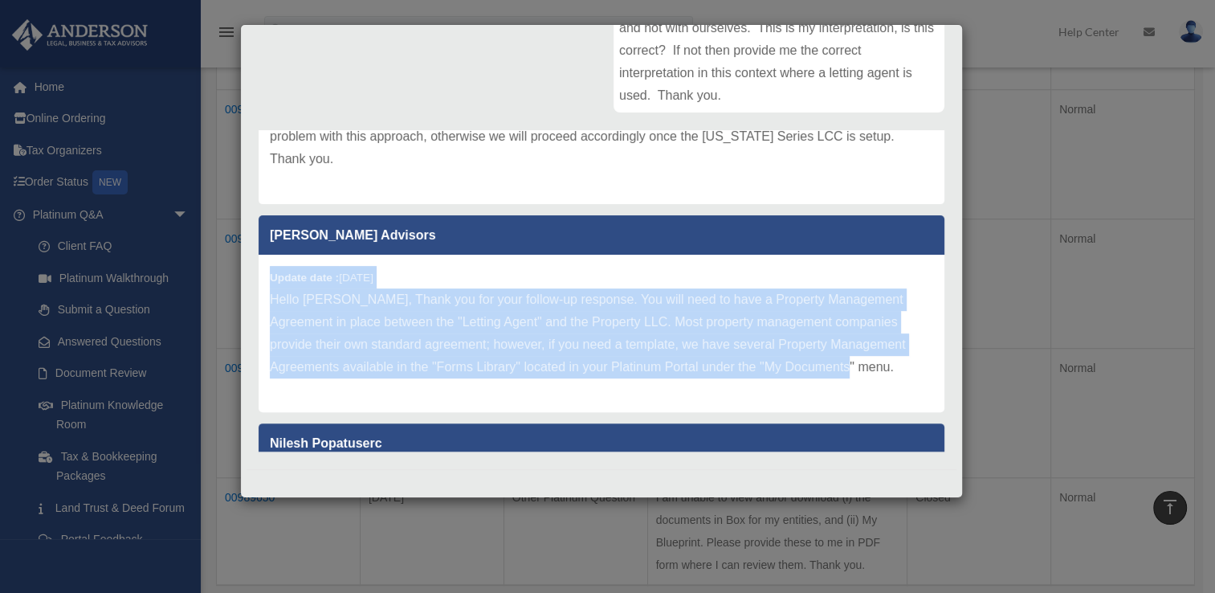
drag, startPoint x: 826, startPoint y: 365, endPoint x: 249, endPoint y: 279, distance: 584.0
click at [249, 279] on div "[PERSON_NAME] Advisors Update date : [DATE] Hello [PERSON_NAME], your follow-up…" at bounding box center [602, 290] width 710 height 321
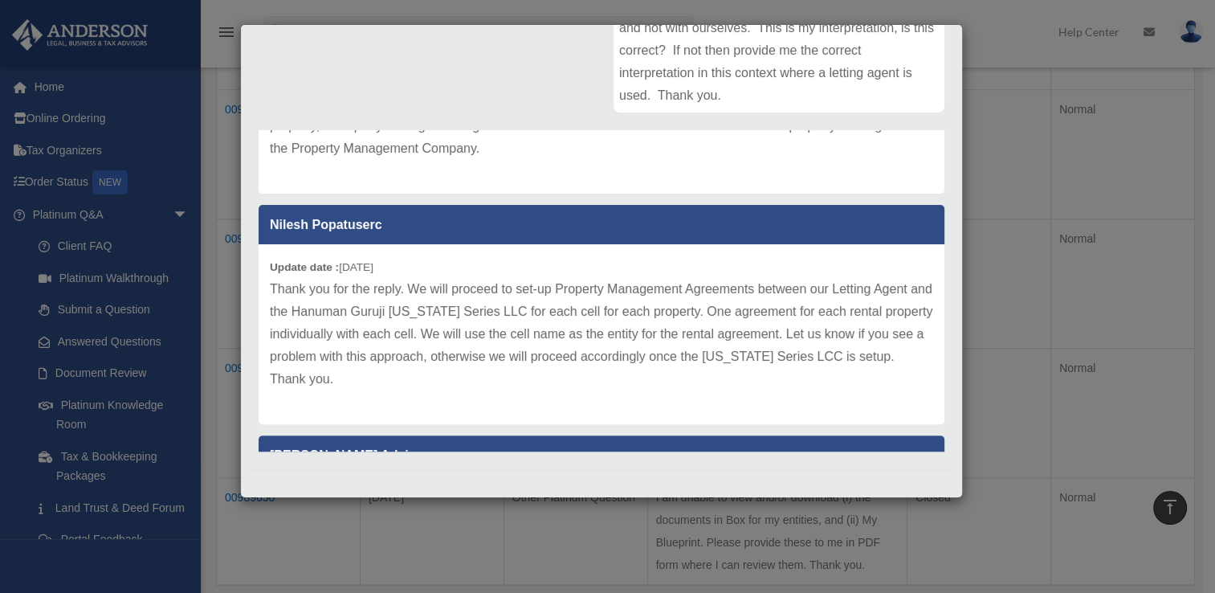
scroll to position [122, 0]
click at [249, 279] on div "[PERSON_NAME] Advisors Update date : [DATE] Hello [PERSON_NAME], your follow-up…" at bounding box center [602, 290] width 710 height 321
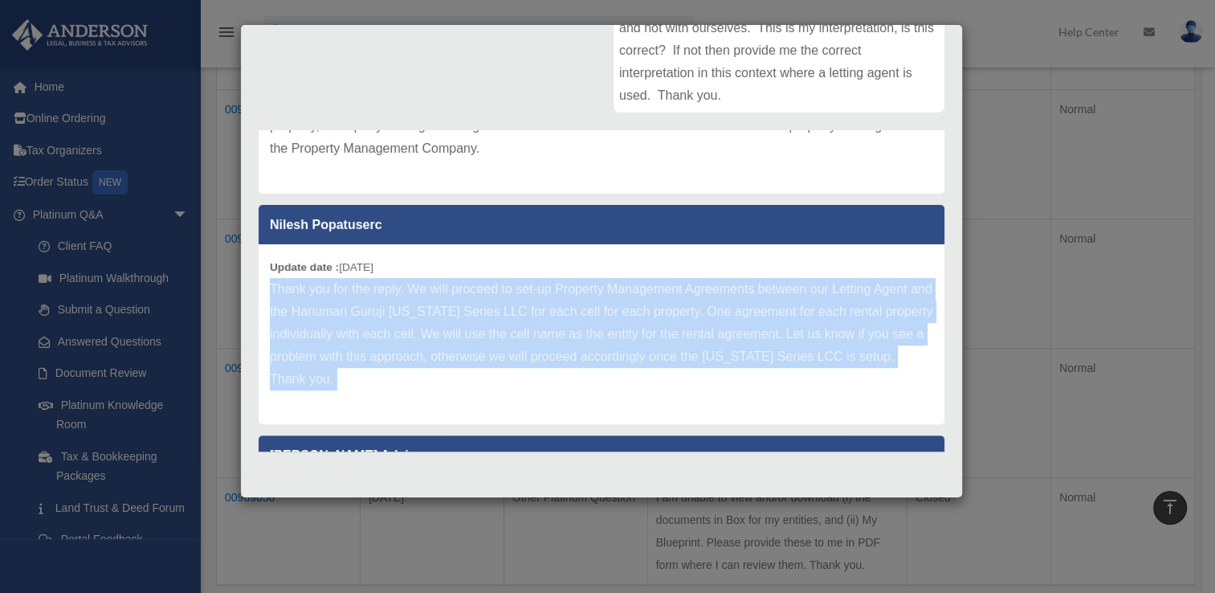
click at [249, 279] on div "[PERSON_NAME] Advisors Update date : [DATE] Hello [PERSON_NAME], your follow-up…" at bounding box center [602, 290] width 710 height 321
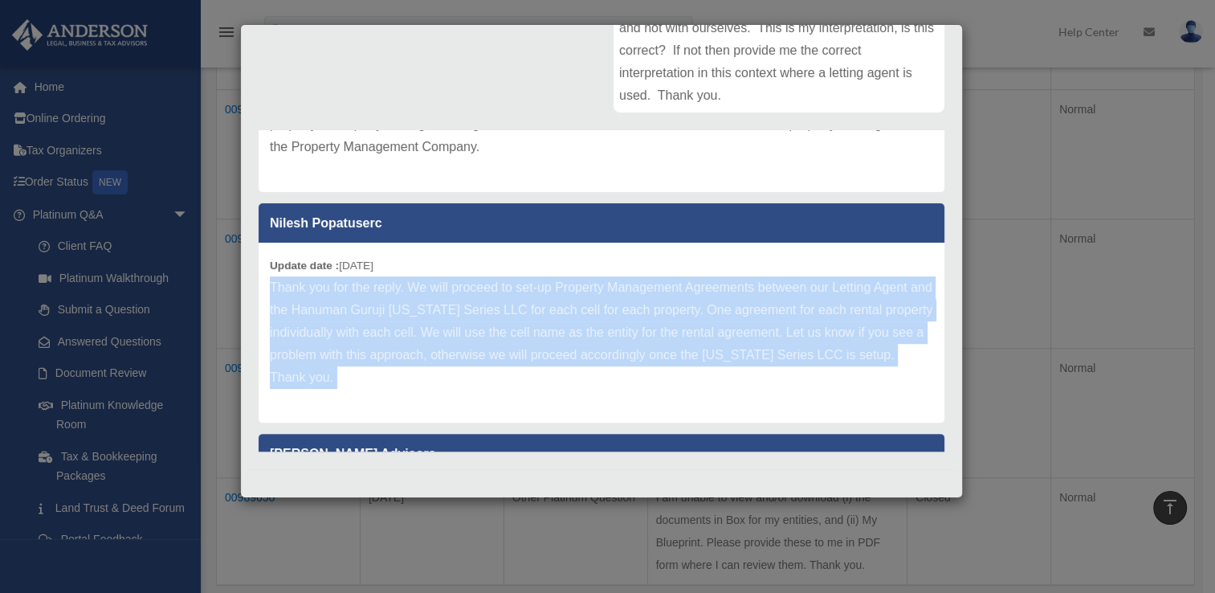
scroll to position [120, 0]
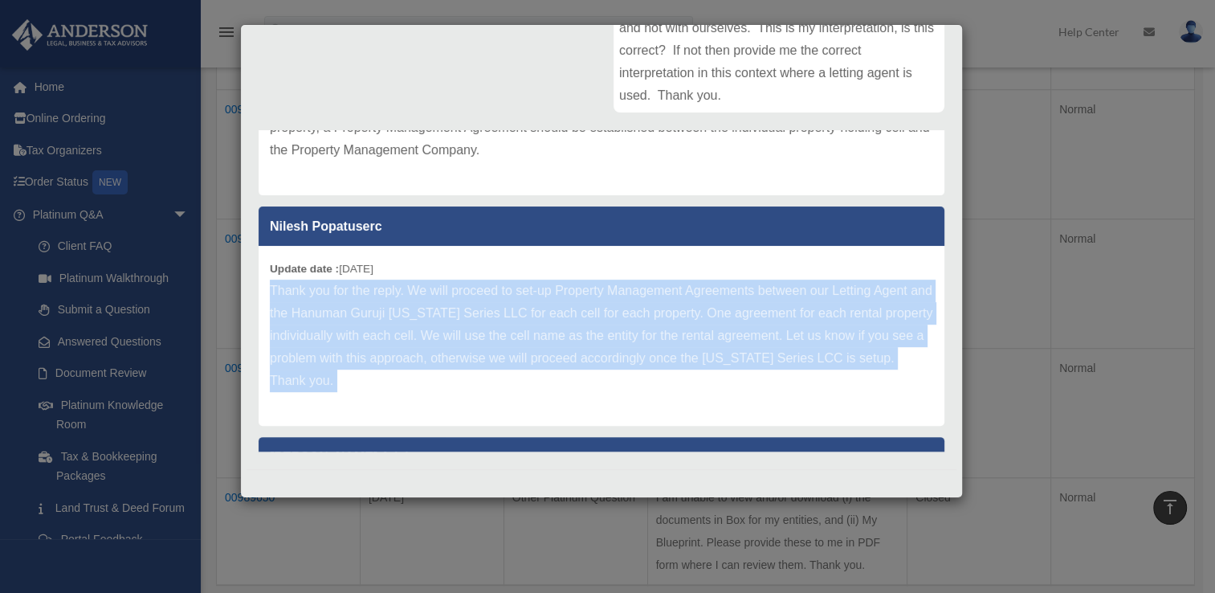
click at [443, 375] on p "Thank you for the reply. We will proceed to set-up Property Management Agreemen…" at bounding box center [601, 336] width 663 height 112
click at [350, 370] on p "Thank you for the reply. We will proceed to set-up Property Management Agreemen…" at bounding box center [601, 336] width 663 height 112
drag, startPoint x: 270, startPoint y: 263, endPoint x: 377, endPoint y: 386, distance: 162.8
click at [377, 386] on div "Update date : [DATE] Thank you for the reply. We will proceed to set-up Propert…" at bounding box center [602, 336] width 686 height 180
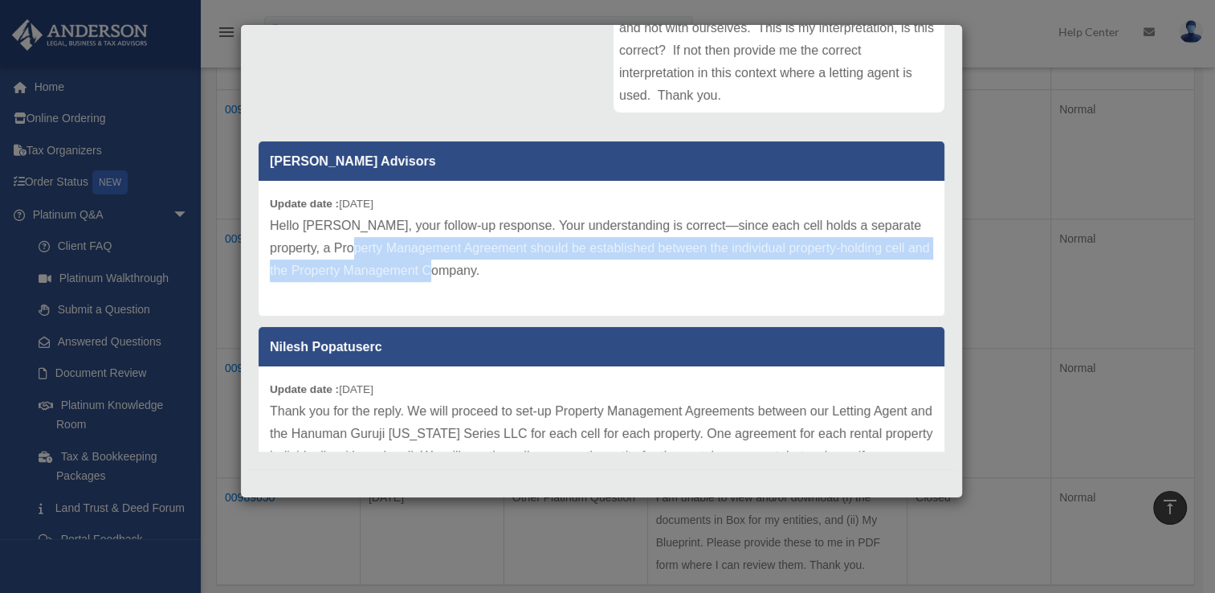
drag, startPoint x: 459, startPoint y: 272, endPoint x: 341, endPoint y: 236, distance: 124.2
click at [341, 236] on p "Hello [PERSON_NAME], your follow-up response. Your understanding is correct—sin…" at bounding box center [601, 247] width 663 height 67
drag, startPoint x: 341, startPoint y: 236, endPoint x: 467, endPoint y: 271, distance: 131.0
click at [467, 271] on p "Hello [PERSON_NAME], your follow-up response. Your understanding is correct—sin…" at bounding box center [601, 247] width 663 height 67
click at [458, 279] on p "Hello [PERSON_NAME], your follow-up response. Your understanding is correct—sin…" at bounding box center [601, 247] width 663 height 67
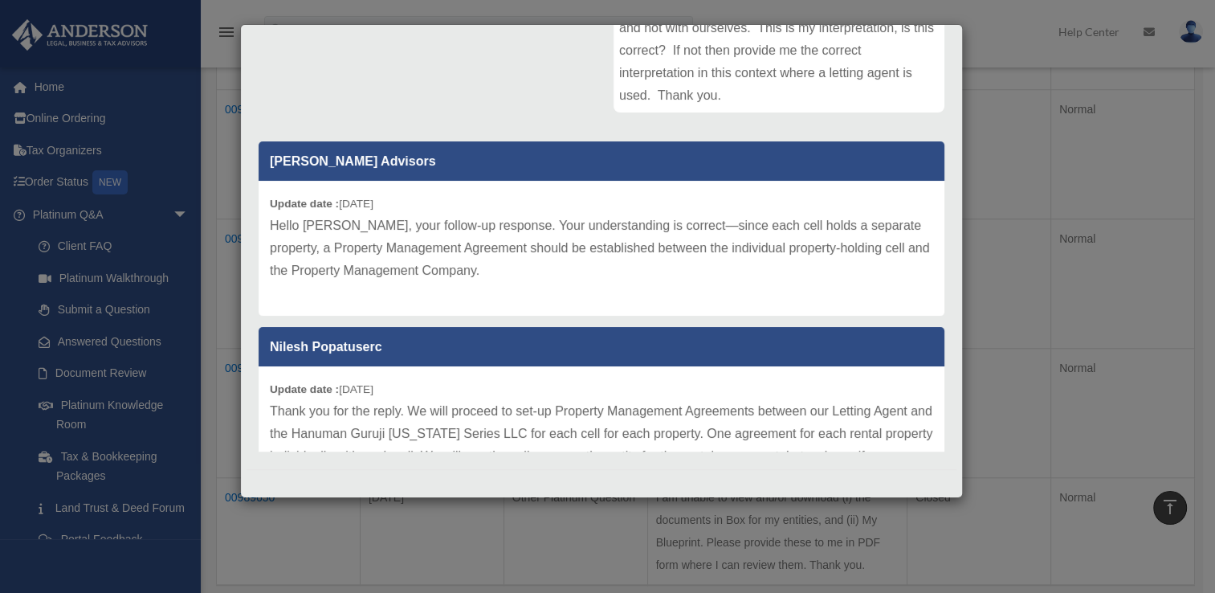
click at [464, 275] on p "Hello [PERSON_NAME], your follow-up response. Your understanding is correct—sin…" at bounding box center [601, 247] width 663 height 67
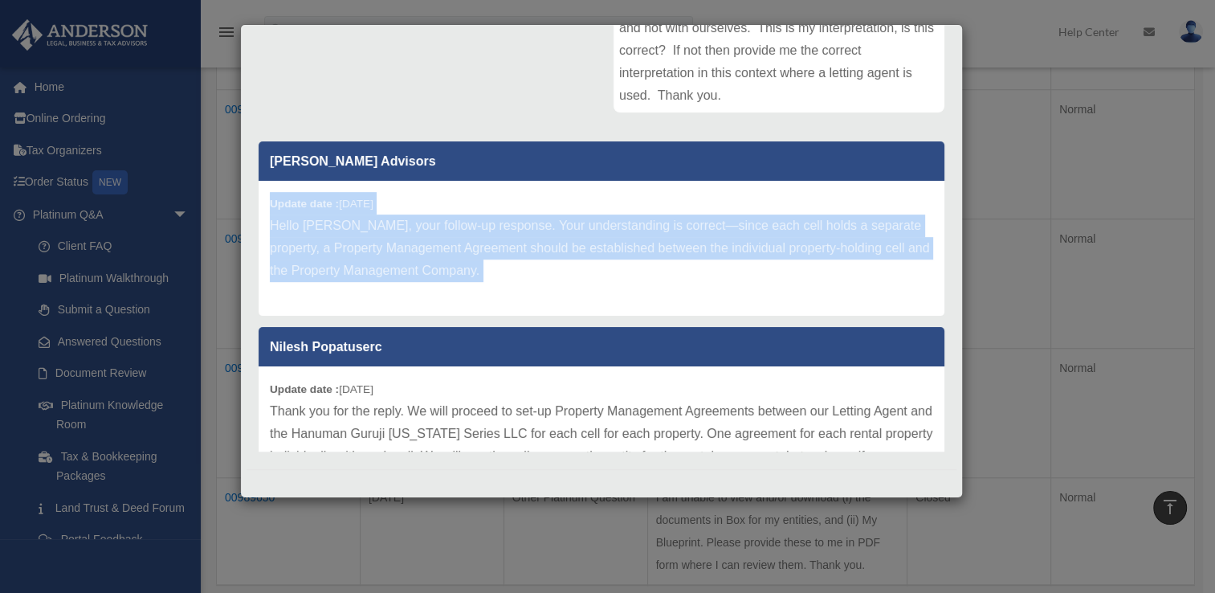
drag, startPoint x: 464, startPoint y: 275, endPoint x: 257, endPoint y: 192, distance: 223.1
click at [257, 192] on div "[PERSON_NAME] Advisors Update date : [DATE] Hello [PERSON_NAME], your follow-up…" at bounding box center [602, 290] width 710 height 321
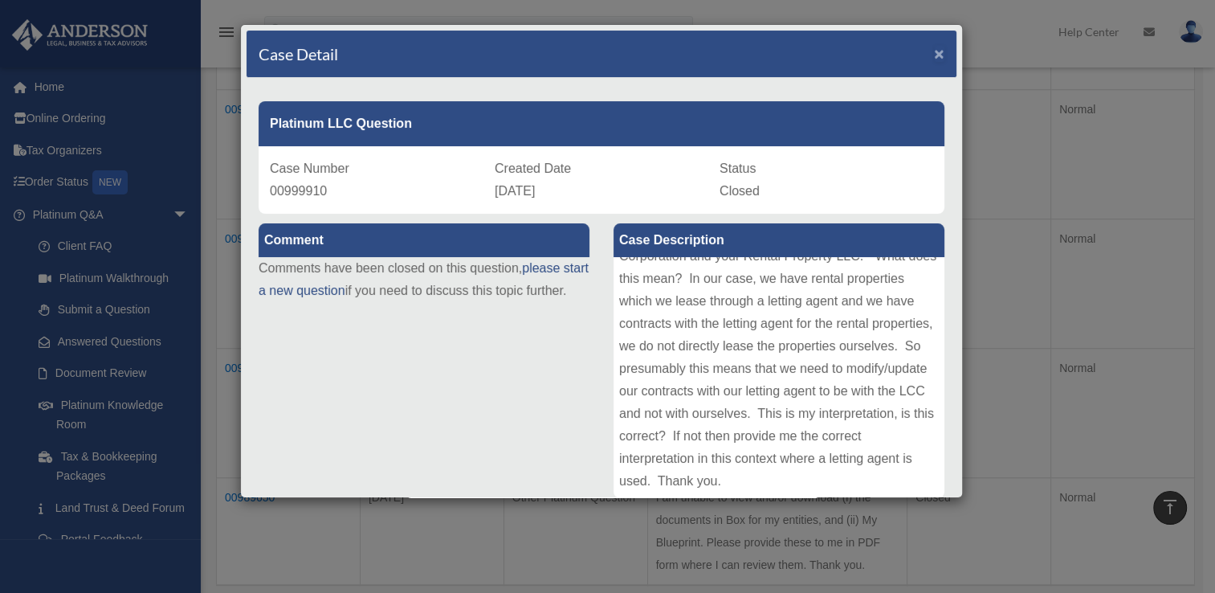
click at [934, 50] on span "×" at bounding box center [939, 53] width 10 height 18
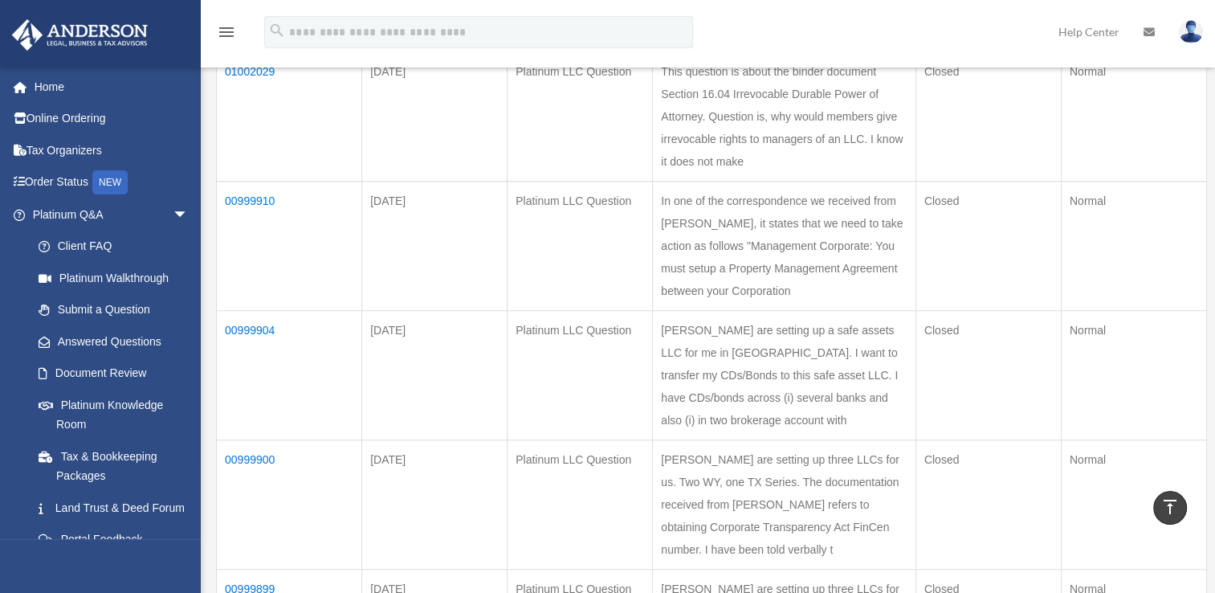
scroll to position [1149, 0]
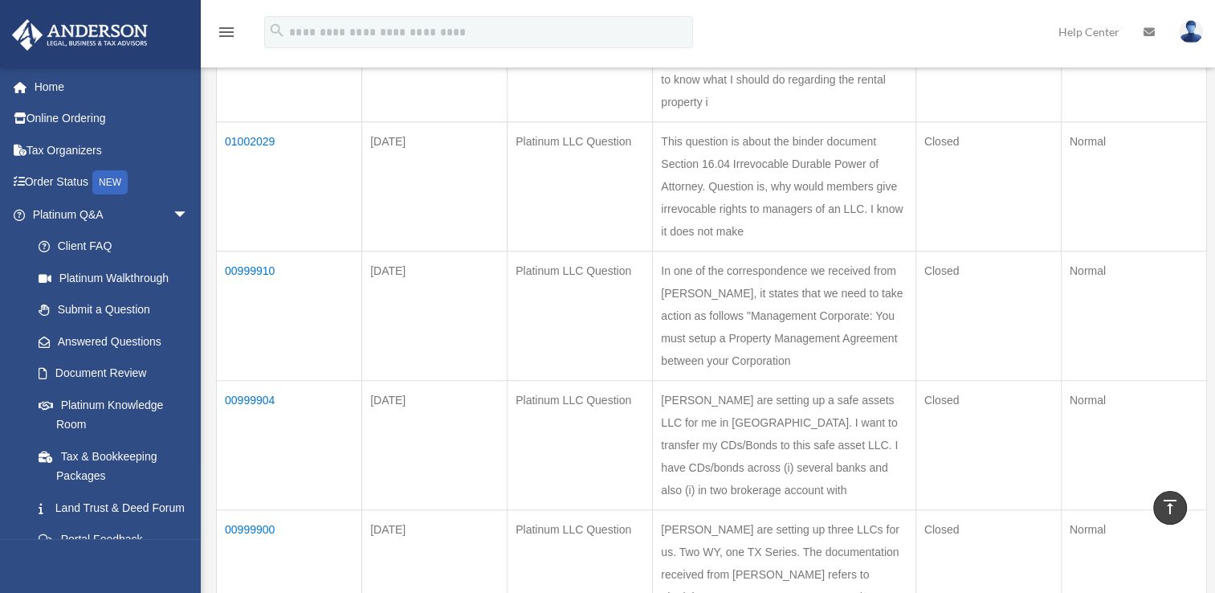
click at [247, 251] on td "01002029" at bounding box center [289, 186] width 145 height 129
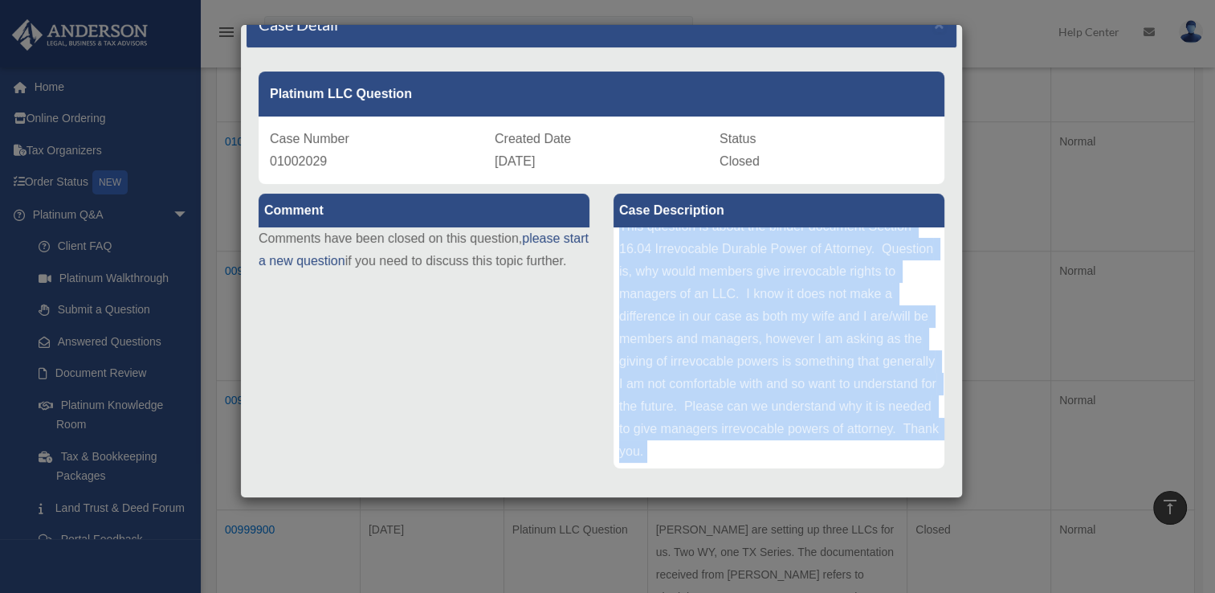
scroll to position [105, 0]
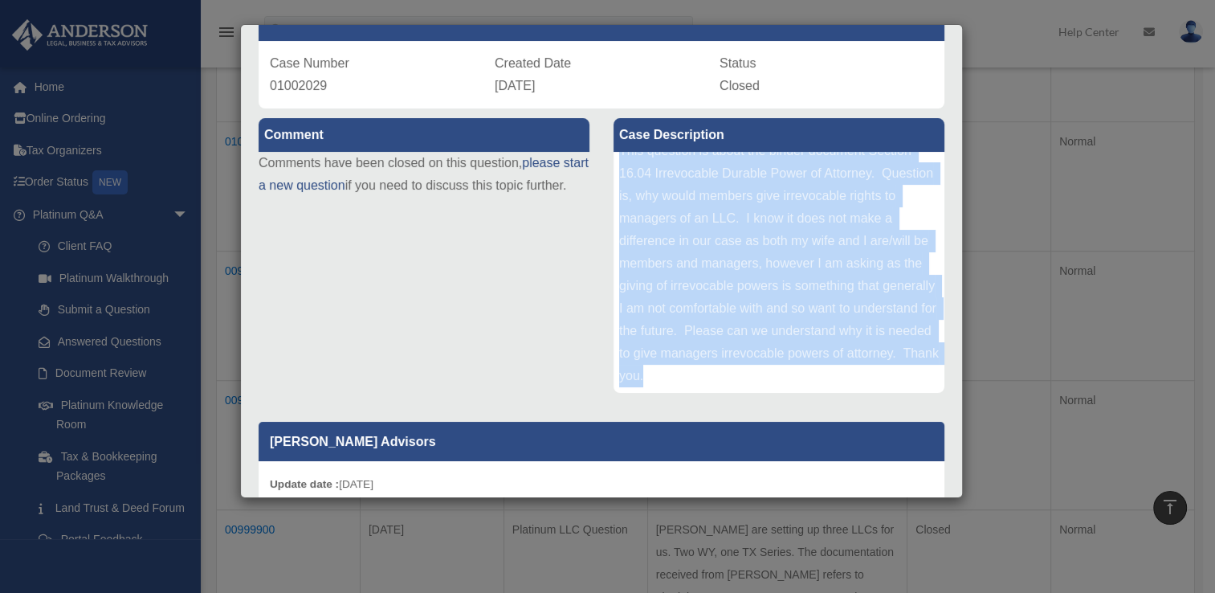
drag, startPoint x: 614, startPoint y: 275, endPoint x: 722, endPoint y: 383, distance: 152.8
click at [722, 383] on div "This question is about the binder document Section 16.04 Irrevocable Durable Po…" at bounding box center [779, 272] width 331 height 241
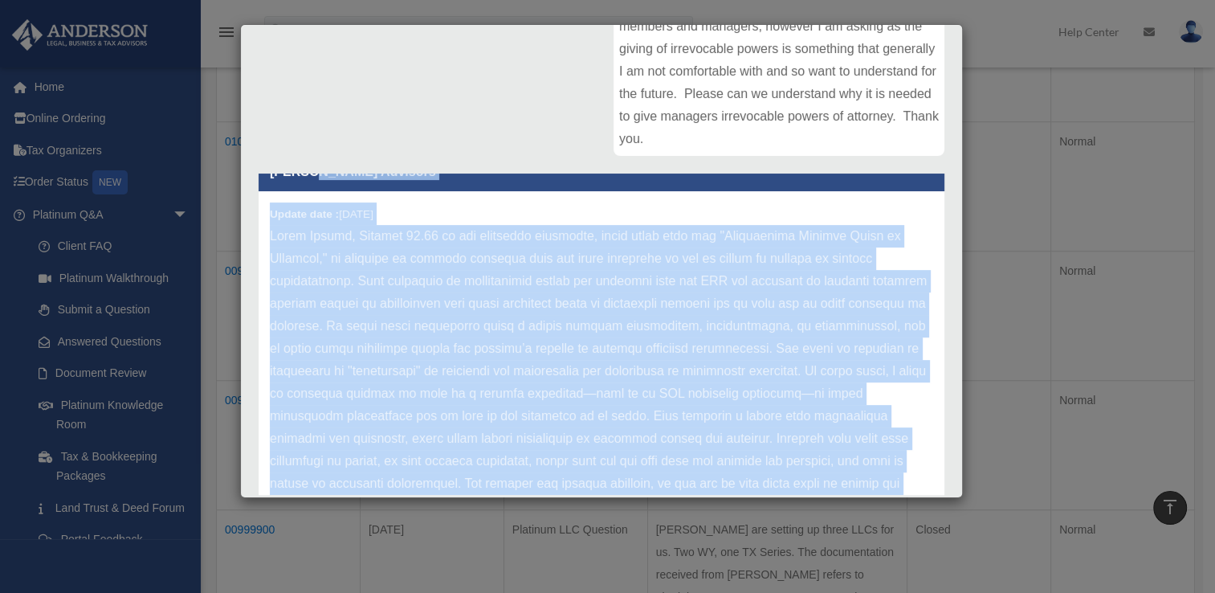
scroll to position [0, 0]
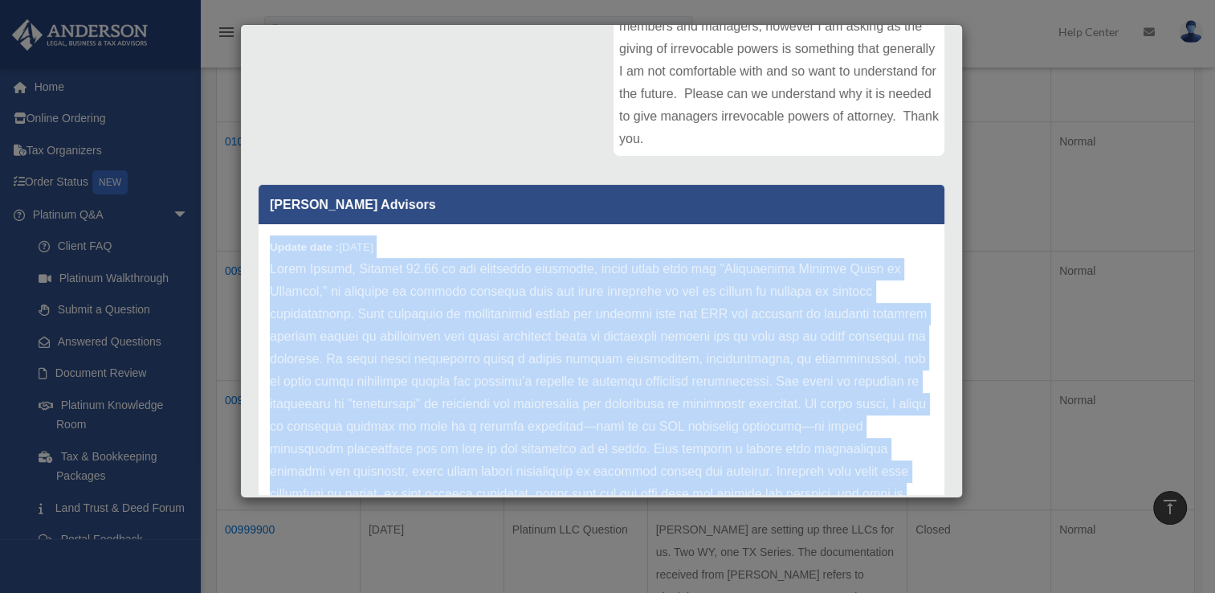
drag, startPoint x: 503, startPoint y: 459, endPoint x: 250, endPoint y: 239, distance: 334.8
click at [250, 239] on div "[PERSON_NAME] Advisors Update date : [DATE]" at bounding box center [602, 333] width 710 height 321
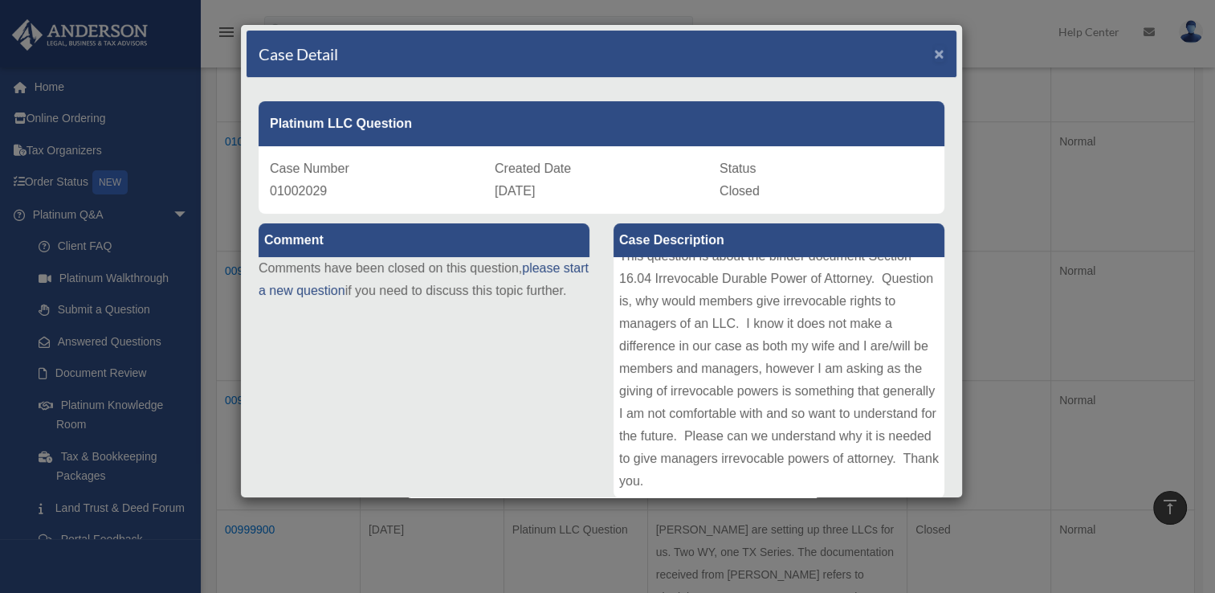
click at [934, 52] on span "×" at bounding box center [939, 53] width 10 height 18
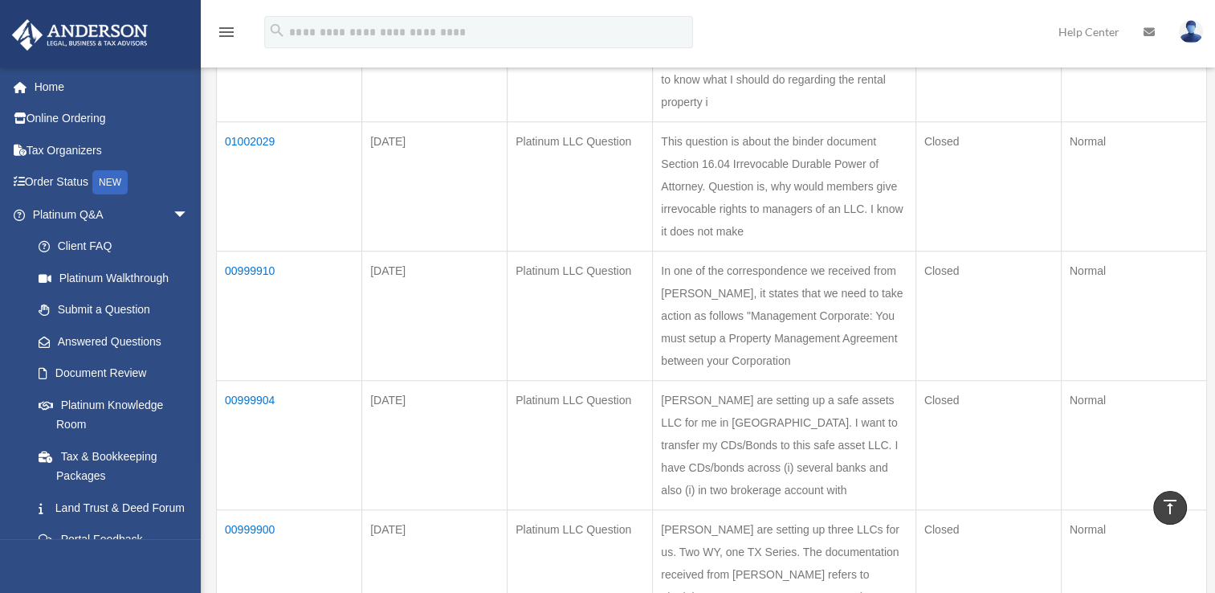
click at [251, 122] on td "01010730" at bounding box center [289, 57] width 145 height 129
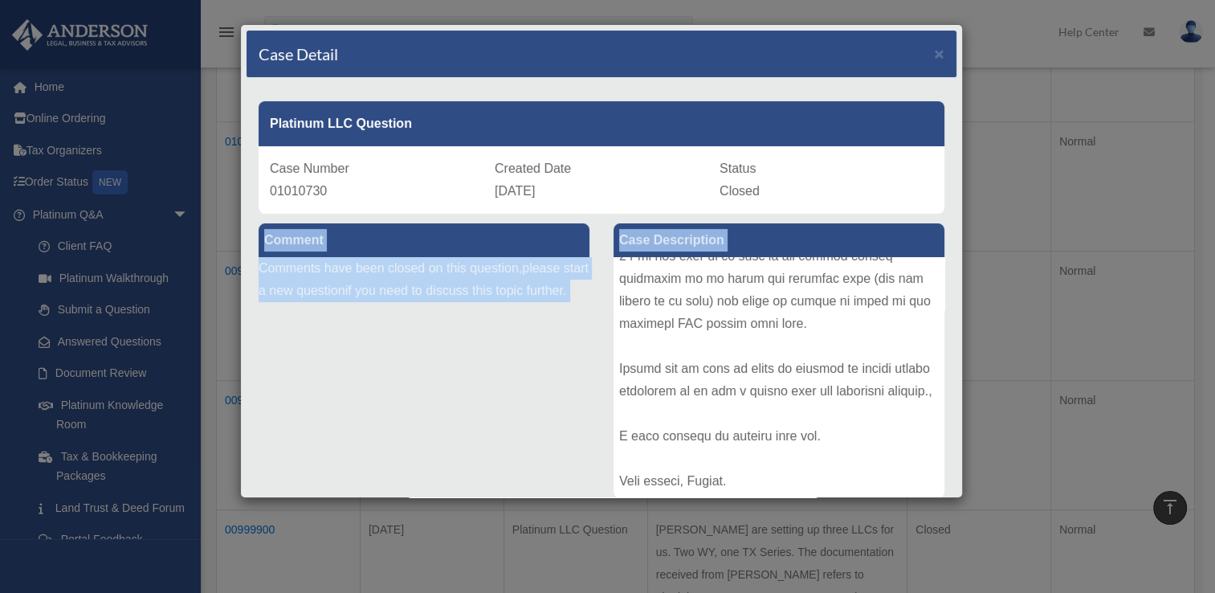
scroll to position [28, 0]
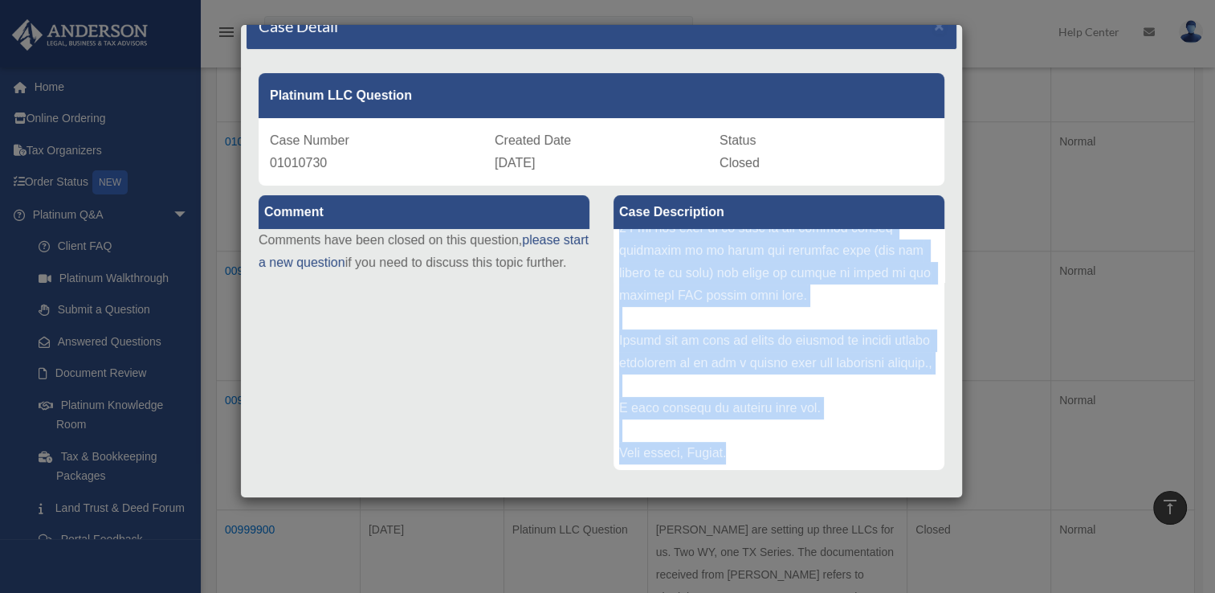
drag, startPoint x: 614, startPoint y: 271, endPoint x: 754, endPoint y: 451, distance: 227.8
click at [754, 451] on div at bounding box center [779, 349] width 331 height 241
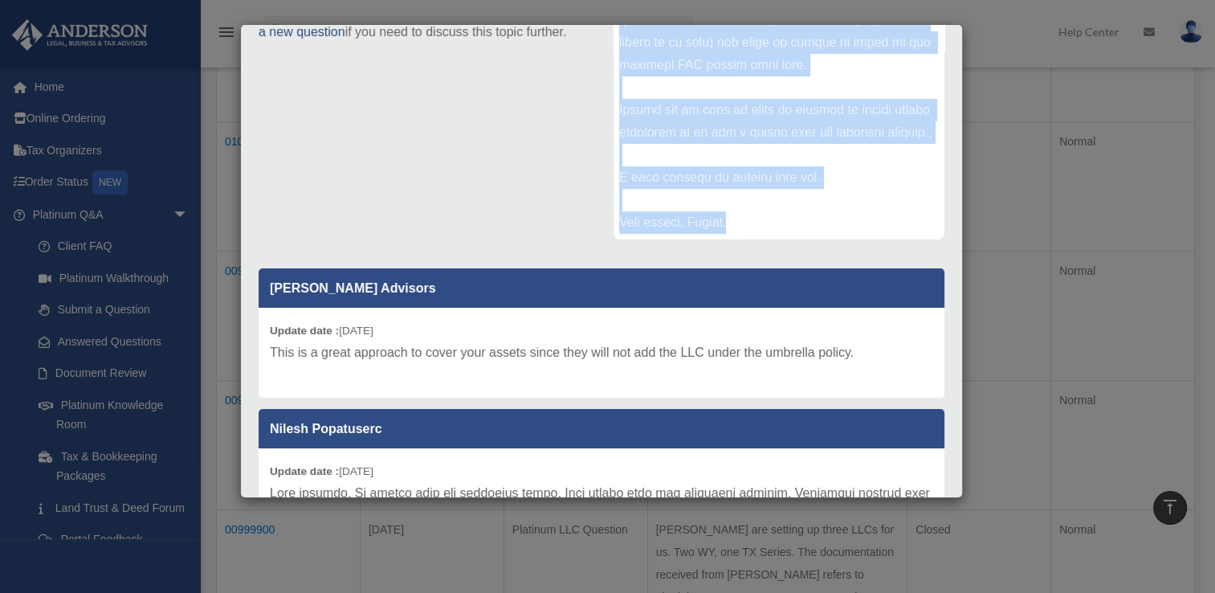
scroll to position [271, 0]
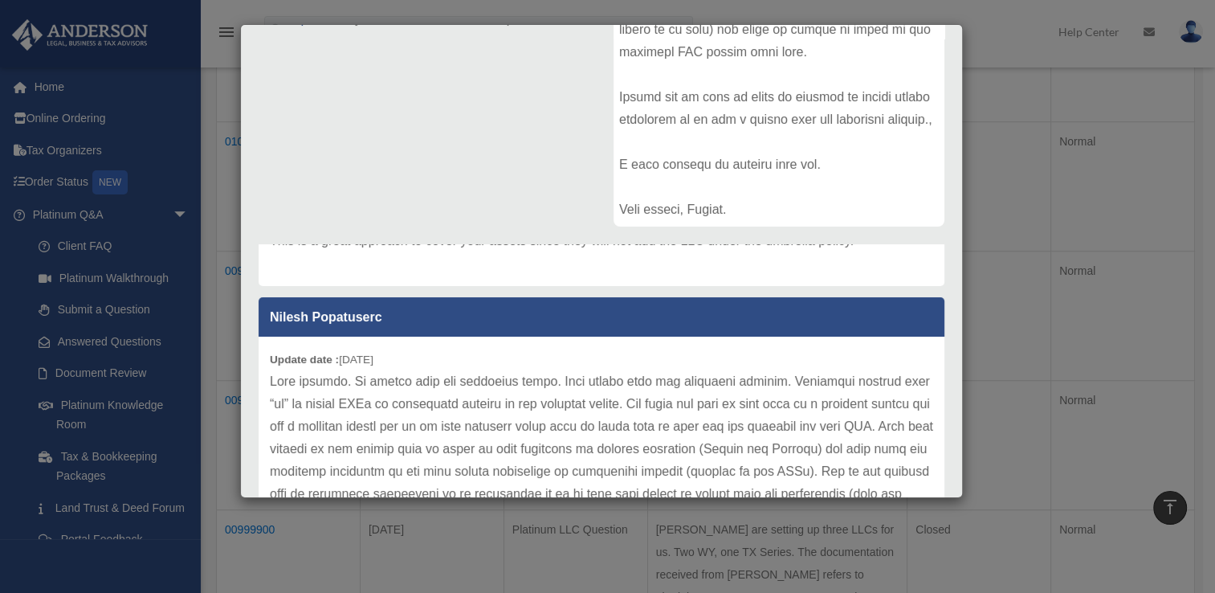
click at [692, 346] on div "Update date : [DATE]" at bounding box center [602, 573] width 686 height 472
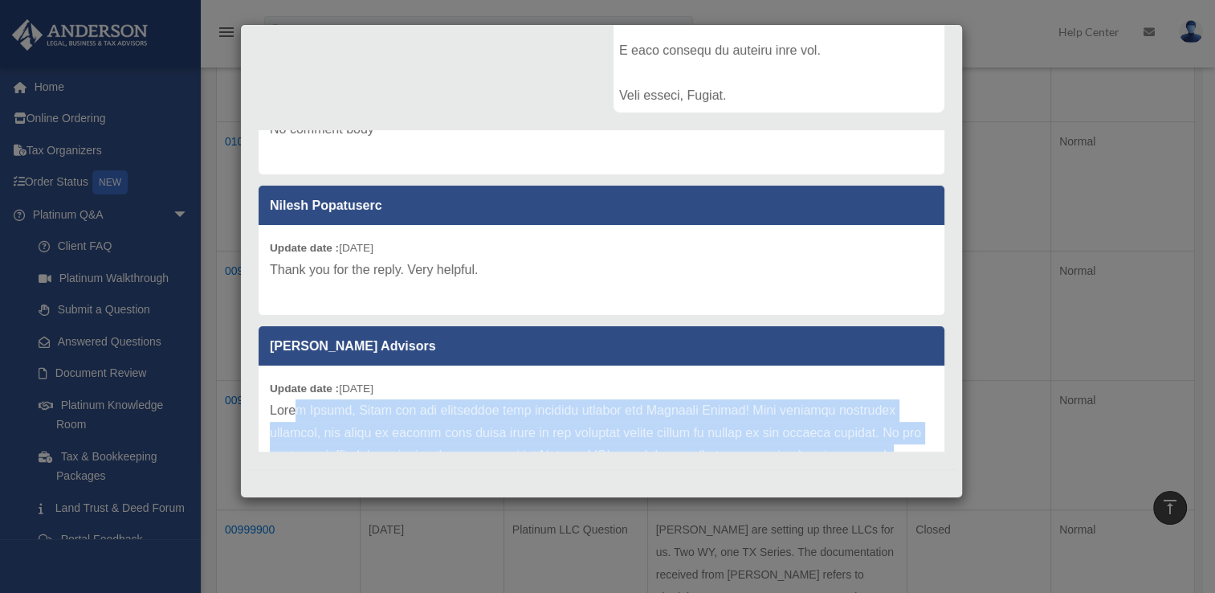
scroll to position [2259, 0]
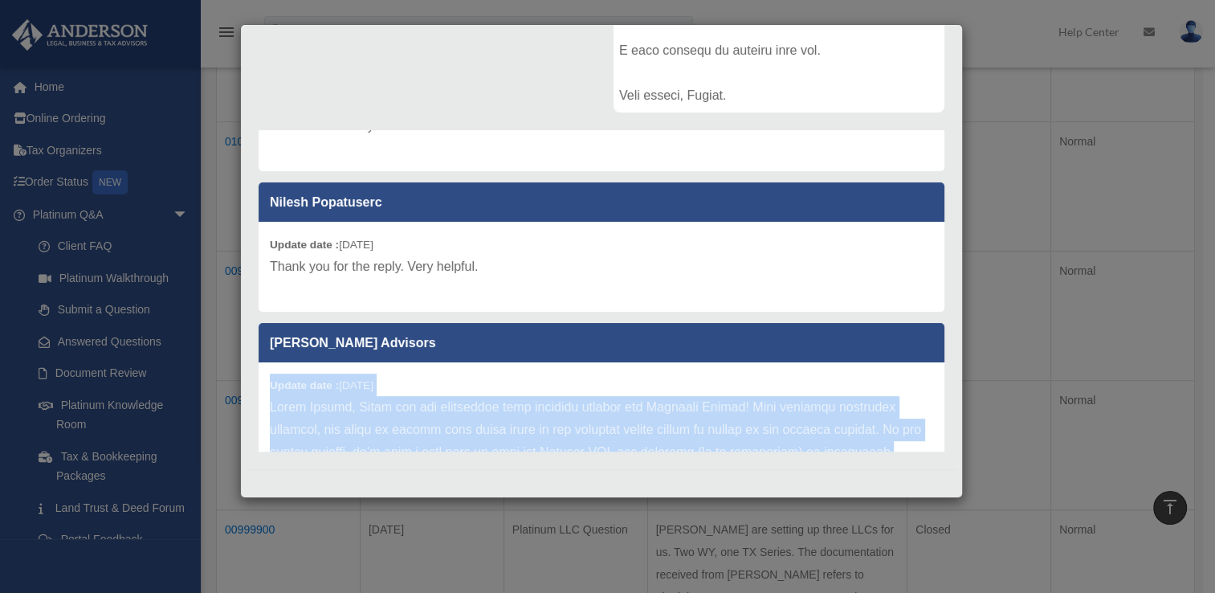
drag, startPoint x: 681, startPoint y: 428, endPoint x: 263, endPoint y: 400, distance: 419.4
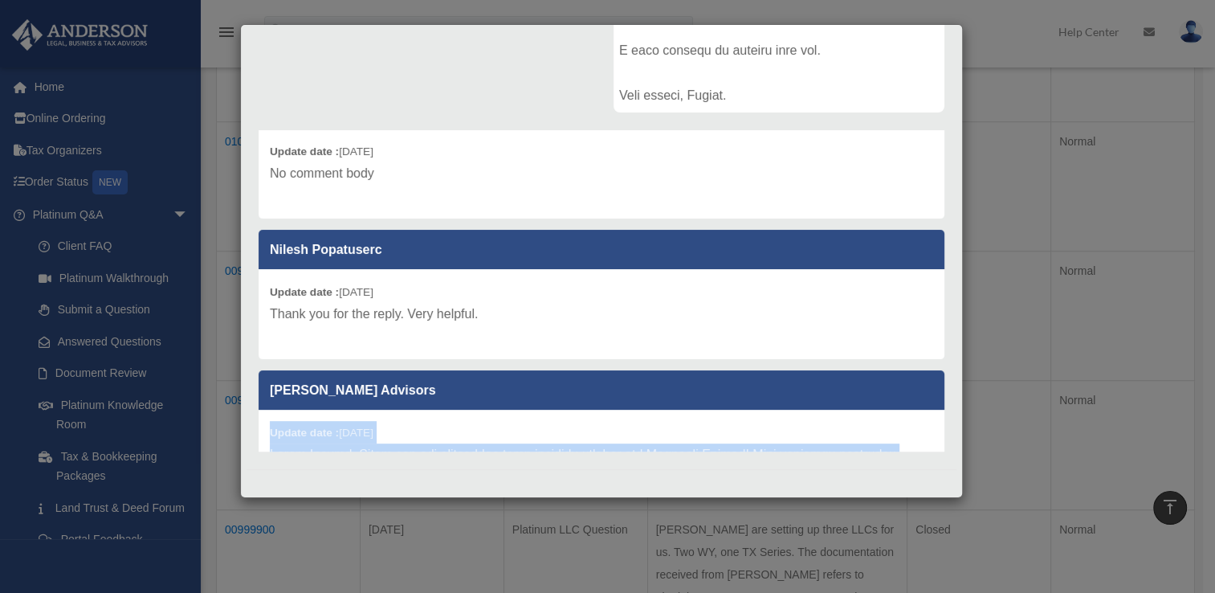
scroll to position [2349, 0]
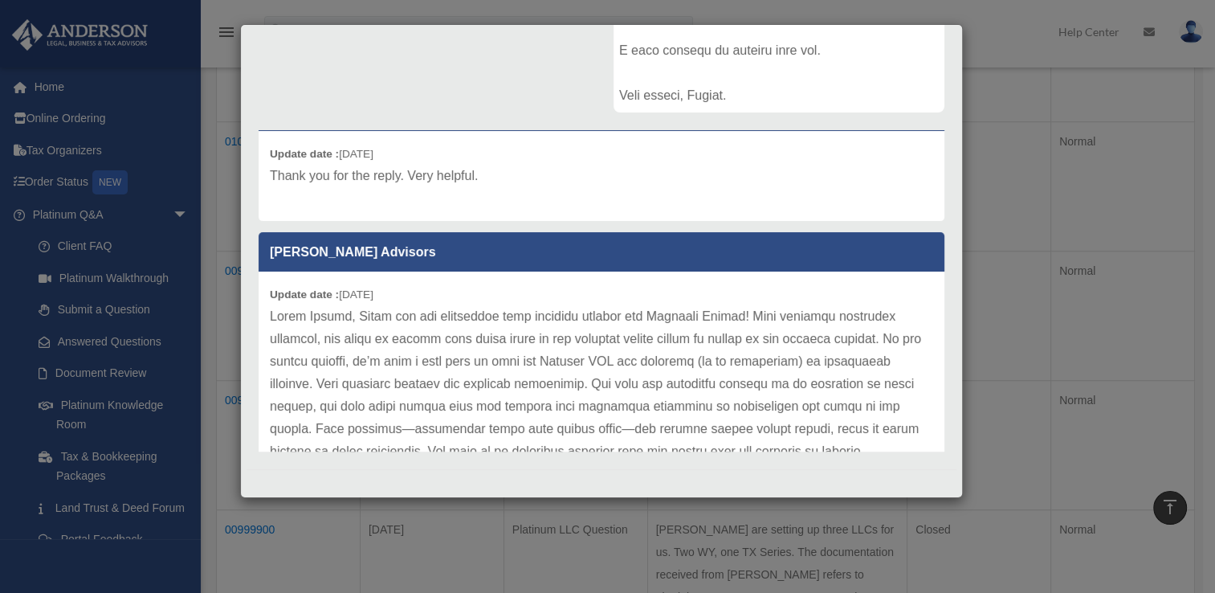
drag, startPoint x: 392, startPoint y: 301, endPoint x: 514, endPoint y: 185, distance: 168.7
click at [514, 185] on div "Update date : [DATE] Thank you for the reply. Very helpful." at bounding box center [602, 176] width 686 height 90
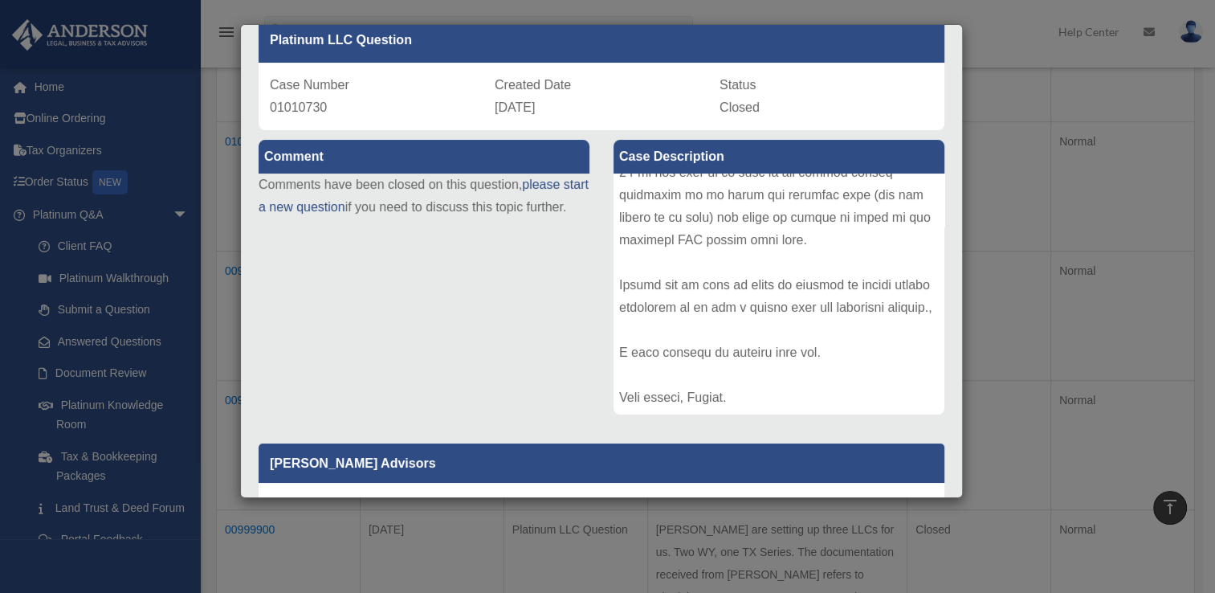
scroll to position [0, 0]
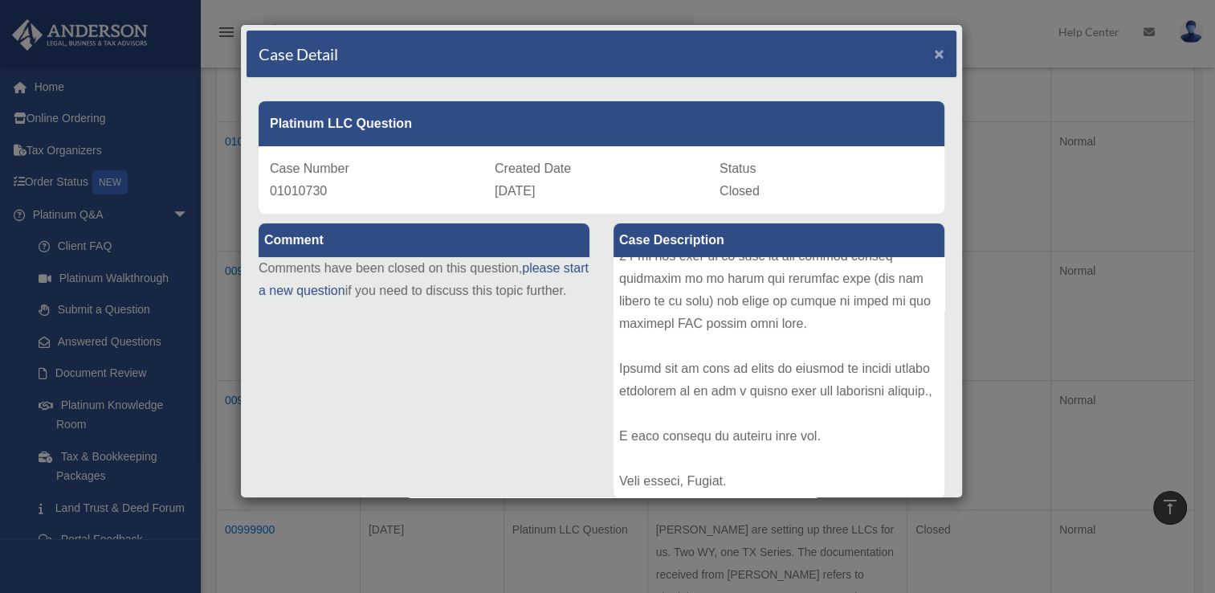
click at [934, 48] on span "×" at bounding box center [939, 53] width 10 height 18
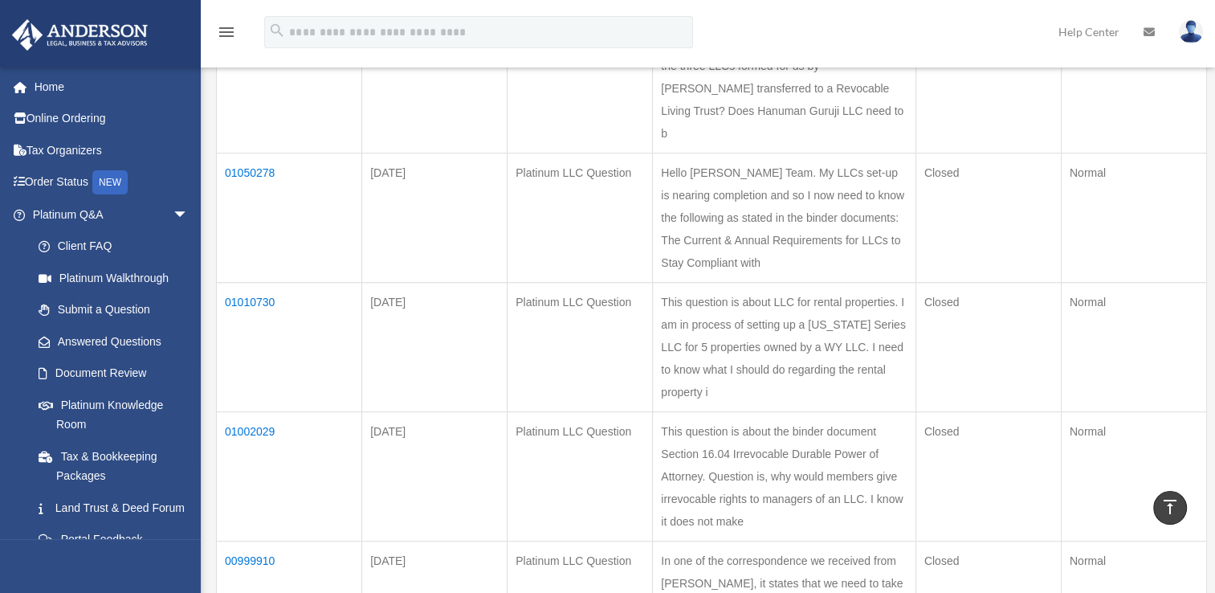
scroll to position [852, 0]
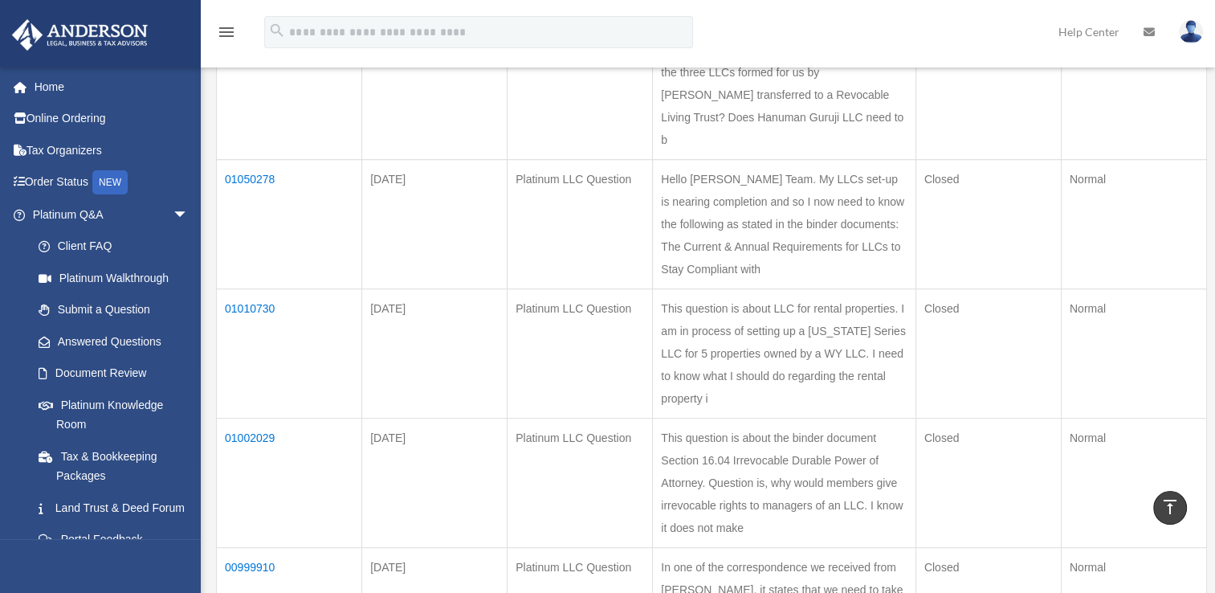
click at [254, 289] on td "01050278" at bounding box center [289, 224] width 145 height 129
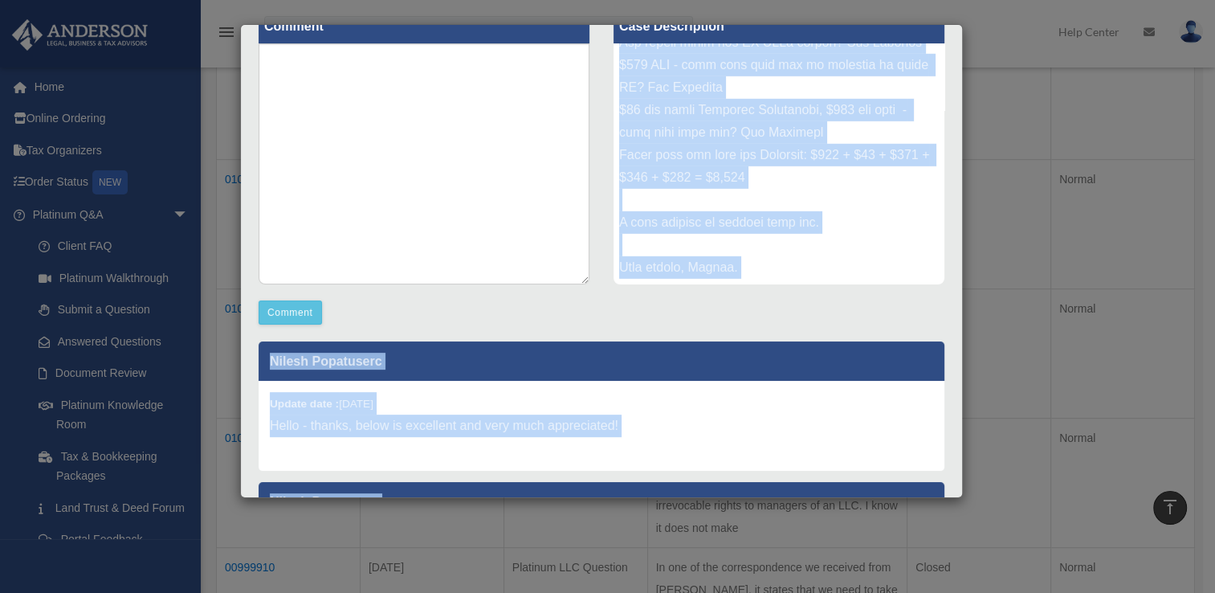
scroll to position [238, 0]
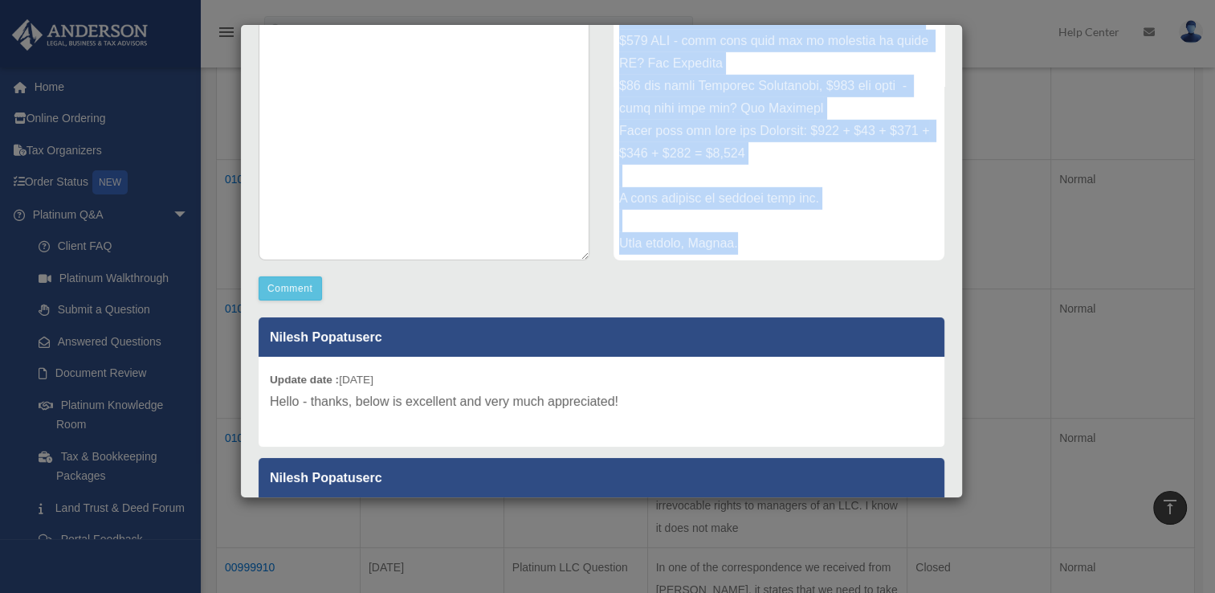
drag, startPoint x: 614, startPoint y: 271, endPoint x: 731, endPoint y: 245, distance: 120.2
click at [731, 245] on div at bounding box center [779, 139] width 331 height 241
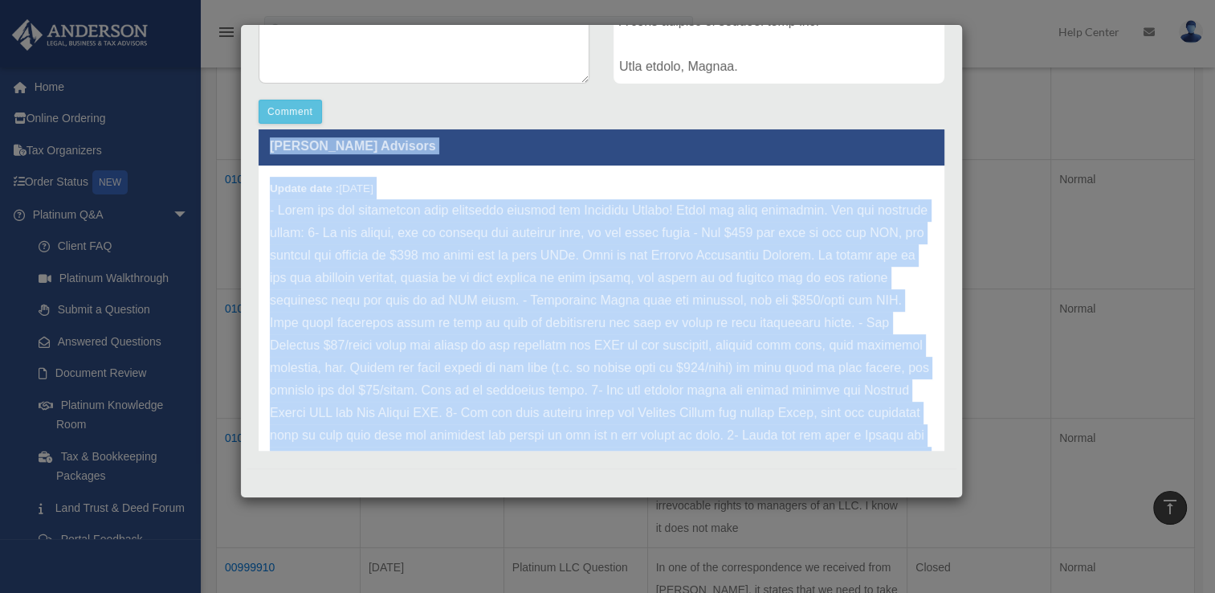
scroll to position [199, 0]
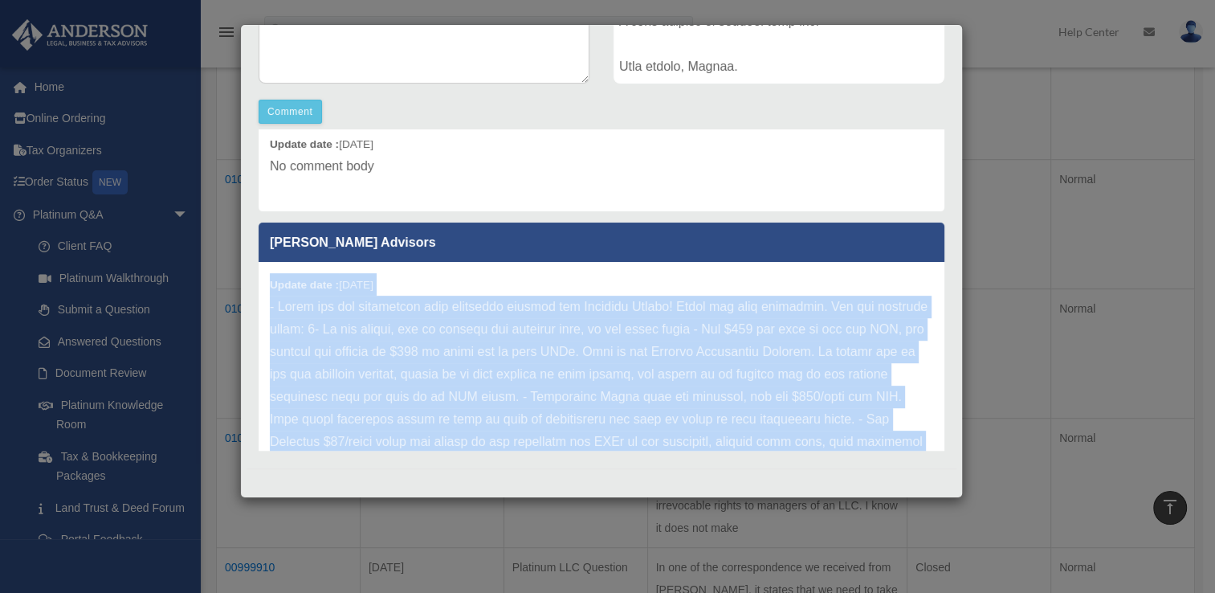
drag, startPoint x: 749, startPoint y: 406, endPoint x: 265, endPoint y: 286, distance: 498.3
click at [265, 286] on div "Update date : [DATE]" at bounding box center [602, 588] width 686 height 652
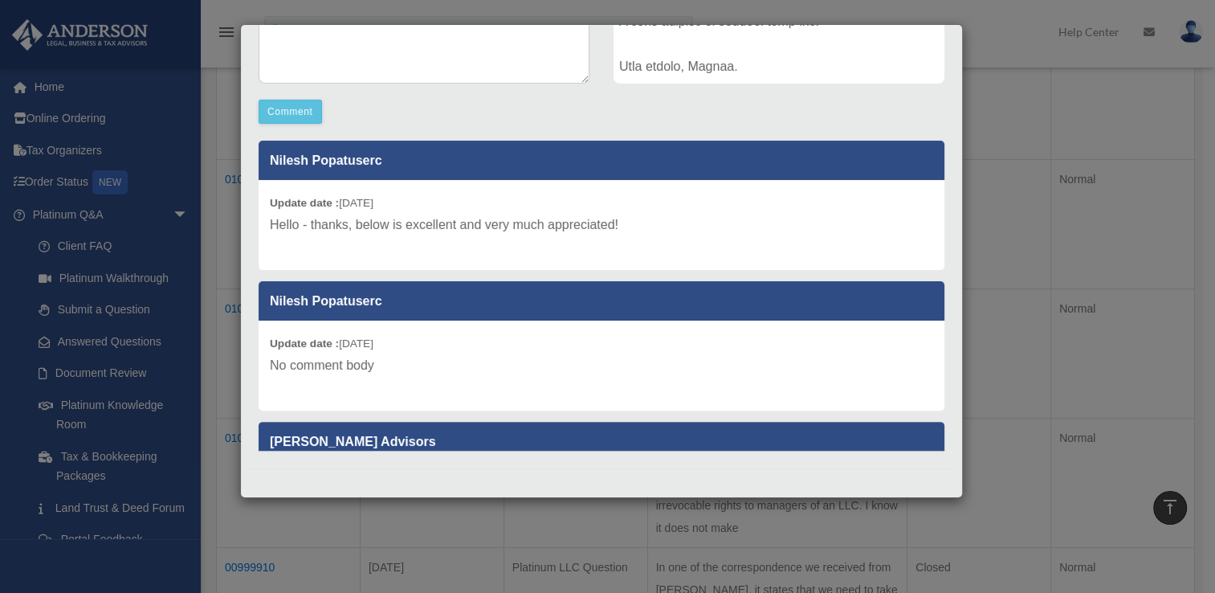
scroll to position [353, 0]
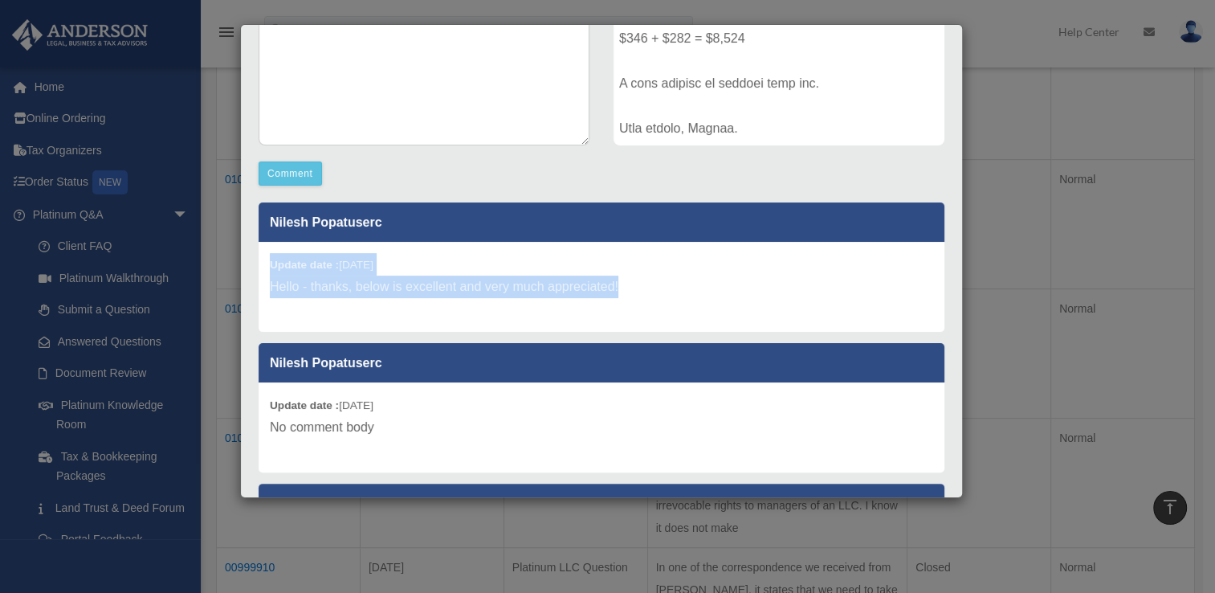
drag, startPoint x: 626, startPoint y: 284, endPoint x: 261, endPoint y: 251, distance: 366.1
click at [261, 251] on div "Update date : [DATE] Hello - thanks, below is excellent and very much appreciat…" at bounding box center [602, 287] width 686 height 90
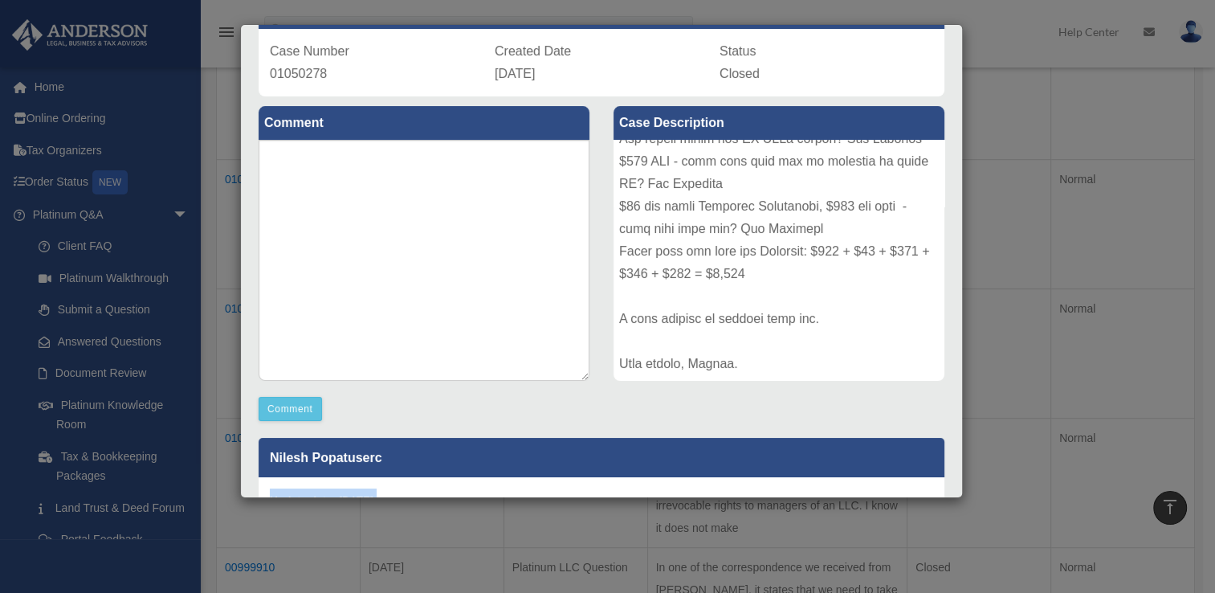
scroll to position [0, 0]
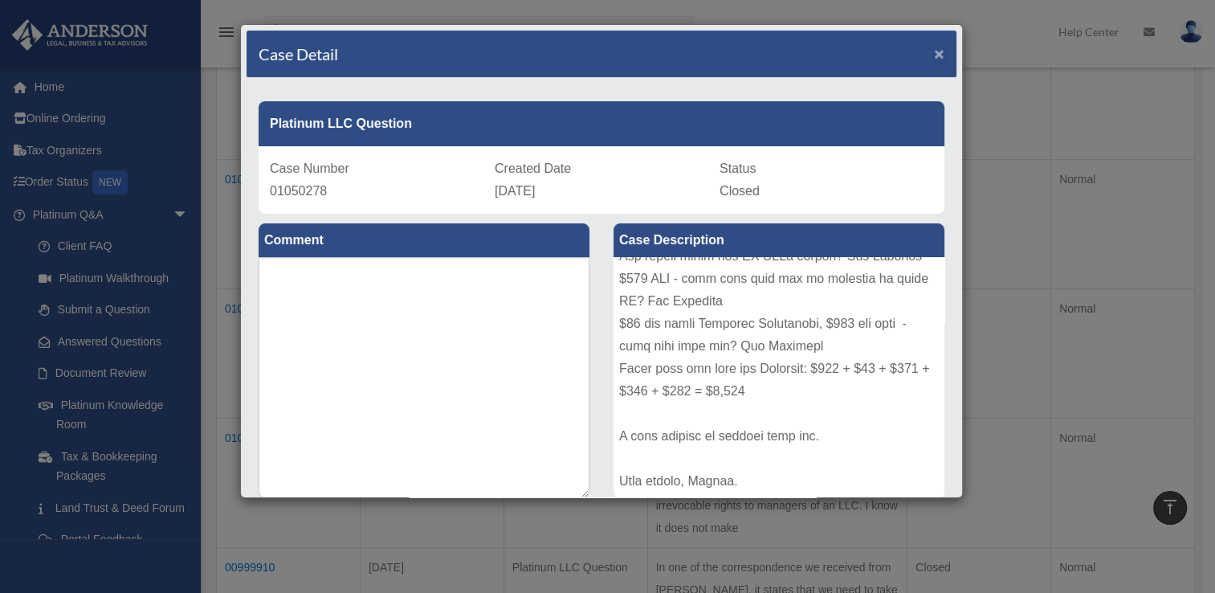
click at [934, 53] on span "×" at bounding box center [939, 53] width 10 height 18
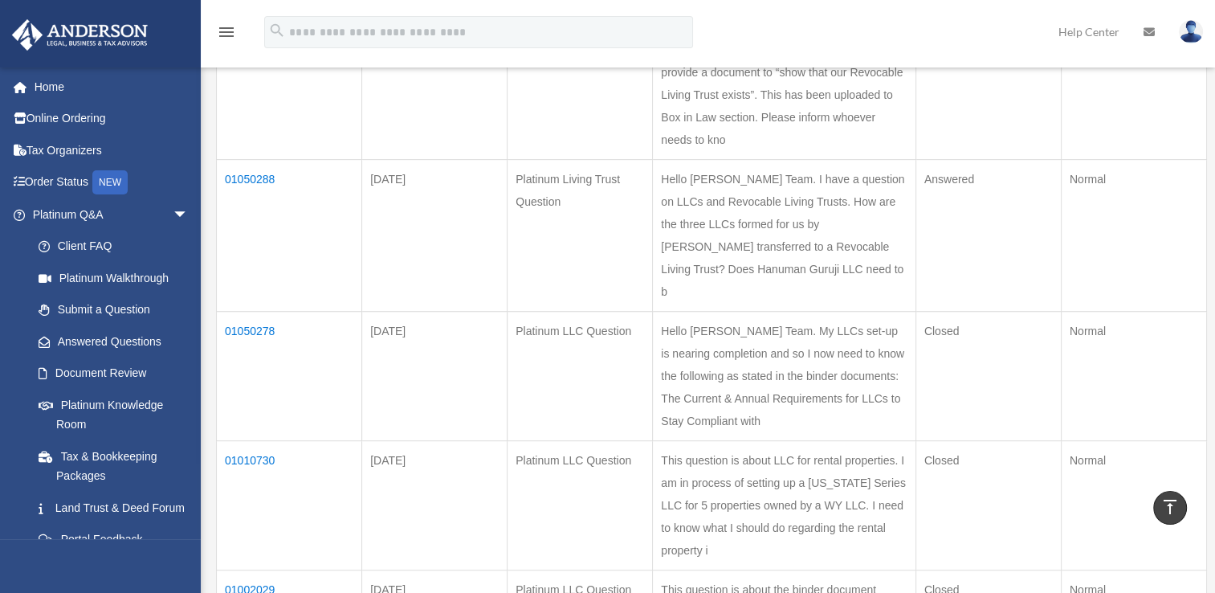
scroll to position [700, 0]
click at [272, 268] on td "01050288" at bounding box center [289, 236] width 145 height 152
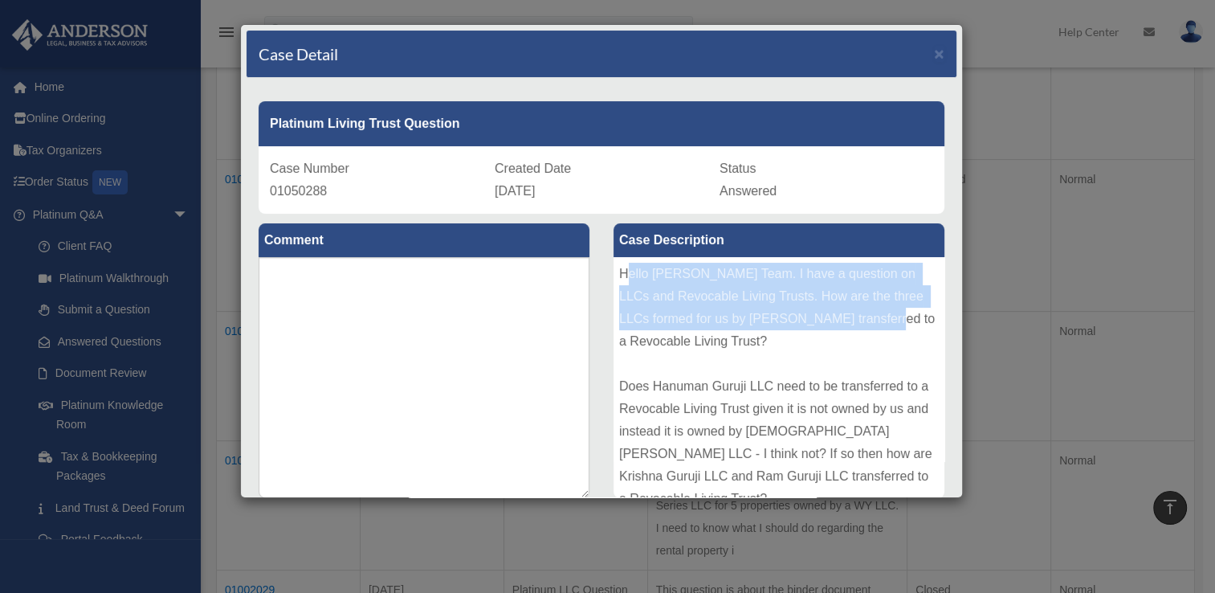
drag, startPoint x: 621, startPoint y: 269, endPoint x: 631, endPoint y: 333, distance: 65.0
click at [631, 333] on div "Hello [PERSON_NAME] Team. I have a question on LLCs and Revocable Living Trusts…" at bounding box center [779, 377] width 331 height 241
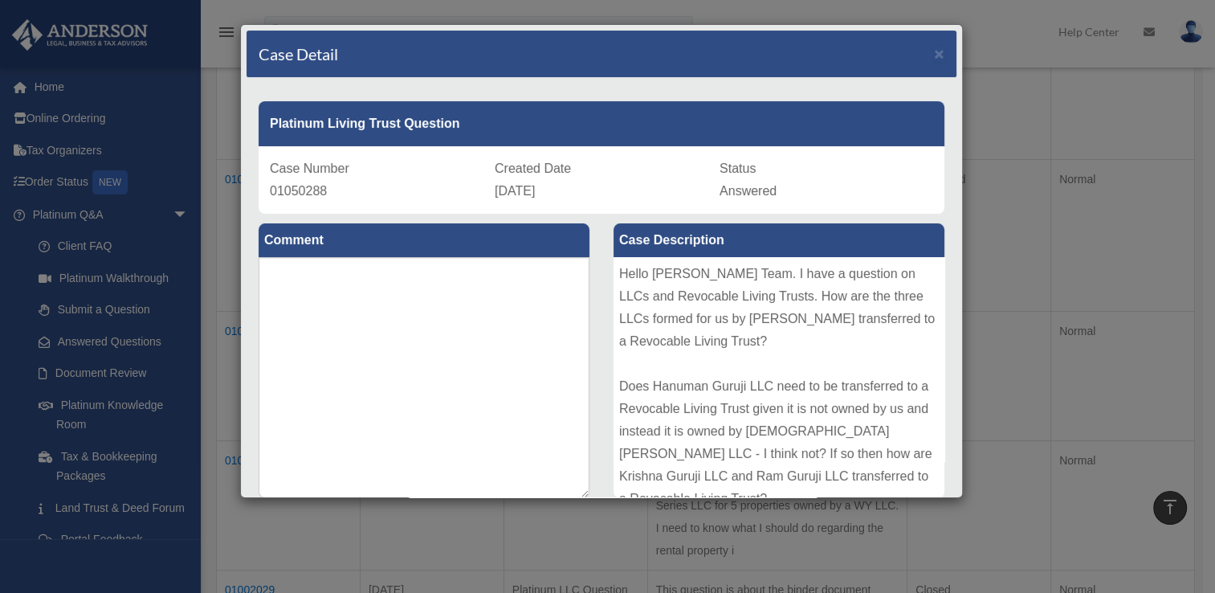
drag, startPoint x: 631, startPoint y: 333, endPoint x: 614, endPoint y: 277, distance: 58.5
click at [614, 277] on div "Hello [PERSON_NAME] Team. I have a question on LLCs and Revocable Living Trusts…" at bounding box center [779, 377] width 331 height 241
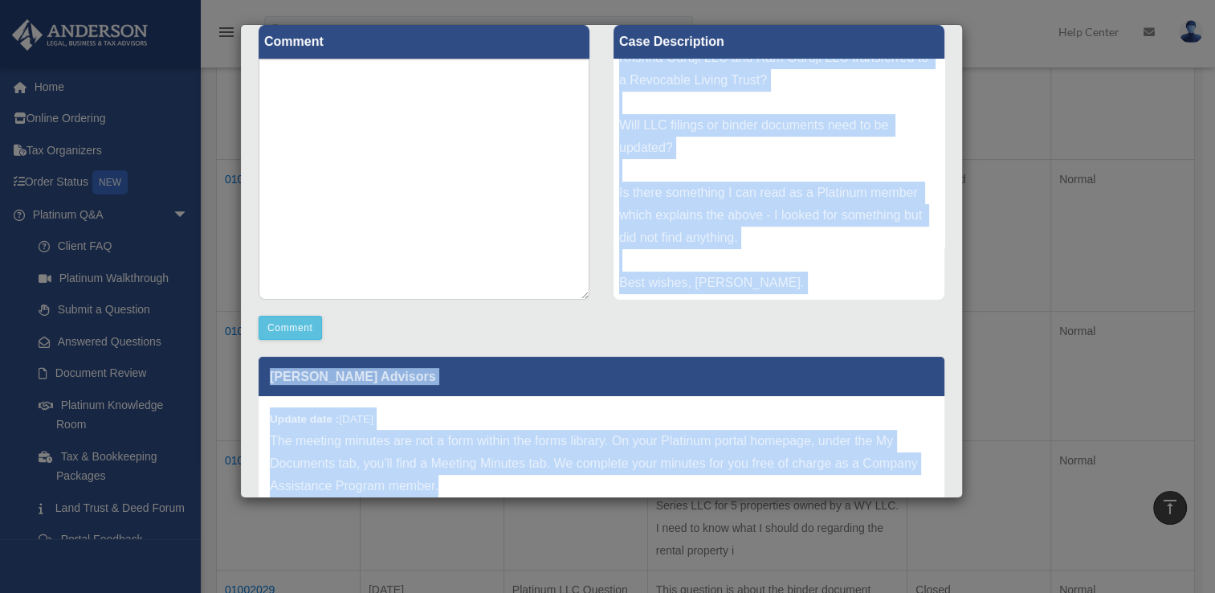
scroll to position [214, 0]
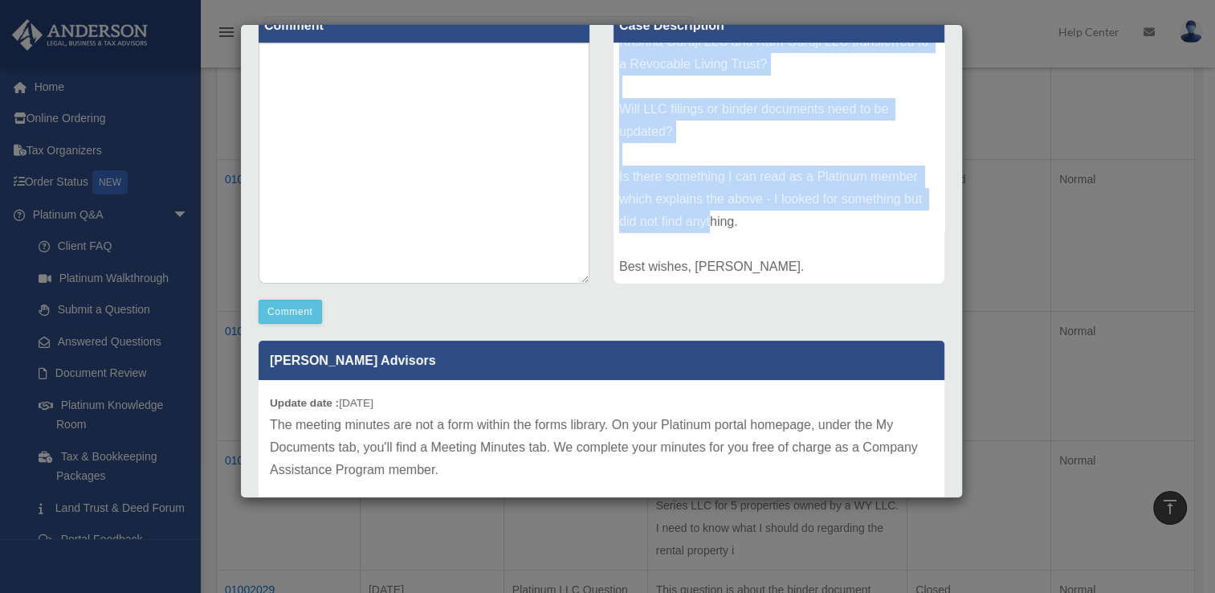
drag, startPoint x: 614, startPoint y: 277, endPoint x: 765, endPoint y: 267, distance: 150.6
click at [765, 267] on div "Hello [PERSON_NAME] Team. I have a question on LLCs and Revocable Living Trusts…" at bounding box center [779, 163] width 331 height 241
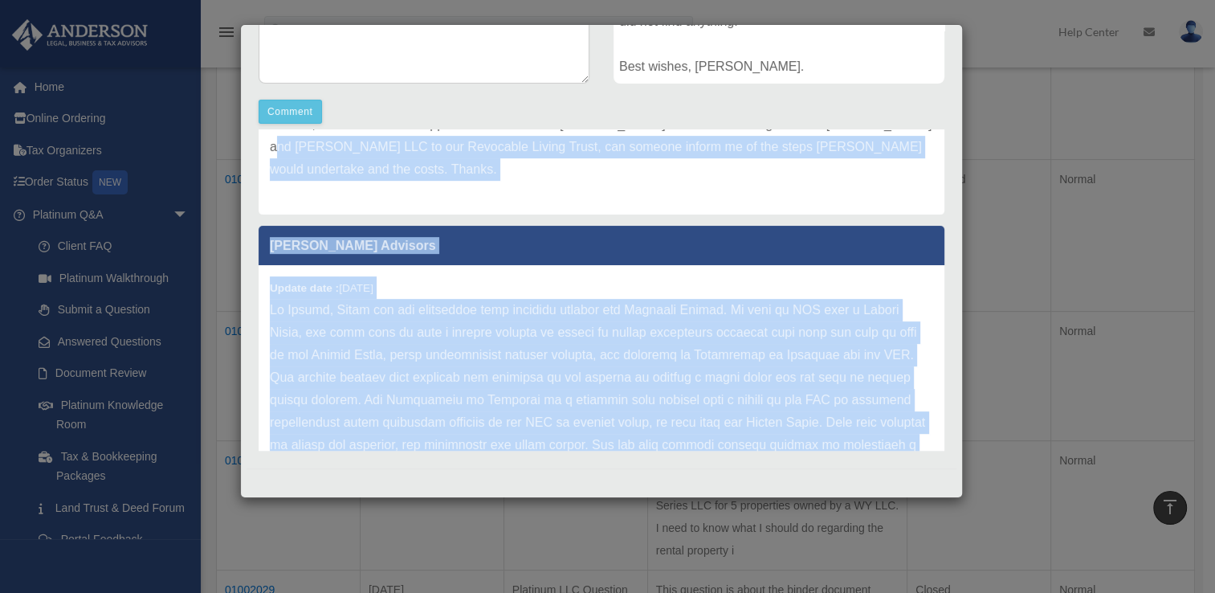
scroll to position [1092, 0]
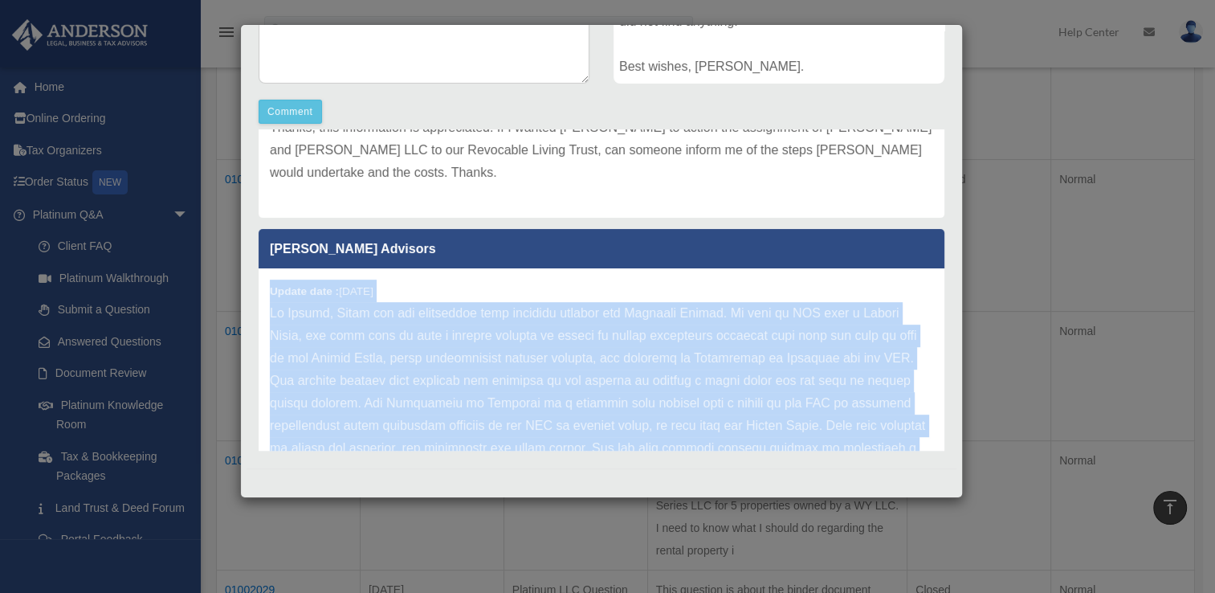
drag, startPoint x: 712, startPoint y: 406, endPoint x: 260, endPoint y: 279, distance: 469.9
click at [260, 279] on div "Update date : [DATE]" at bounding box center [602, 504] width 686 height 472
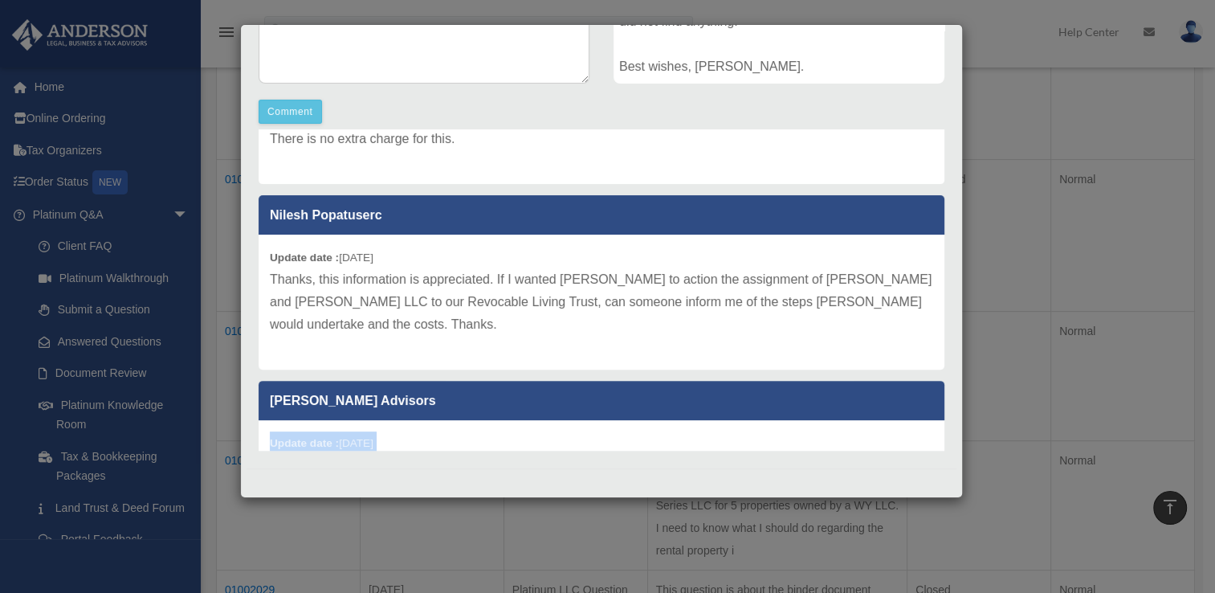
scroll to position [940, 0]
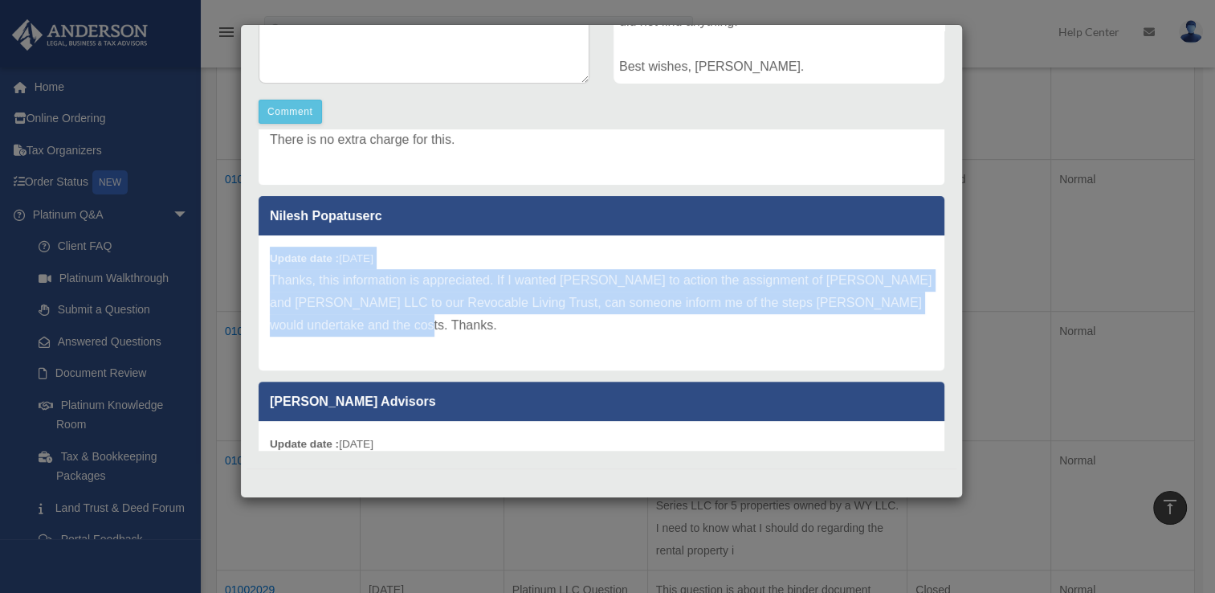
drag, startPoint x: 406, startPoint y: 326, endPoint x: 267, endPoint y: 243, distance: 162.8
click at [267, 243] on div "Update date : [DATE] Thanks, this information is appreciated. If I wanted [PERS…" at bounding box center [602, 302] width 686 height 135
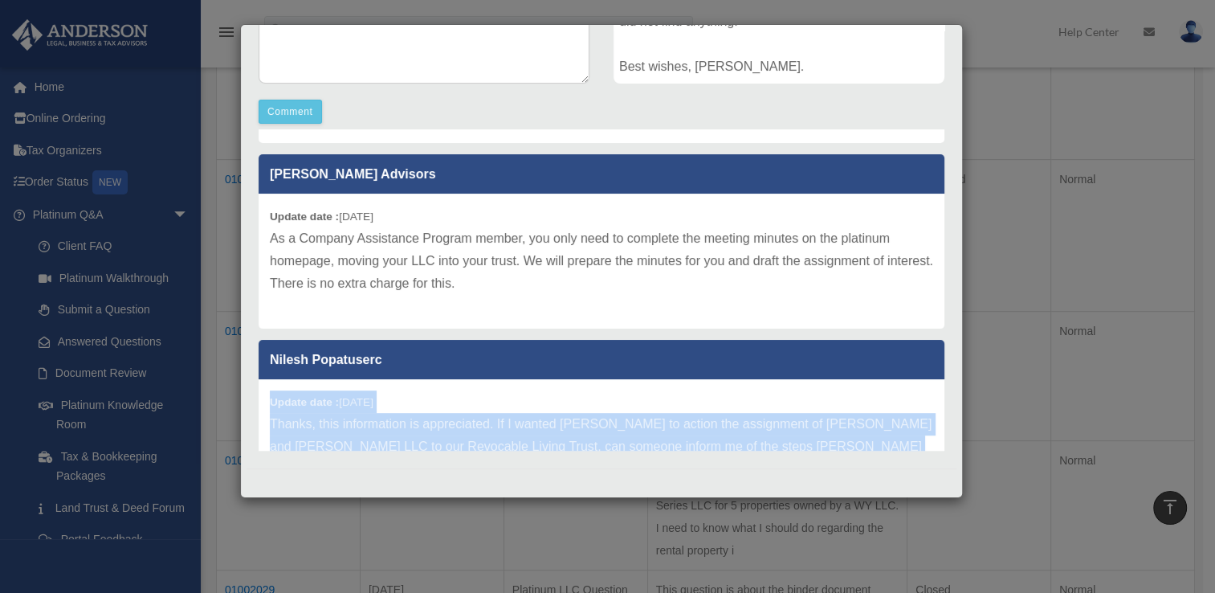
scroll to position [786, 0]
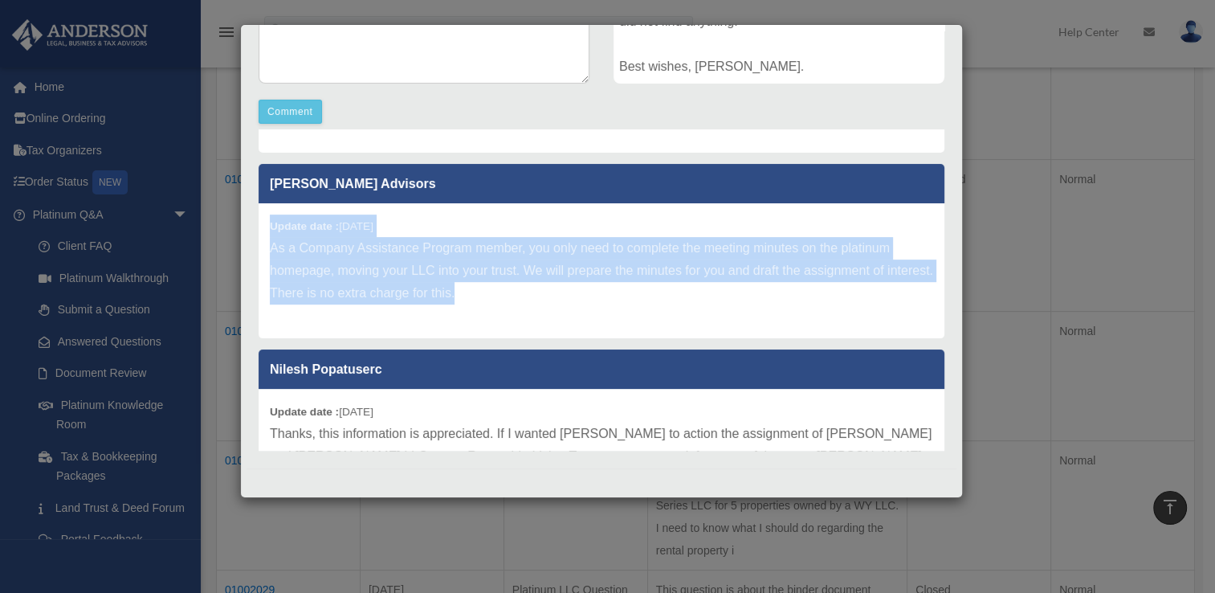
drag, startPoint x: 511, startPoint y: 297, endPoint x: 260, endPoint y: 218, distance: 262.9
click at [260, 218] on div "Update date : [DATE] As a Company Assistance Program member, you only need to c…" at bounding box center [602, 270] width 686 height 135
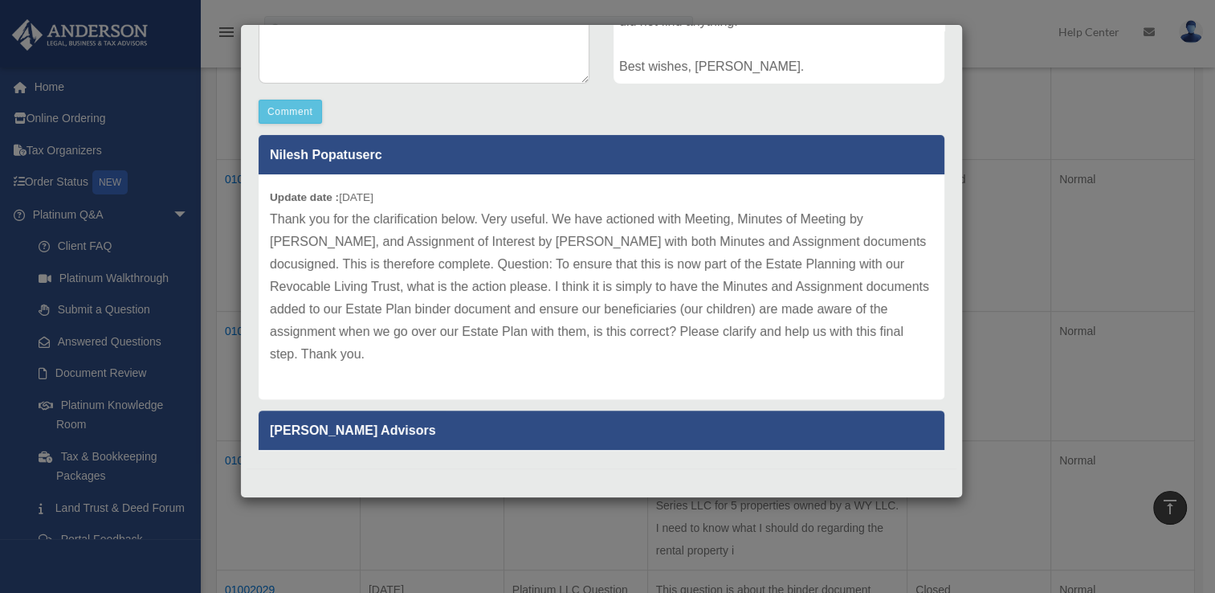
scroll to position [533, 0]
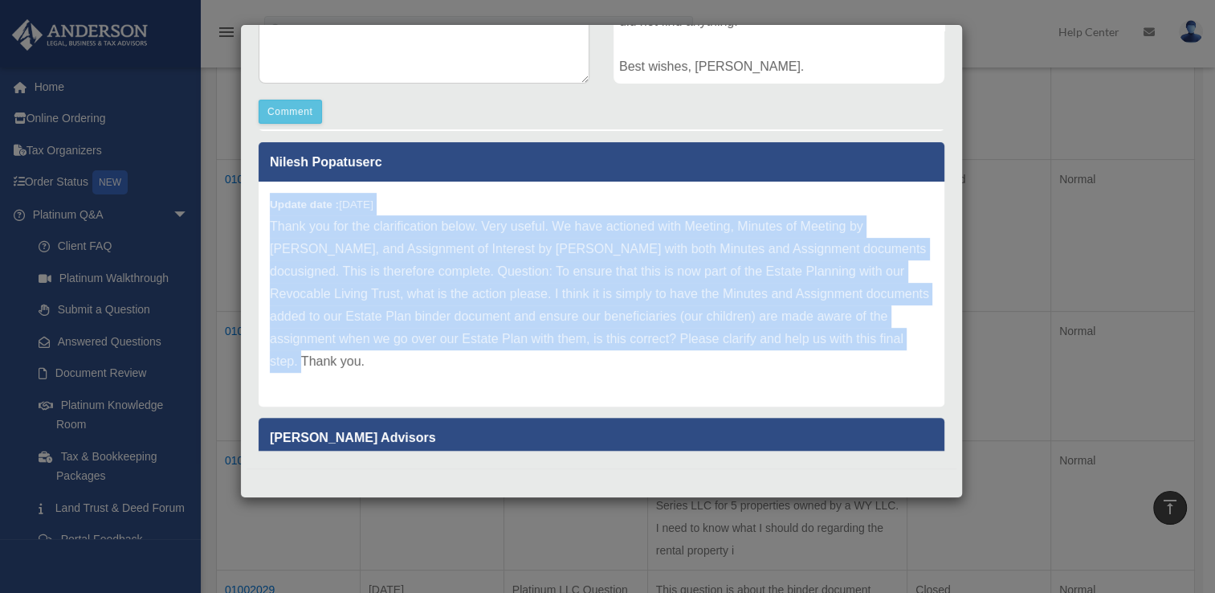
drag, startPoint x: 365, startPoint y: 361, endPoint x: 263, endPoint y: 203, distance: 187.2
click at [263, 203] on div "Update date : [DATE] Thank you for the clarification below. Very useful. We hav…" at bounding box center [602, 294] width 686 height 225
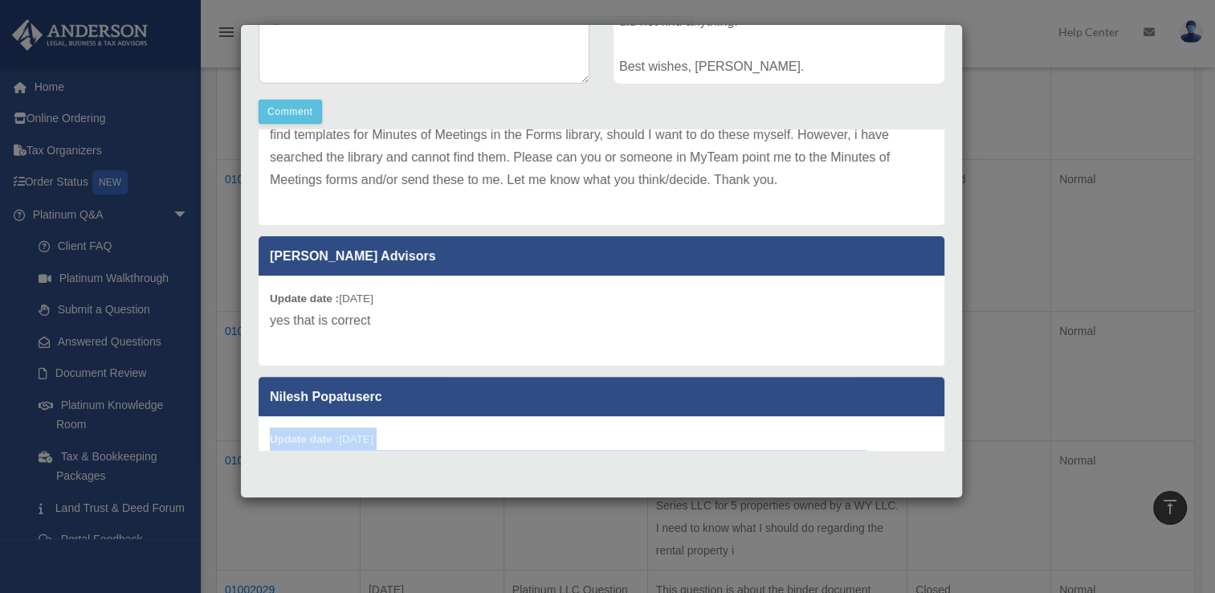
scroll to position [296, 0]
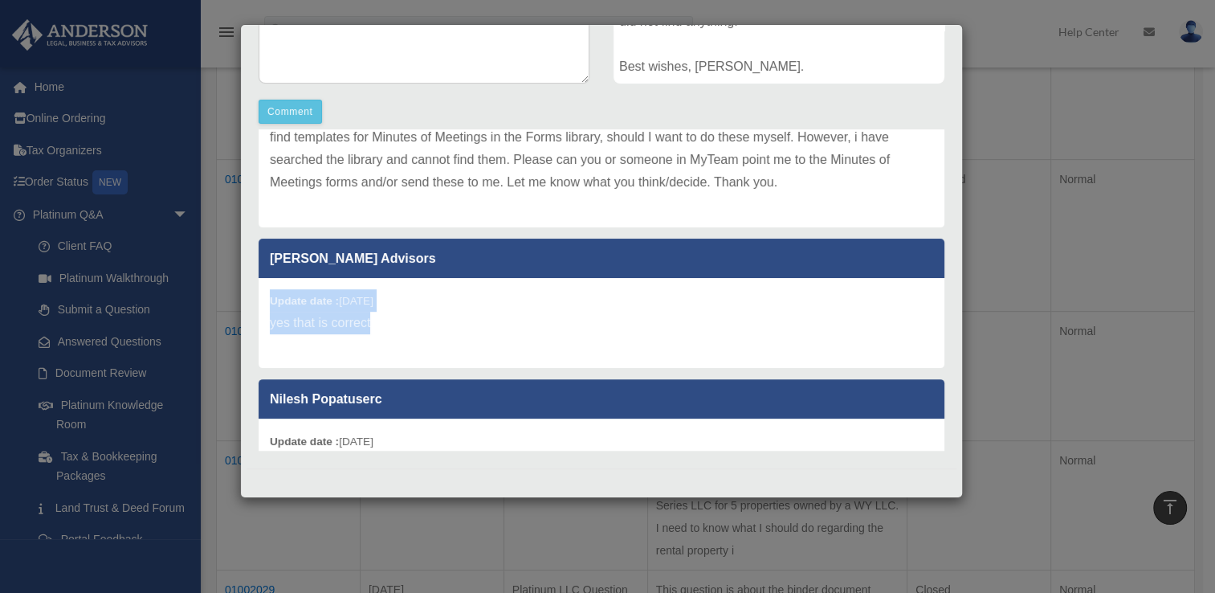
drag, startPoint x: 383, startPoint y: 324, endPoint x: 260, endPoint y: 291, distance: 127.2
click at [260, 291] on div "Update date : [DATE] yes that is correct" at bounding box center [602, 323] width 686 height 90
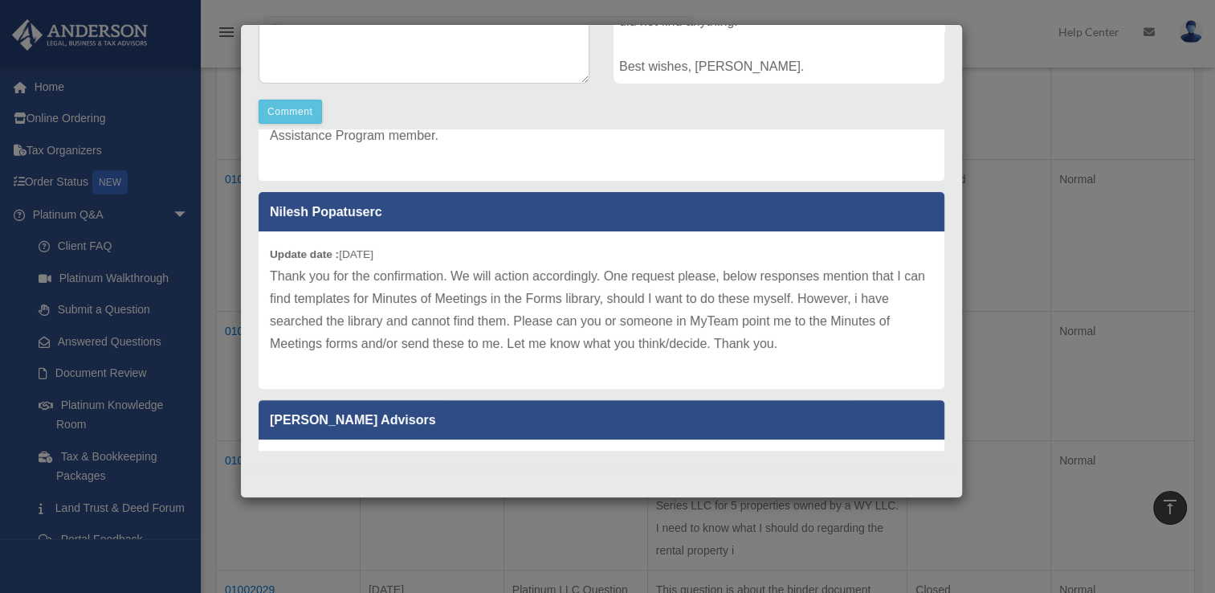
scroll to position [127, 0]
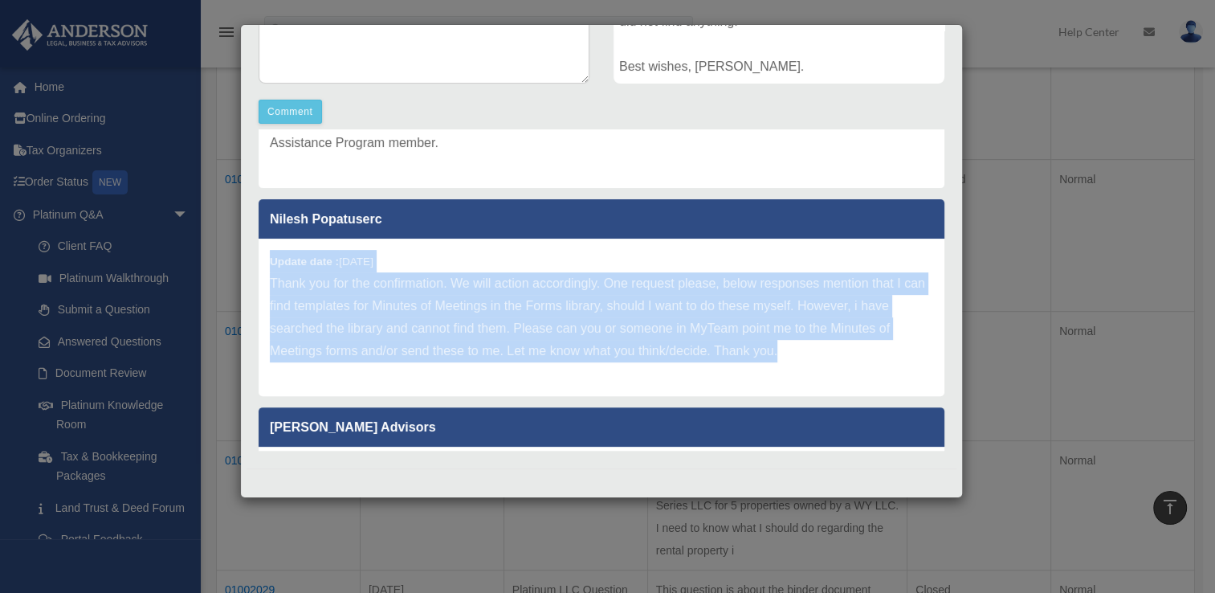
drag, startPoint x: 795, startPoint y: 357, endPoint x: 250, endPoint y: 259, distance: 554.1
click at [250, 259] on div "[PERSON_NAME] Advisors Update date : [DATE] The meeting minutes are not a form …" at bounding box center [602, 289] width 710 height 321
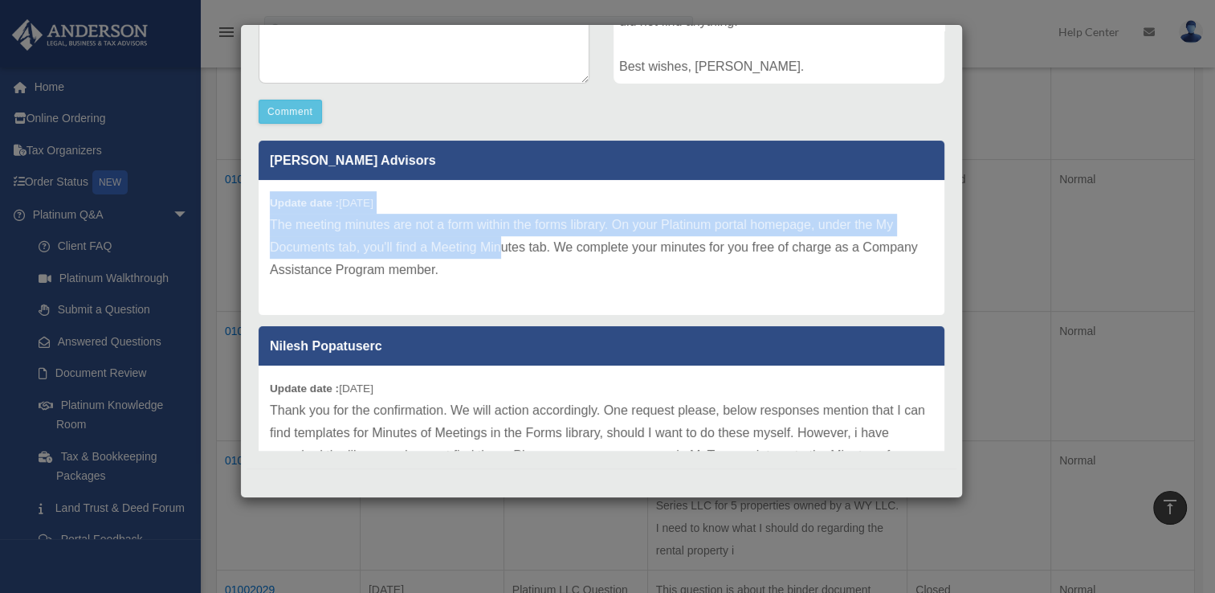
drag, startPoint x: 502, startPoint y: 257, endPoint x: 255, endPoint y: 189, distance: 256.6
click at [255, 189] on div "[PERSON_NAME] Advisors Update date : [DATE] The meeting minutes are not a form …" at bounding box center [602, 289] width 710 height 321
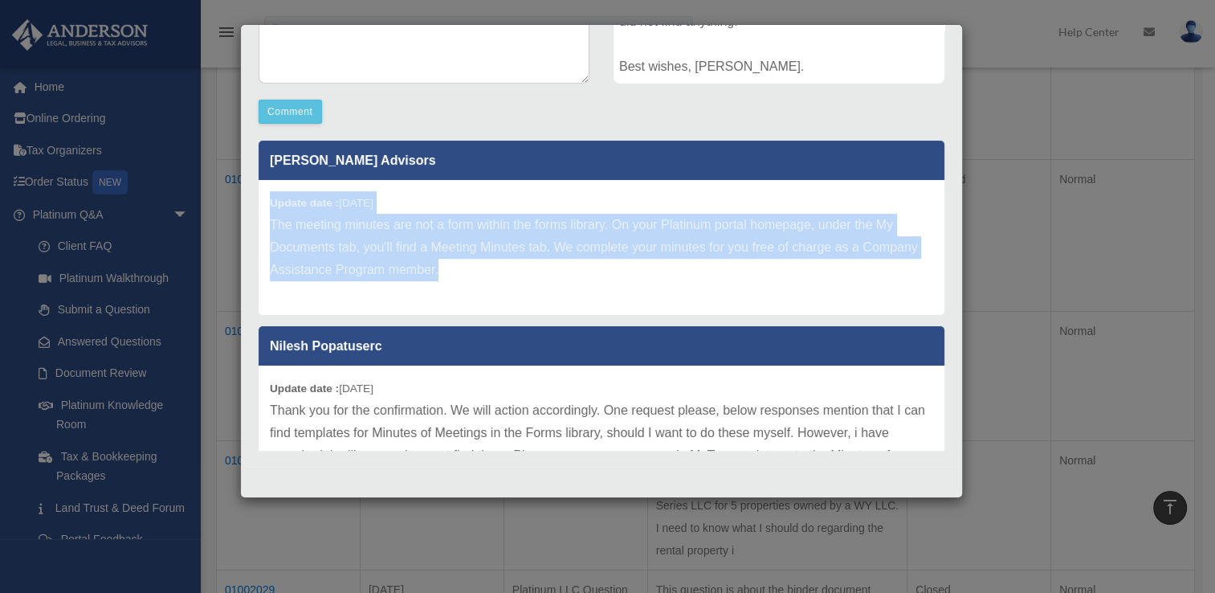
drag, startPoint x: 508, startPoint y: 270, endPoint x: 250, endPoint y: 188, distance: 270.5
click at [250, 188] on div "[PERSON_NAME] Advisors Update date : [DATE] The meeting minutes are not a form …" at bounding box center [602, 289] width 710 height 321
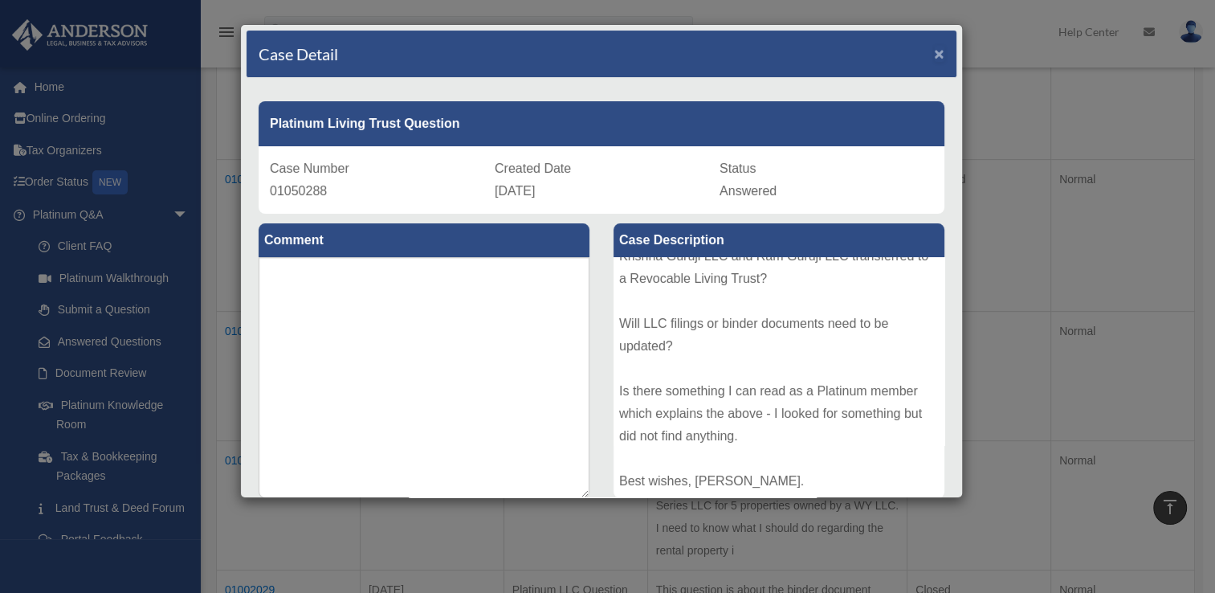
click at [934, 53] on span "×" at bounding box center [939, 53] width 10 height 18
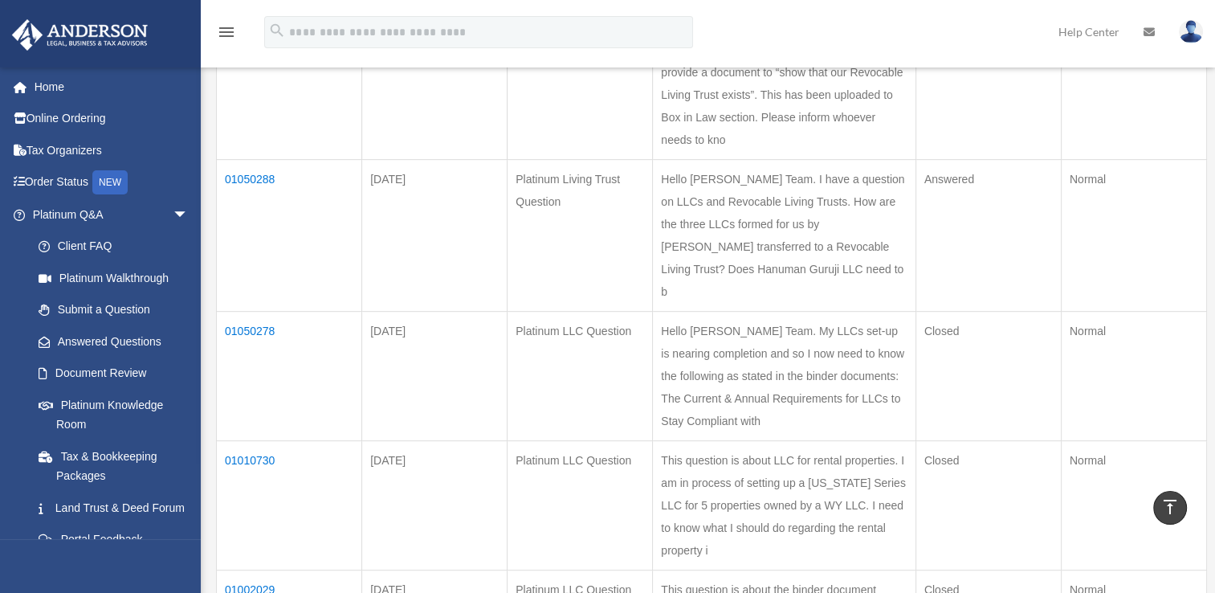
click at [248, 111] on td "01068398" at bounding box center [289, 95] width 145 height 129
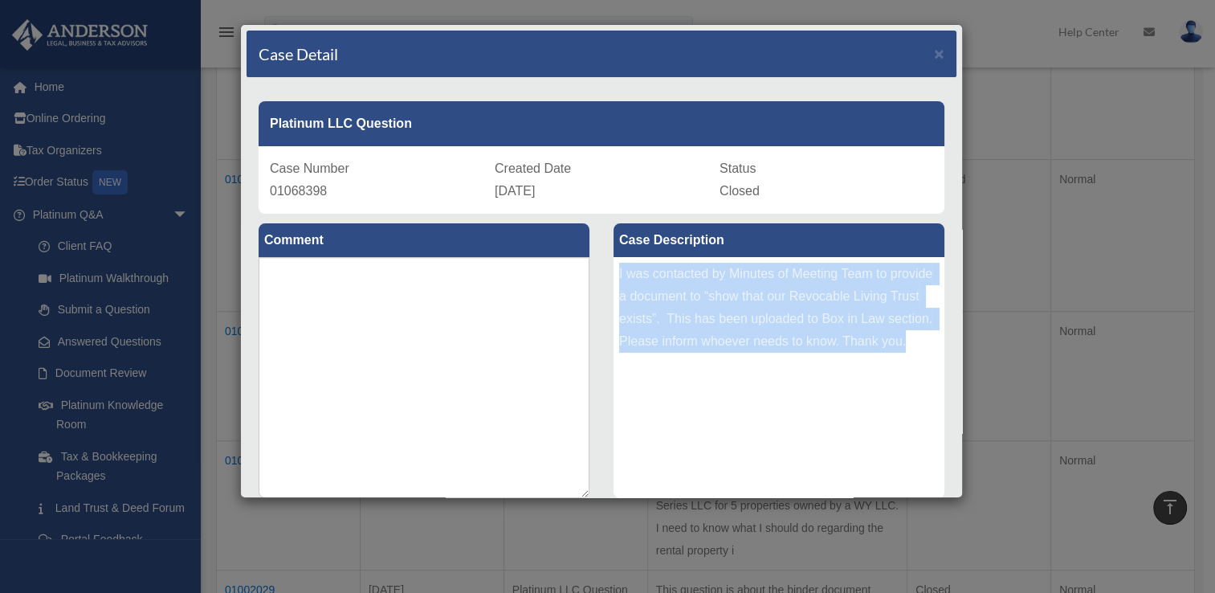
drag, startPoint x: 611, startPoint y: 271, endPoint x: 926, endPoint y: 345, distance: 323.2
click at [926, 345] on div "I was contacted by Minutes of Meeting Team to provide a document to “show that …" at bounding box center [779, 377] width 331 height 241
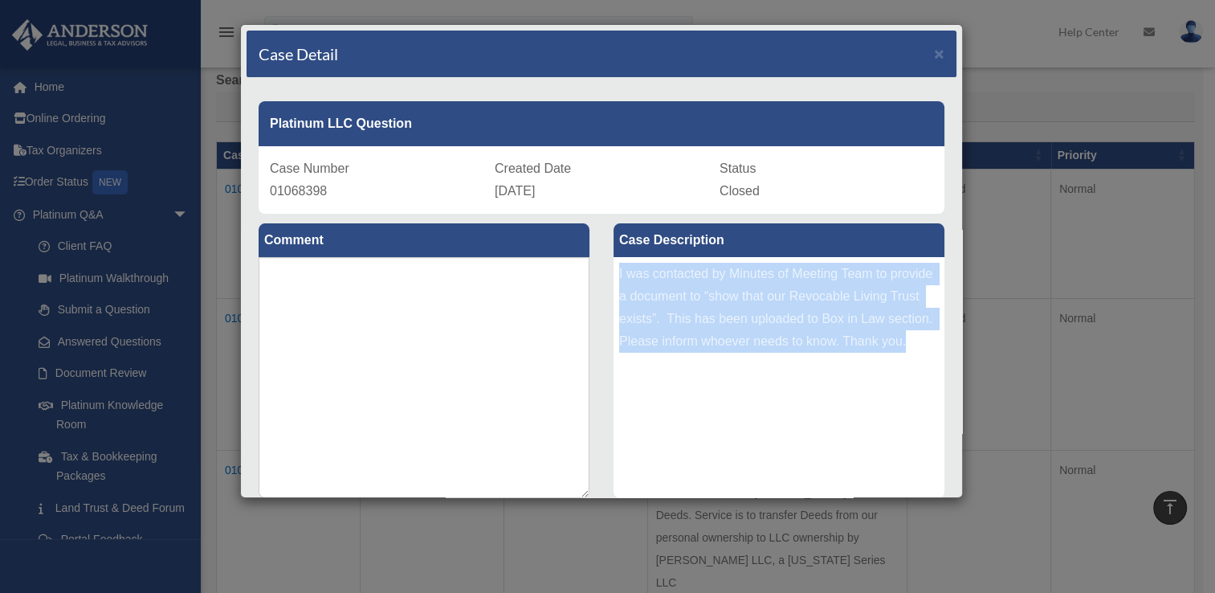
scroll to position [123, 0]
click at [934, 56] on span "×" at bounding box center [939, 53] width 10 height 18
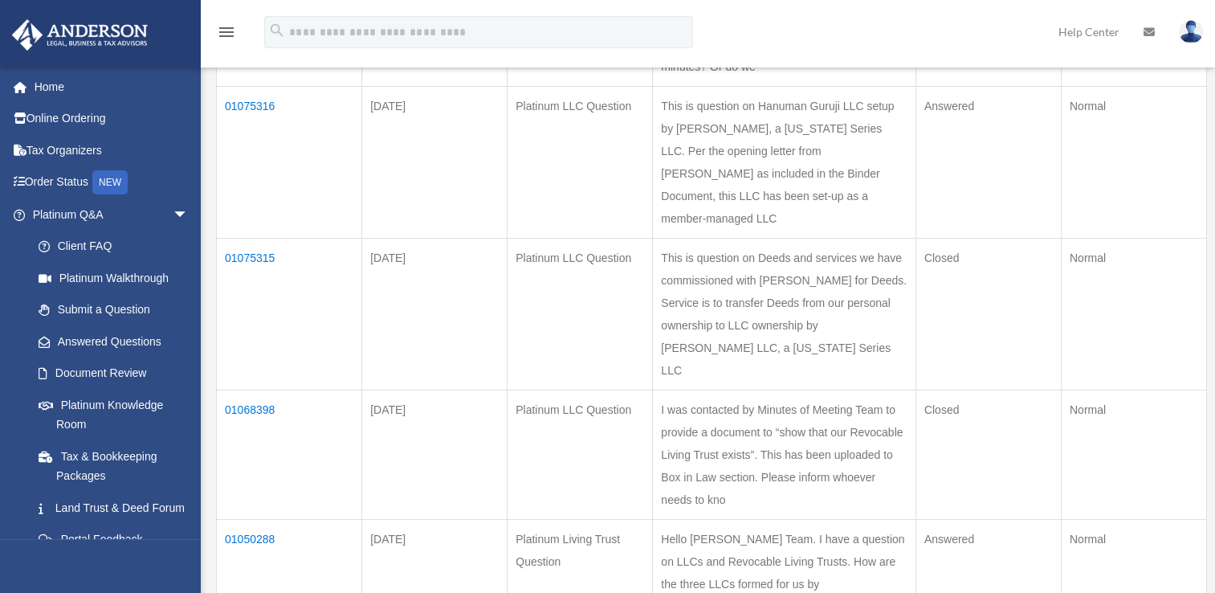
scroll to position [341, 0]
click at [258, 298] on td "01075315" at bounding box center [289, 314] width 145 height 152
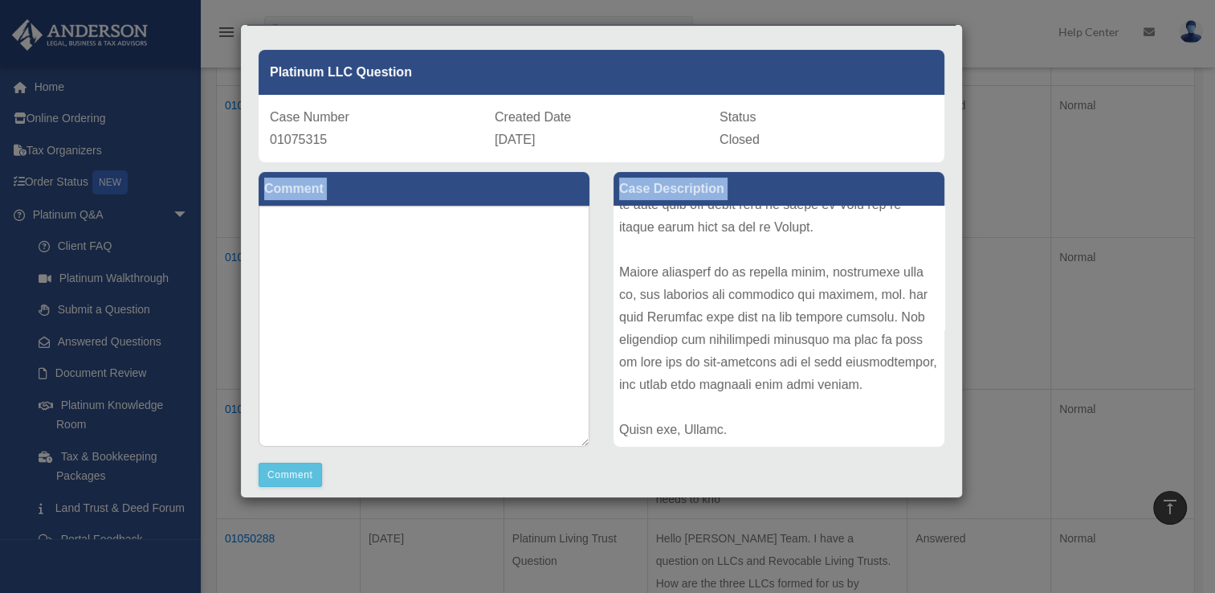
scroll to position [209, 0]
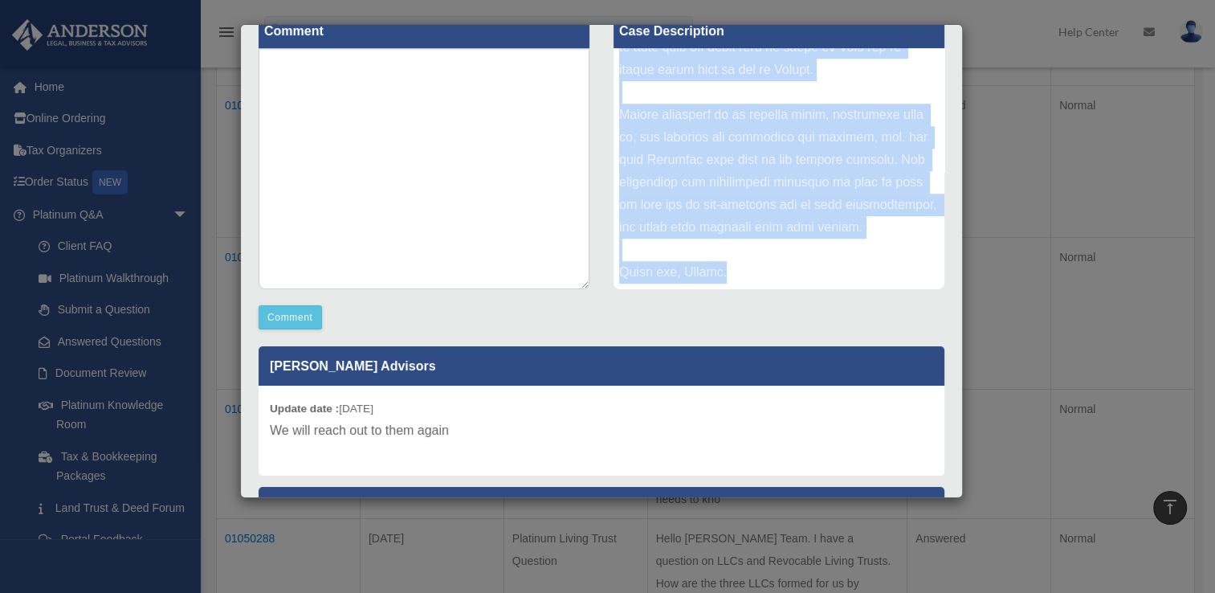
drag, startPoint x: 615, startPoint y: 270, endPoint x: 739, endPoint y: 278, distance: 124.0
click at [739, 278] on div at bounding box center [779, 168] width 331 height 241
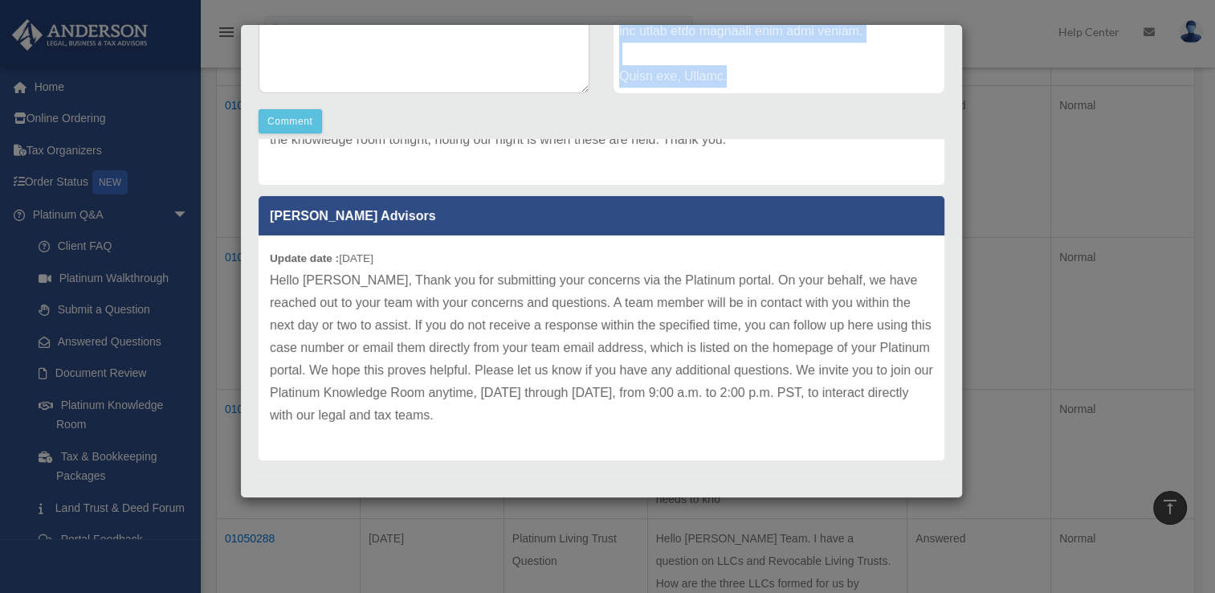
scroll to position [414, 0]
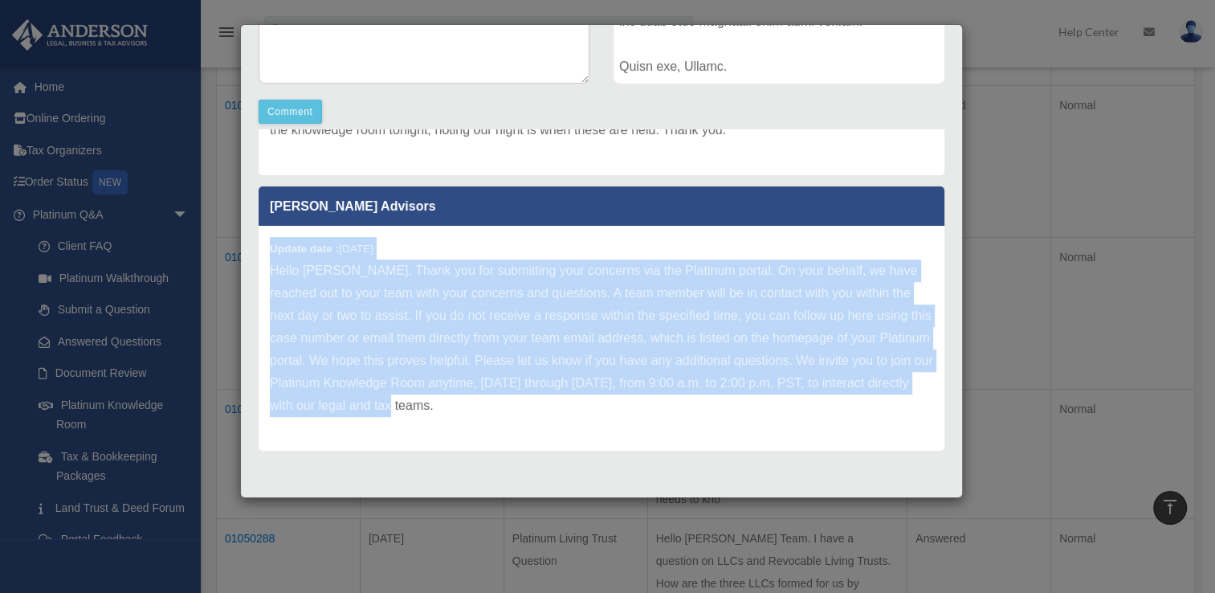
drag, startPoint x: 526, startPoint y: 408, endPoint x: 260, endPoint y: 234, distance: 317.9
click at [260, 234] on div "Update date : [DATE] Hello [PERSON_NAME], Thank you for submitting your concern…" at bounding box center [602, 338] width 686 height 225
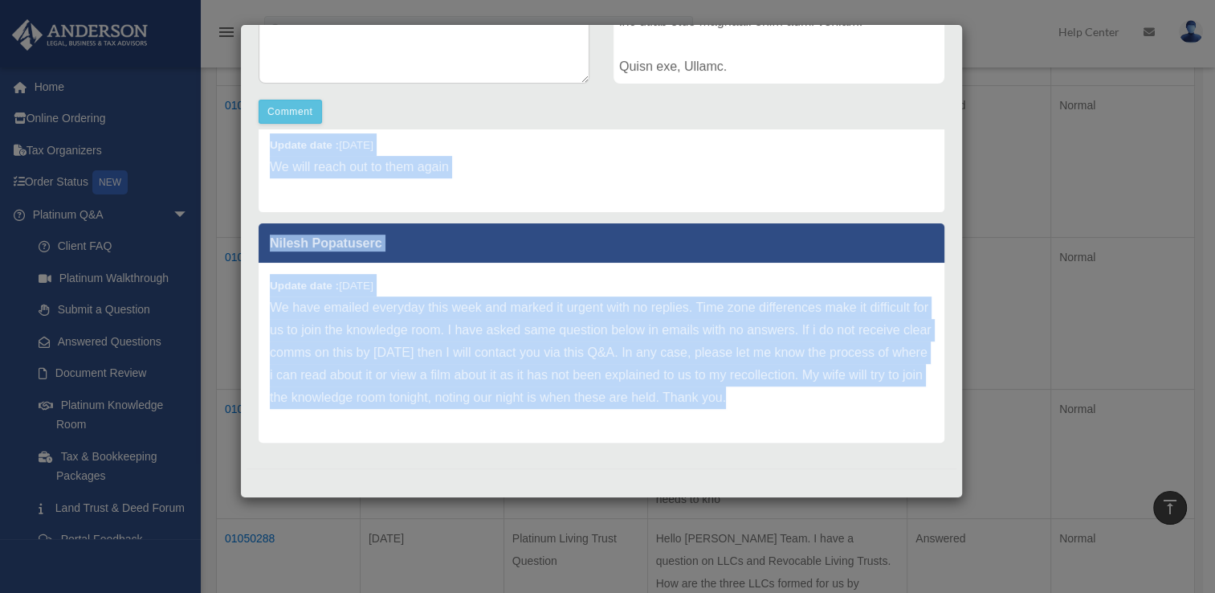
scroll to position [42, 0]
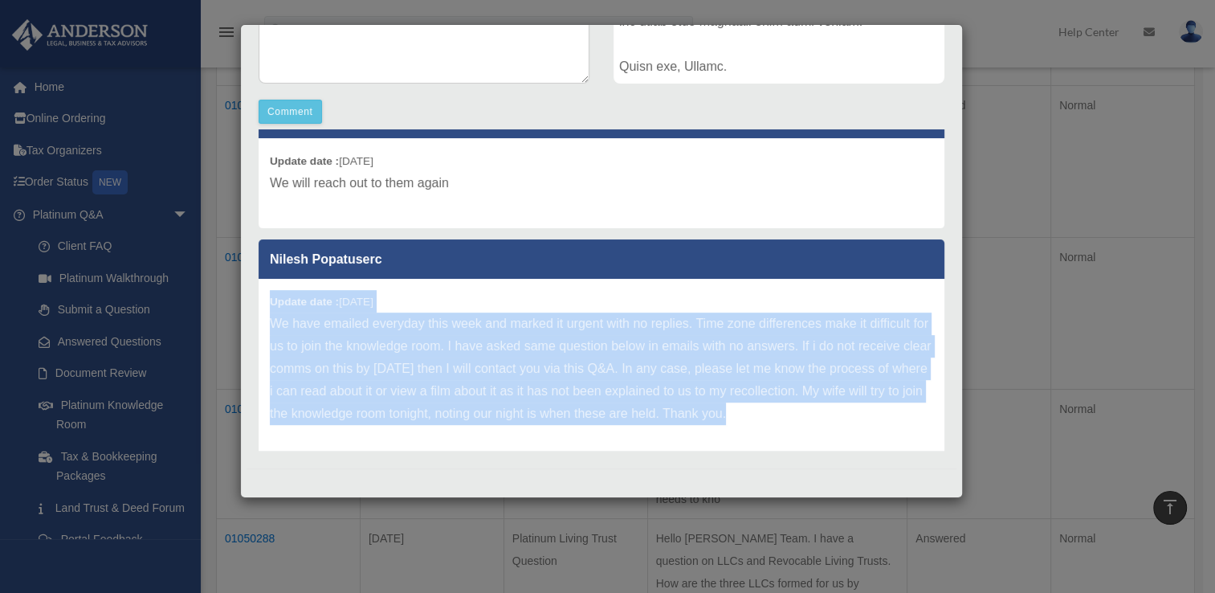
drag, startPoint x: 308, startPoint y: 284, endPoint x: 269, endPoint y: 300, distance: 42.2
click at [269, 300] on div "Update date : [DATE] We have emailed everyday this week and marked it urgent wi…" at bounding box center [602, 369] width 686 height 180
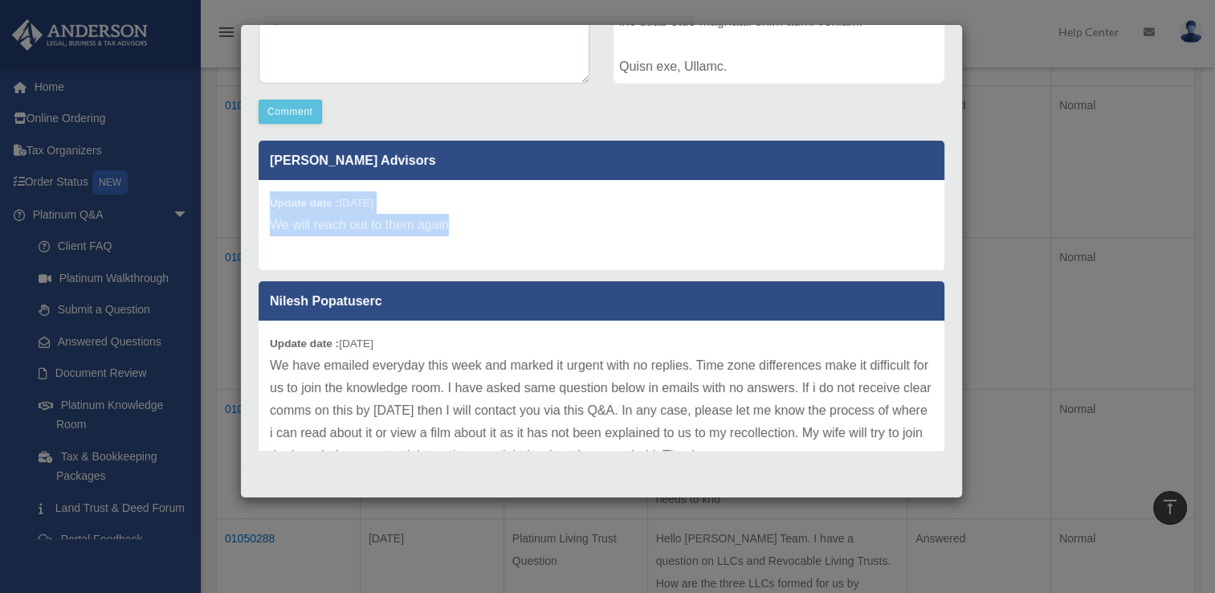
drag, startPoint x: 450, startPoint y: 224, endPoint x: 260, endPoint y: 192, distance: 192.3
click at [260, 192] on div "Update date : [DATE] We will reach out to them again" at bounding box center [602, 225] width 686 height 90
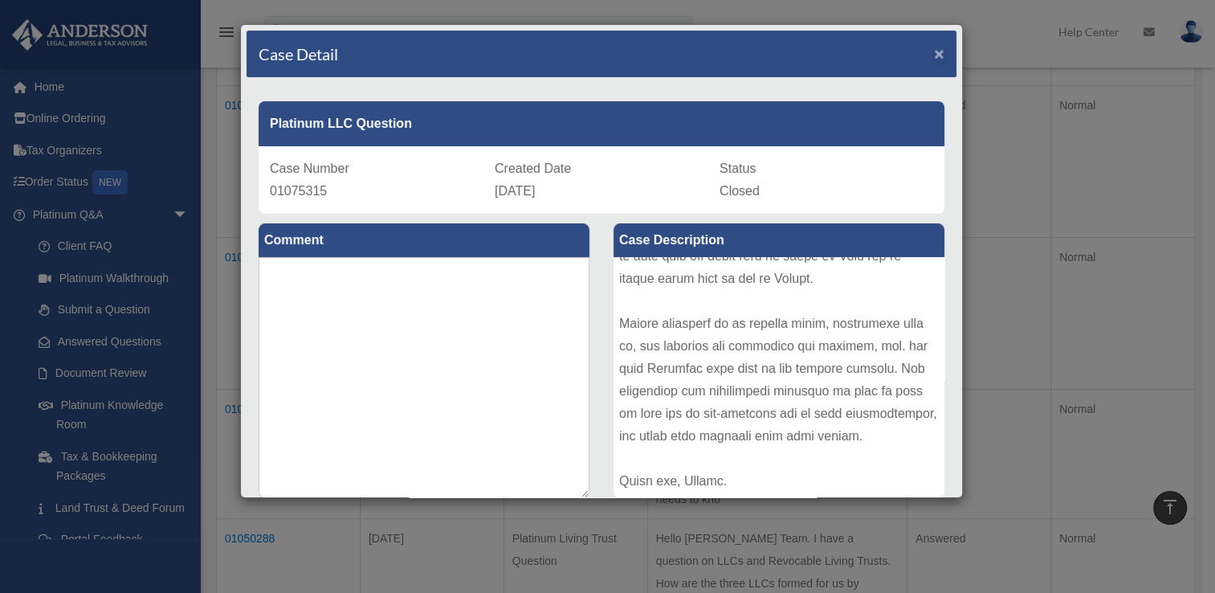
click at [934, 50] on span "×" at bounding box center [939, 53] width 10 height 18
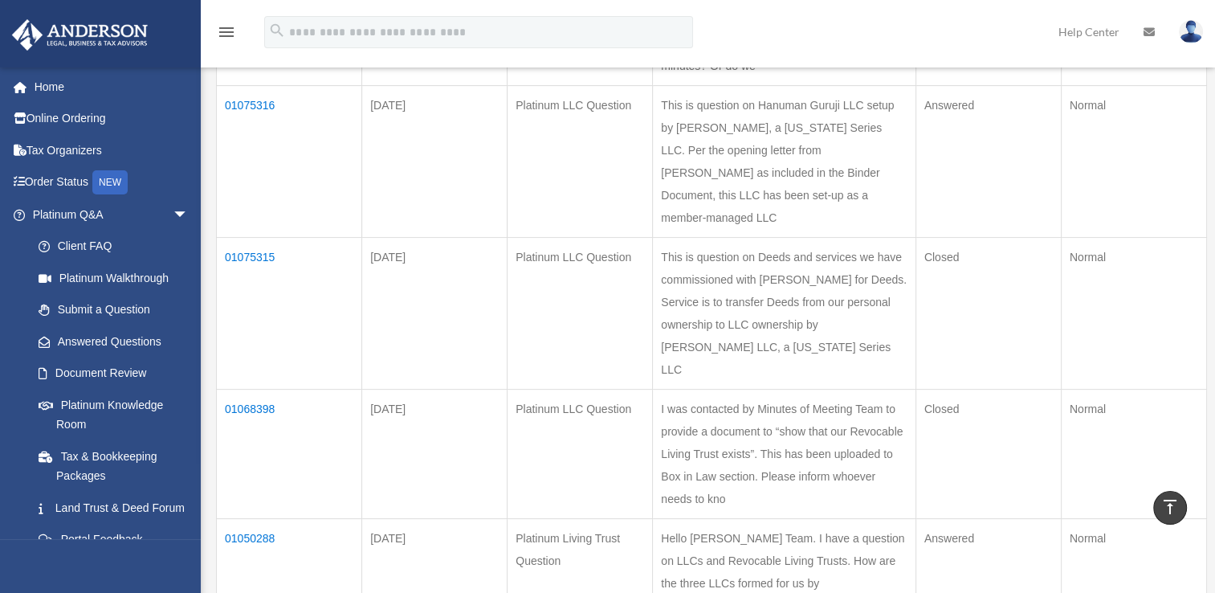
click at [244, 142] on td "01075316" at bounding box center [289, 162] width 145 height 152
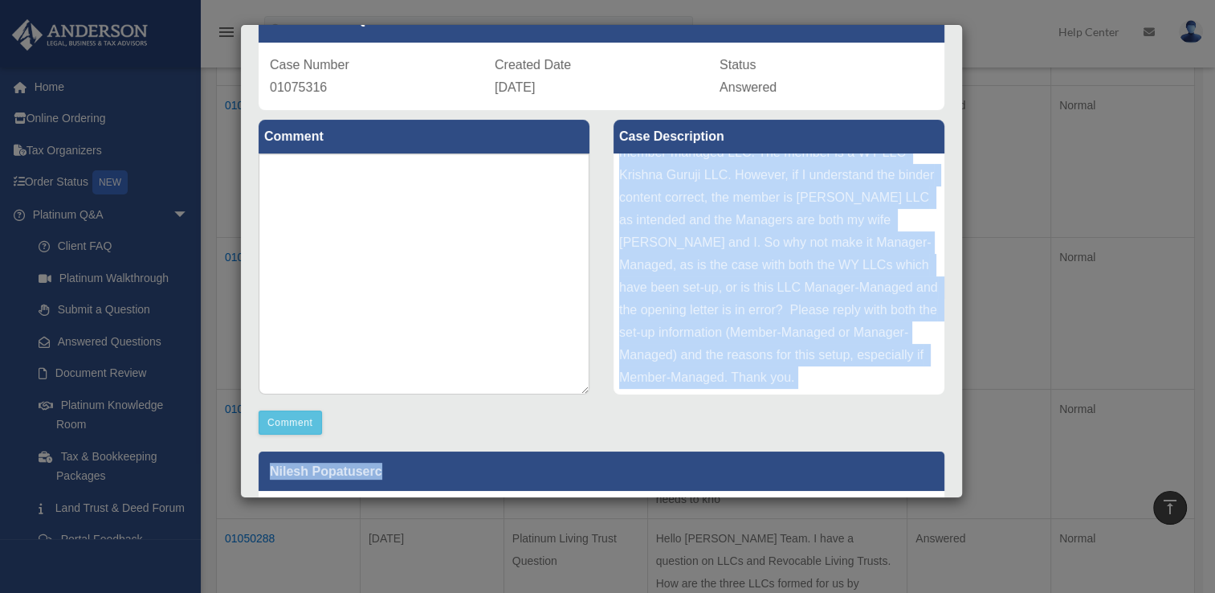
scroll to position [131, 0]
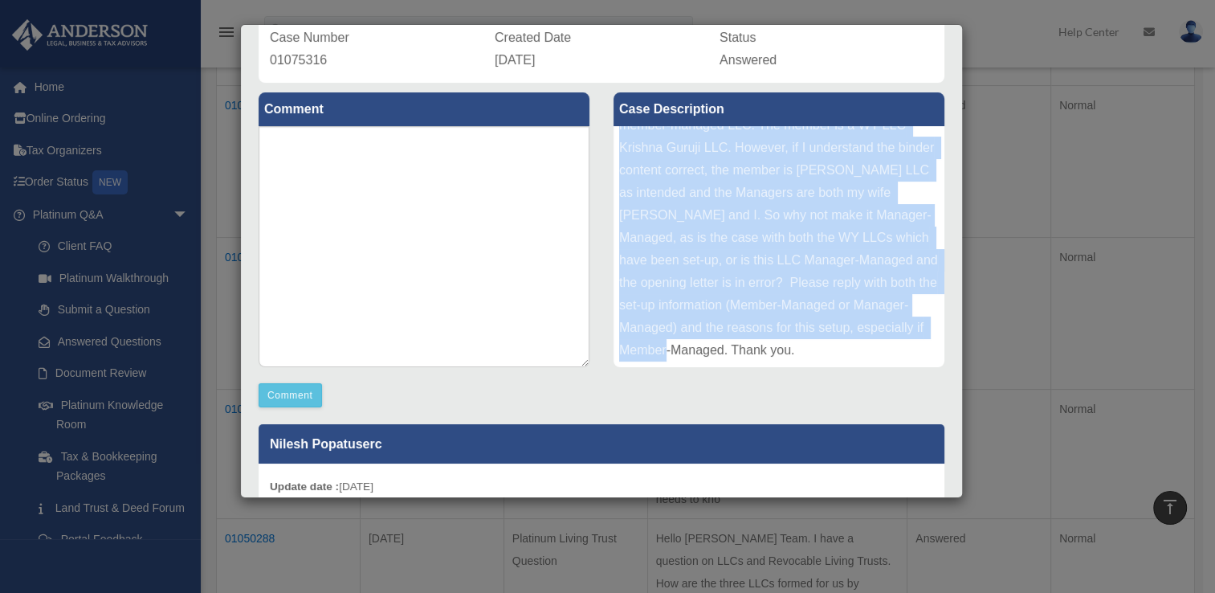
drag, startPoint x: 613, startPoint y: 271, endPoint x: 648, endPoint y: 339, distance: 76.2
click at [648, 339] on div "This is question on Hanuman Guruji LLC setup by [PERSON_NAME], a [US_STATE] Ser…" at bounding box center [779, 246] width 331 height 241
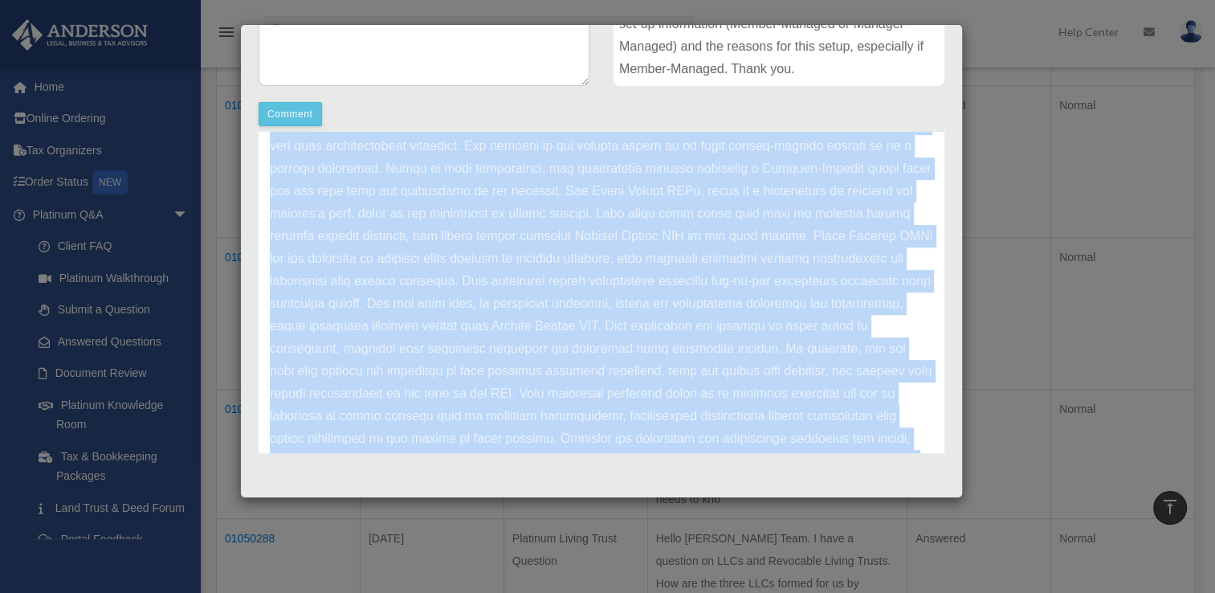
scroll to position [559, 0]
drag, startPoint x: 538, startPoint y: 412, endPoint x: 265, endPoint y: 152, distance: 377.2
click at [265, 152] on div "Update date : [DATE]" at bounding box center [602, 382] width 686 height 607
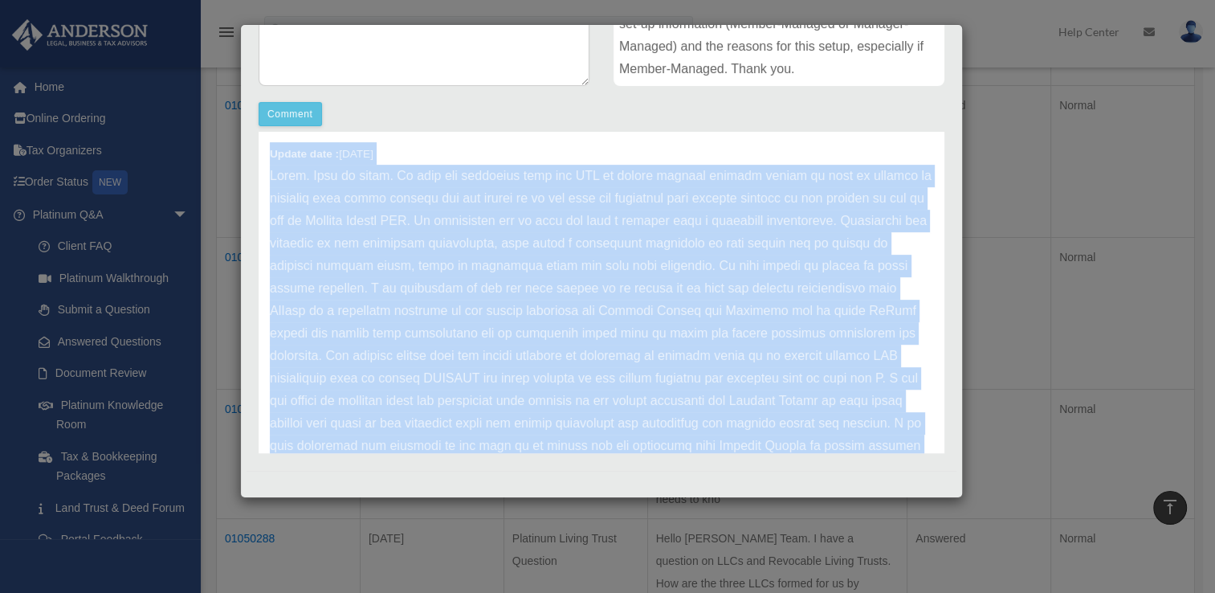
scroll to position [16, 0]
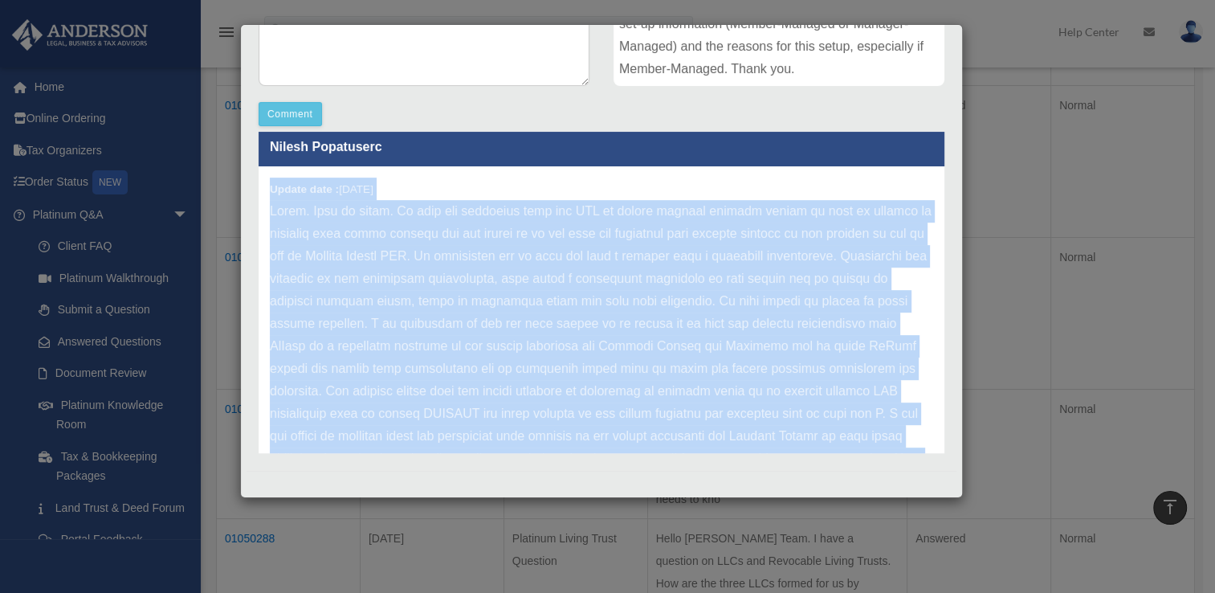
drag, startPoint x: 302, startPoint y: 389, endPoint x: 268, endPoint y: 190, distance: 201.2
click at [268, 190] on div "Update date : [DATE]" at bounding box center [602, 368] width 686 height 405
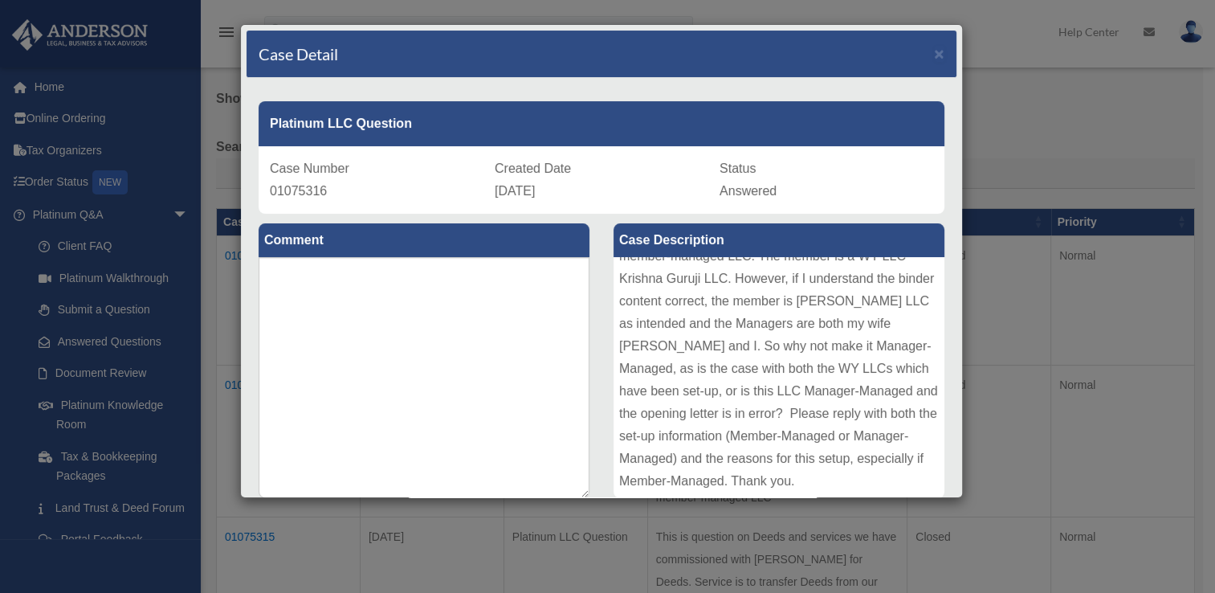
scroll to position [0, 0]
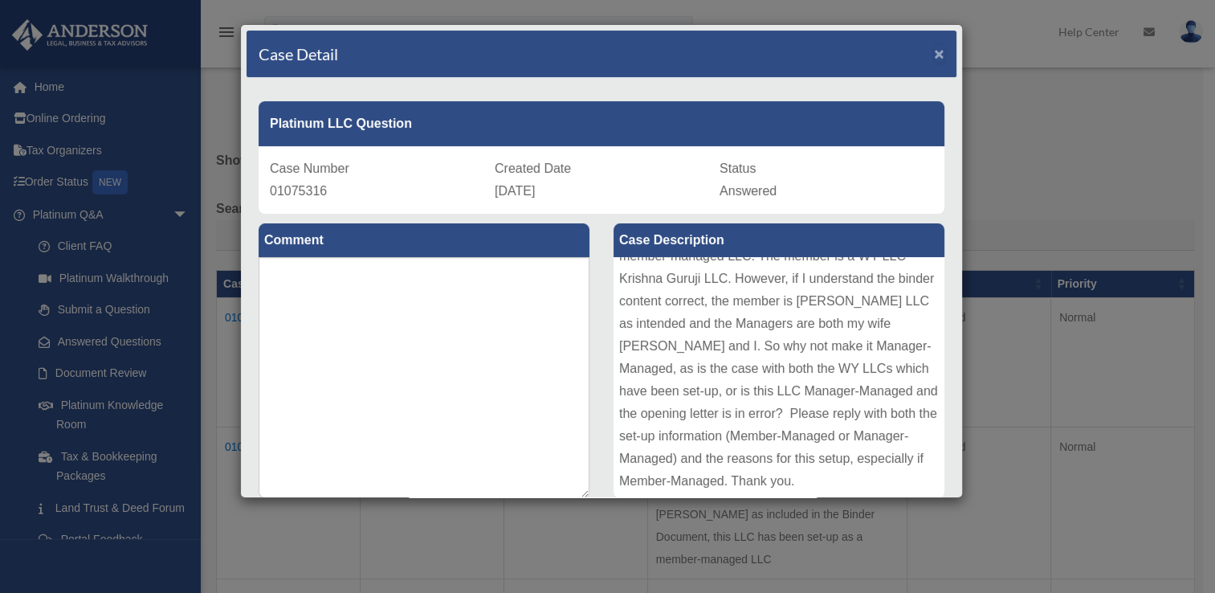
click at [934, 47] on span "×" at bounding box center [939, 53] width 10 height 18
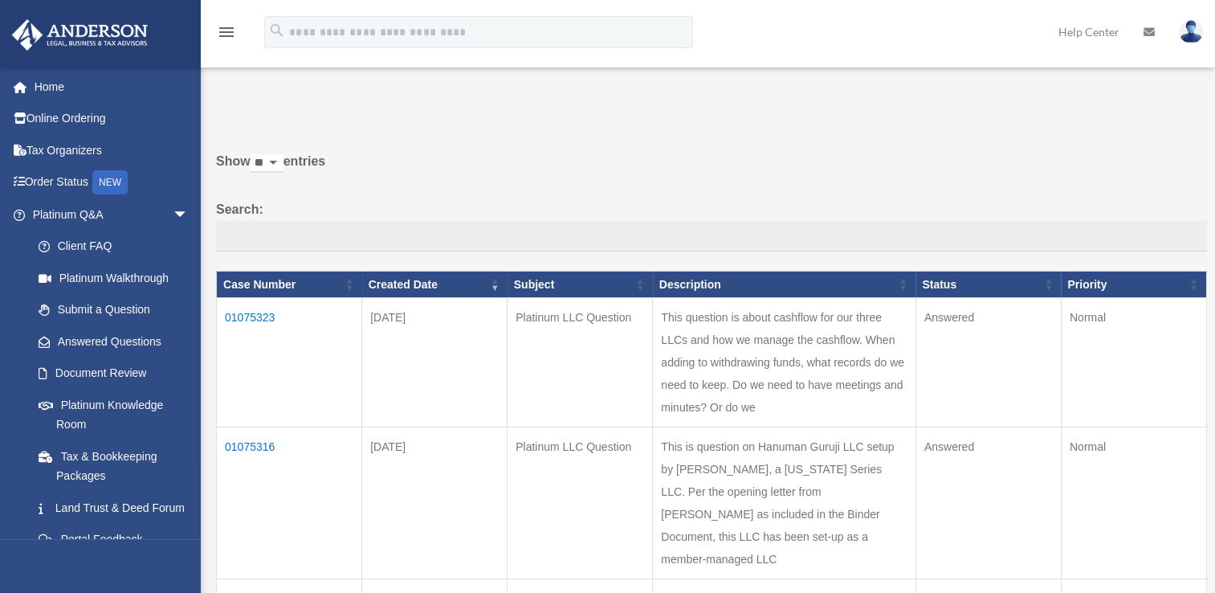
click at [247, 313] on td "01075323" at bounding box center [289, 362] width 145 height 129
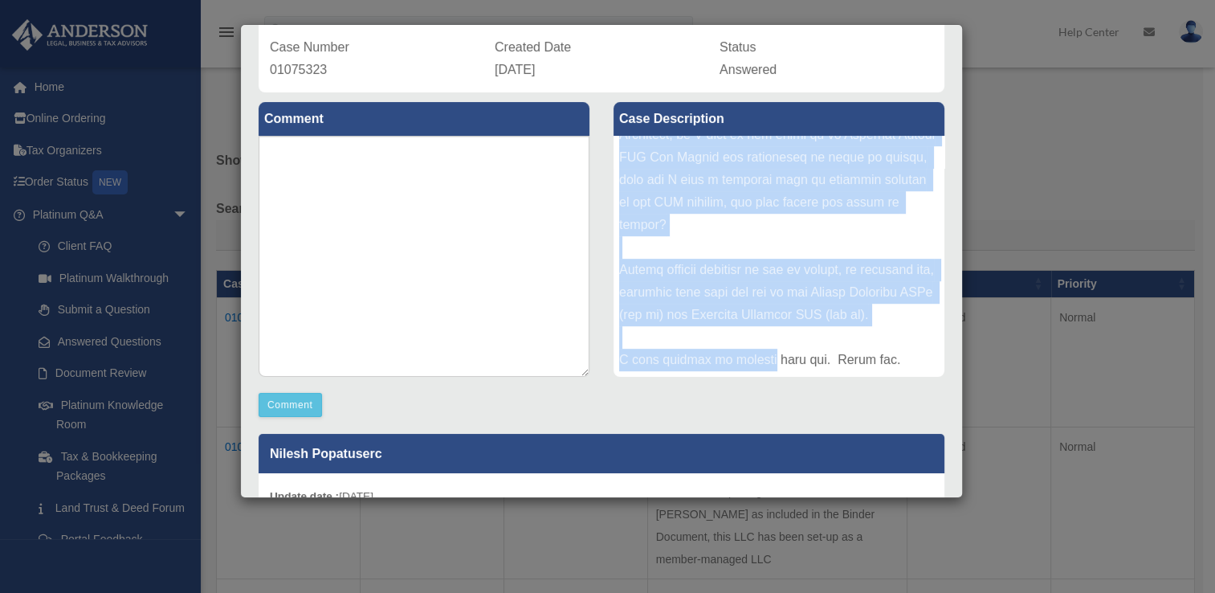
scroll to position [122, 0]
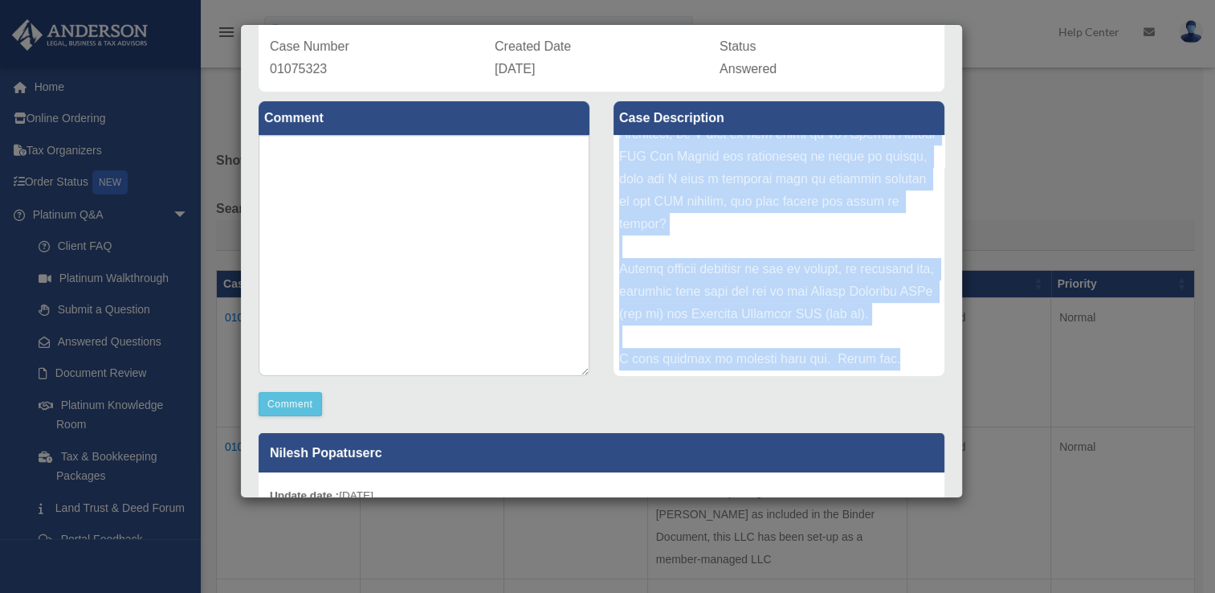
drag, startPoint x: 615, startPoint y: 271, endPoint x: 929, endPoint y: 352, distance: 323.4
click at [929, 352] on div at bounding box center [779, 255] width 331 height 241
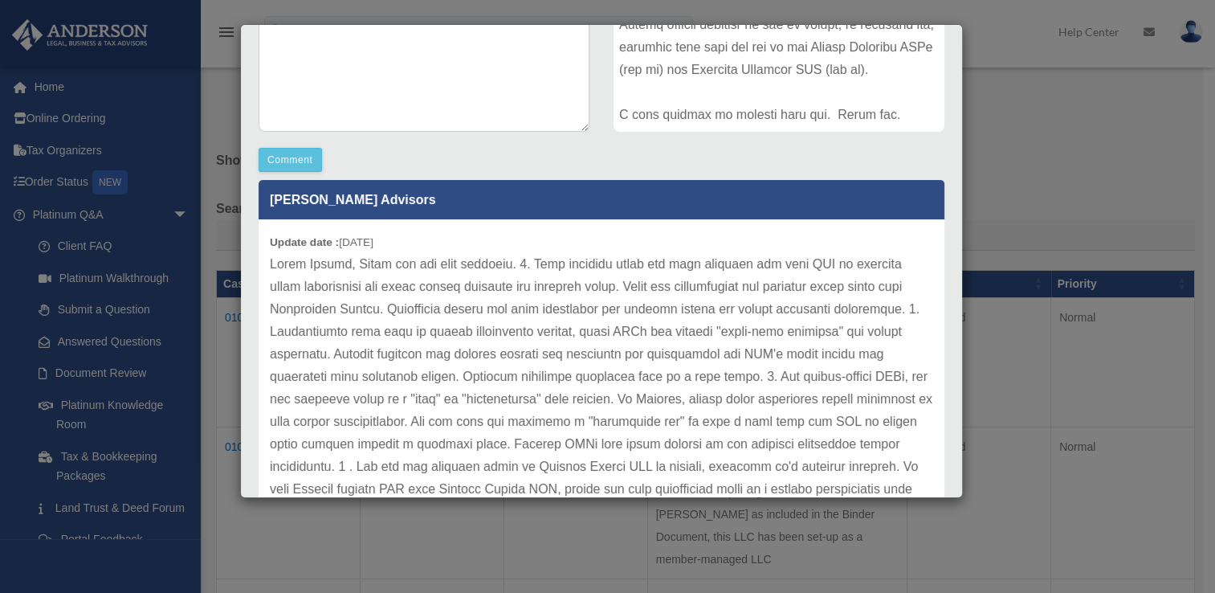
scroll to position [153, 0]
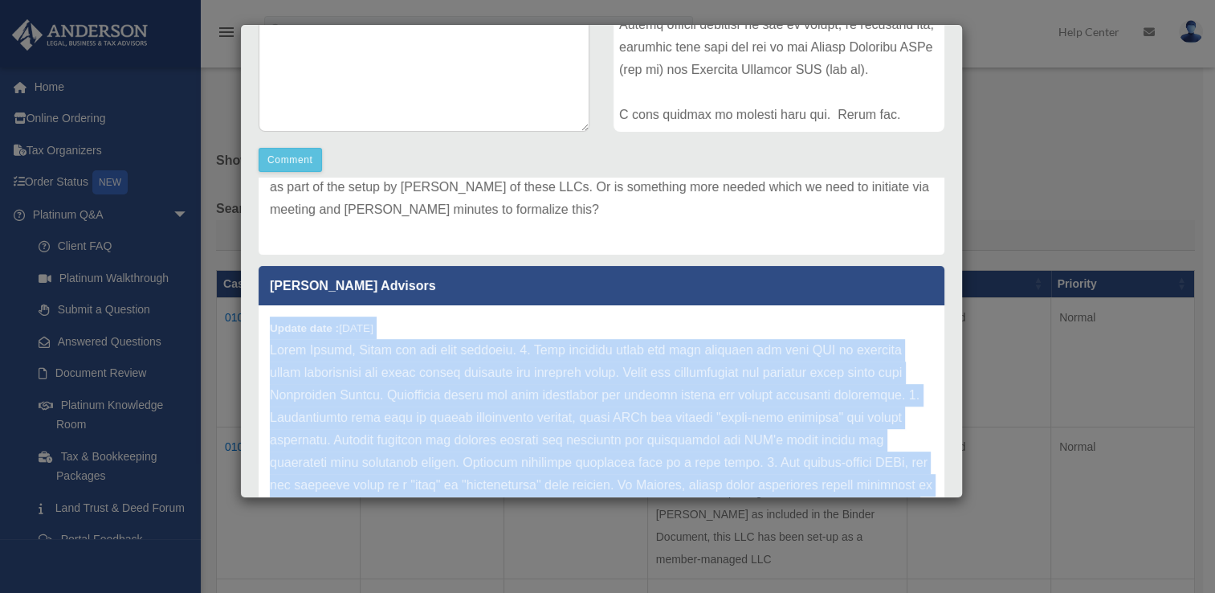
drag, startPoint x: 347, startPoint y: 455, endPoint x: 259, endPoint y: 328, distance: 155.3
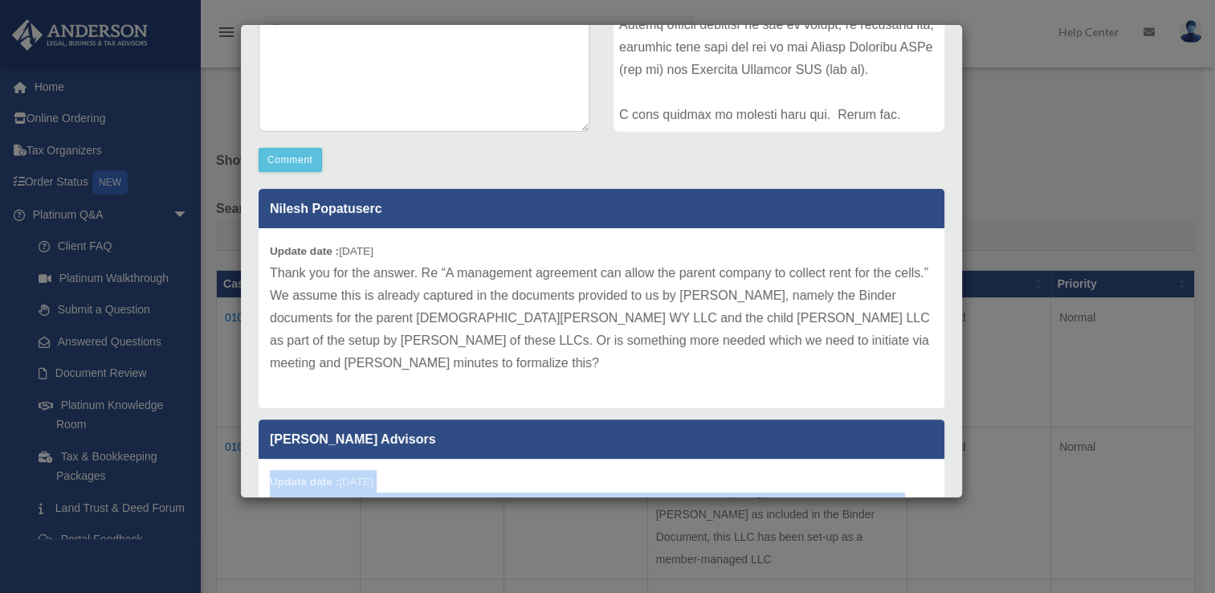
scroll to position [297, 0]
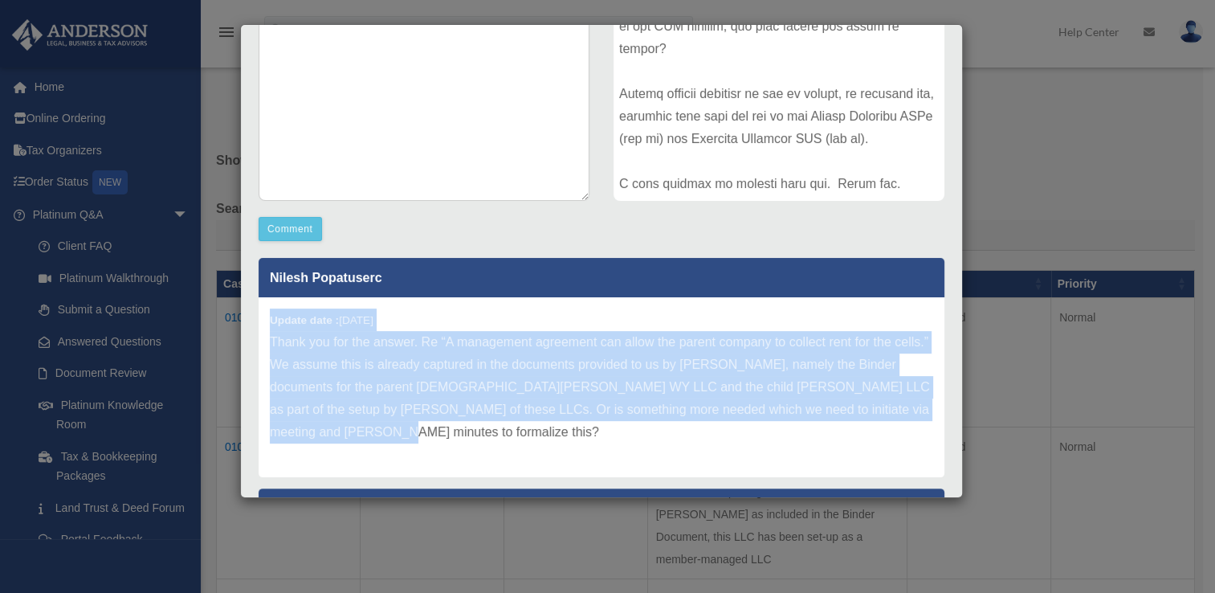
drag, startPoint x: 419, startPoint y: 429, endPoint x: 253, endPoint y: 316, distance: 201.2
click at [253, 316] on div "Nilesh Popatuserc Update date : [DATE] Thank you for the answer. Re “A manageme…" at bounding box center [602, 407] width 710 height 321
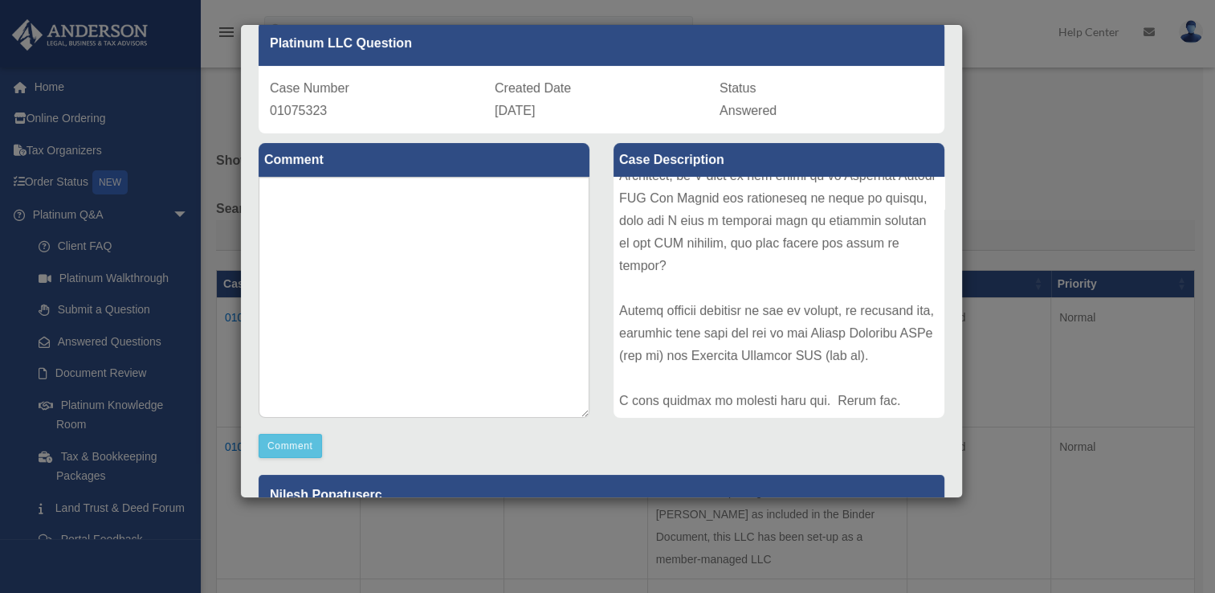
scroll to position [0, 0]
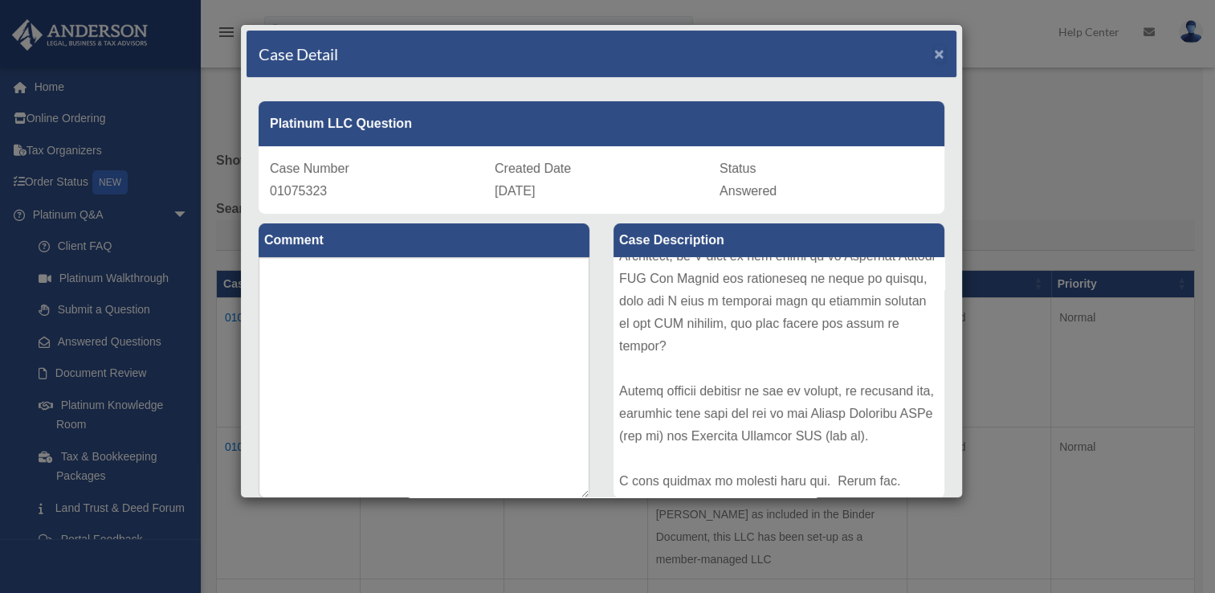
click at [934, 53] on span "×" at bounding box center [939, 53] width 10 height 18
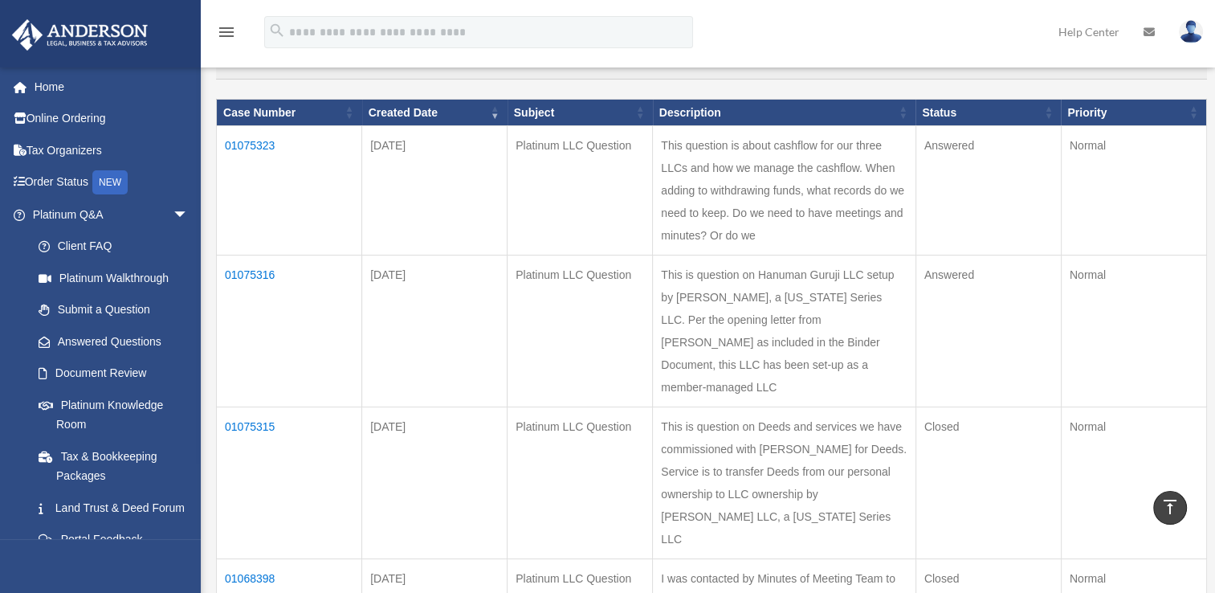
scroll to position [170, 0]
